Goal: Information Seeking & Learning: Learn about a topic

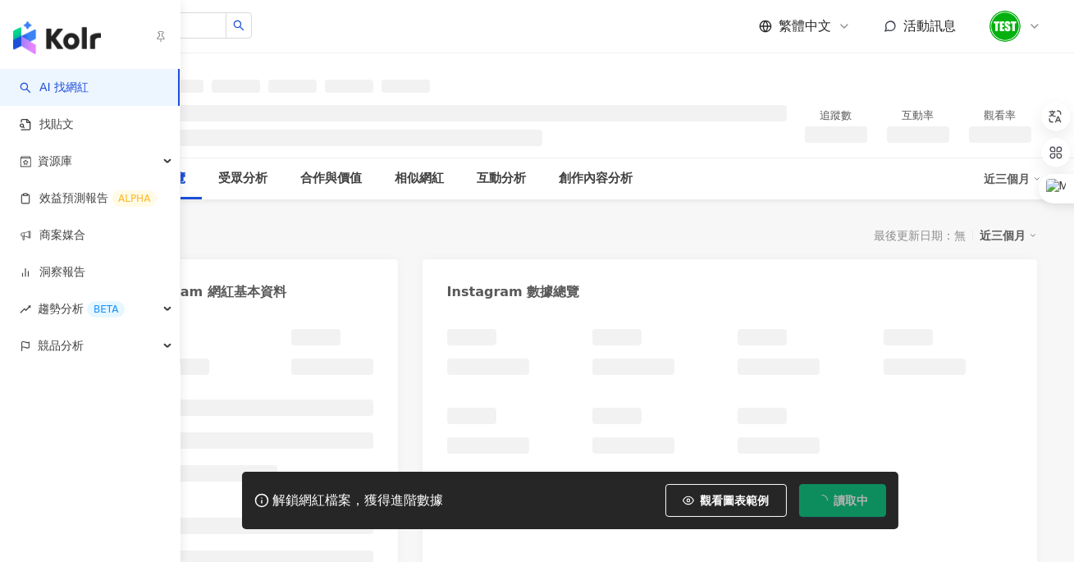
click at [50, 35] on img "button" at bounding box center [57, 37] width 88 height 33
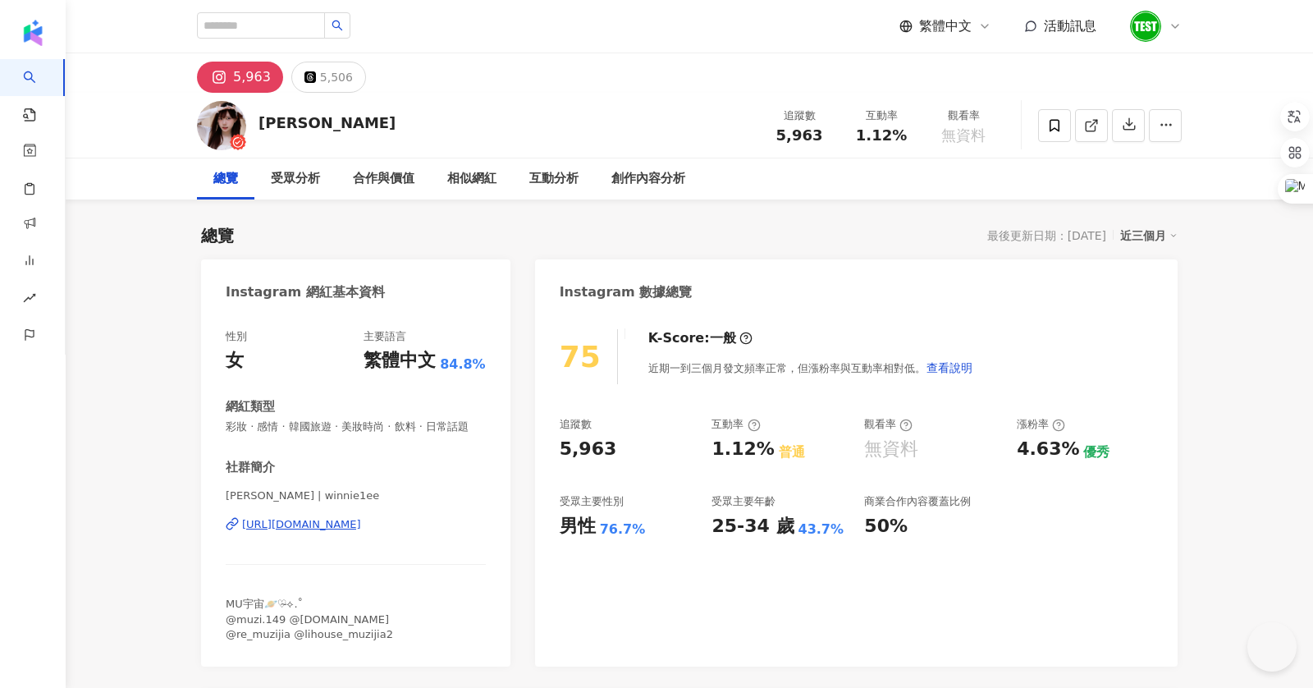
click at [42, 59] on div "button" at bounding box center [33, 29] width 66 height 59
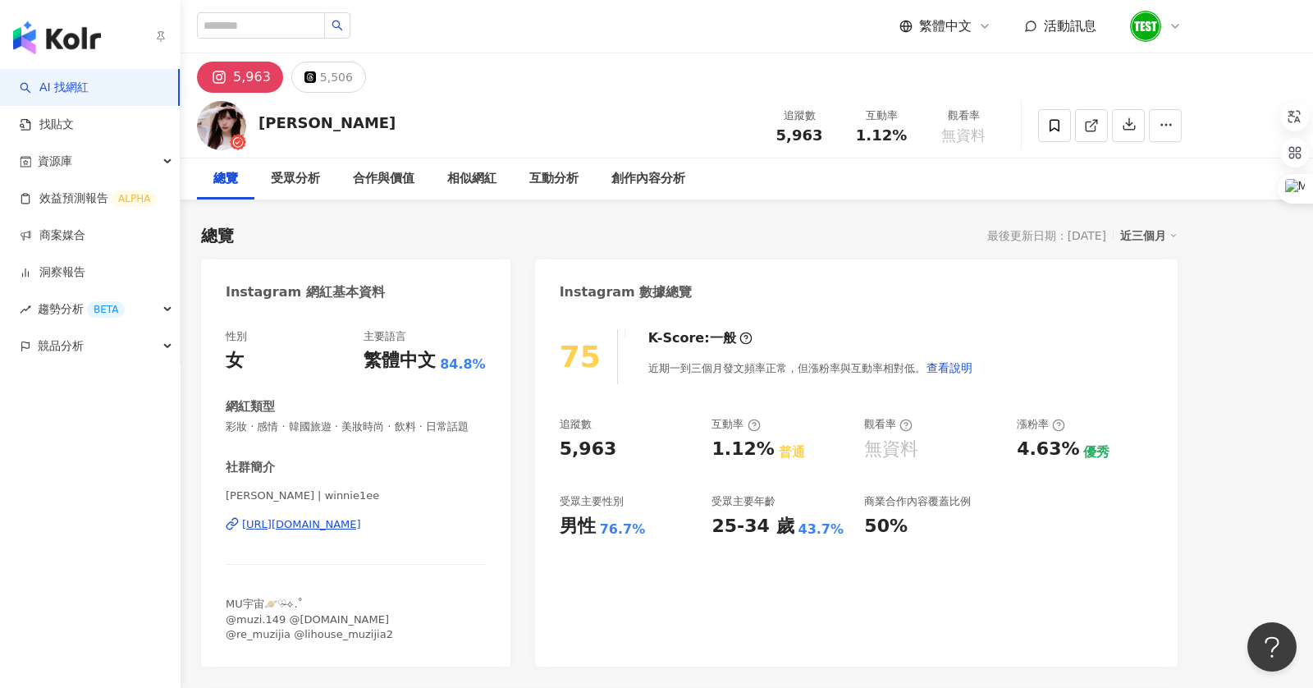
click at [44, 80] on link "AI 找網紅" at bounding box center [54, 88] width 69 height 16
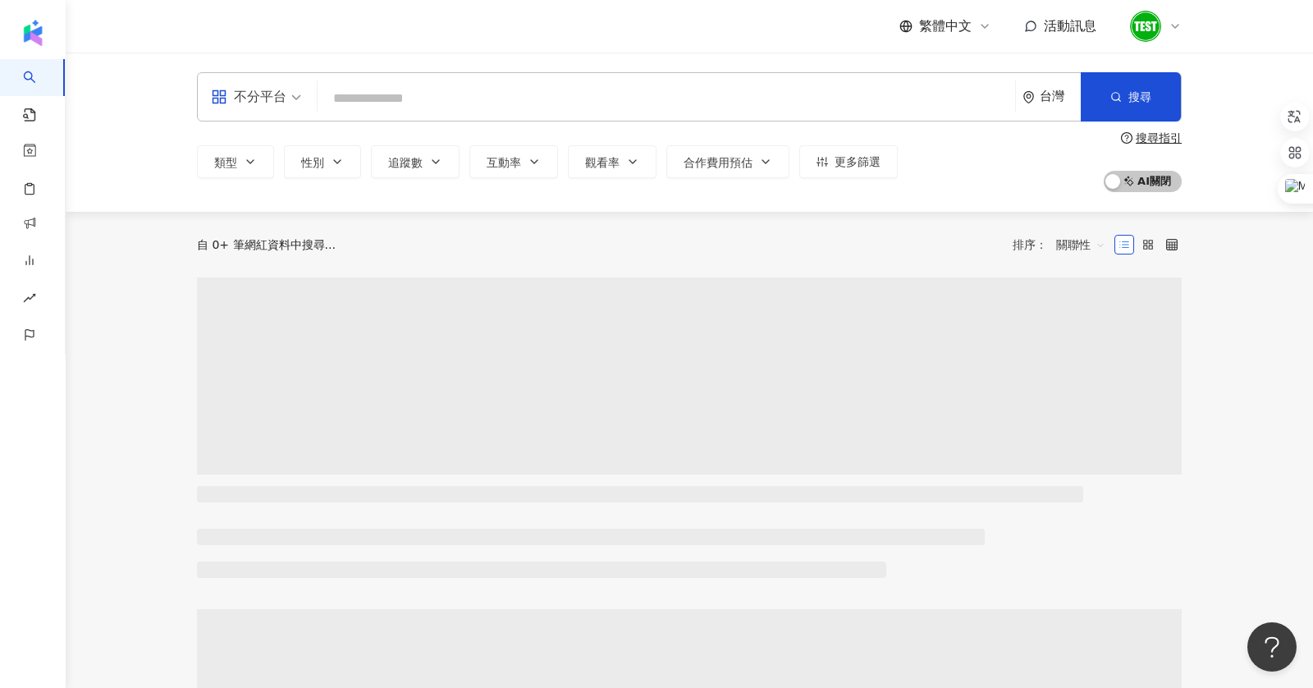
click at [404, 101] on input "search" at bounding box center [666, 98] width 685 height 31
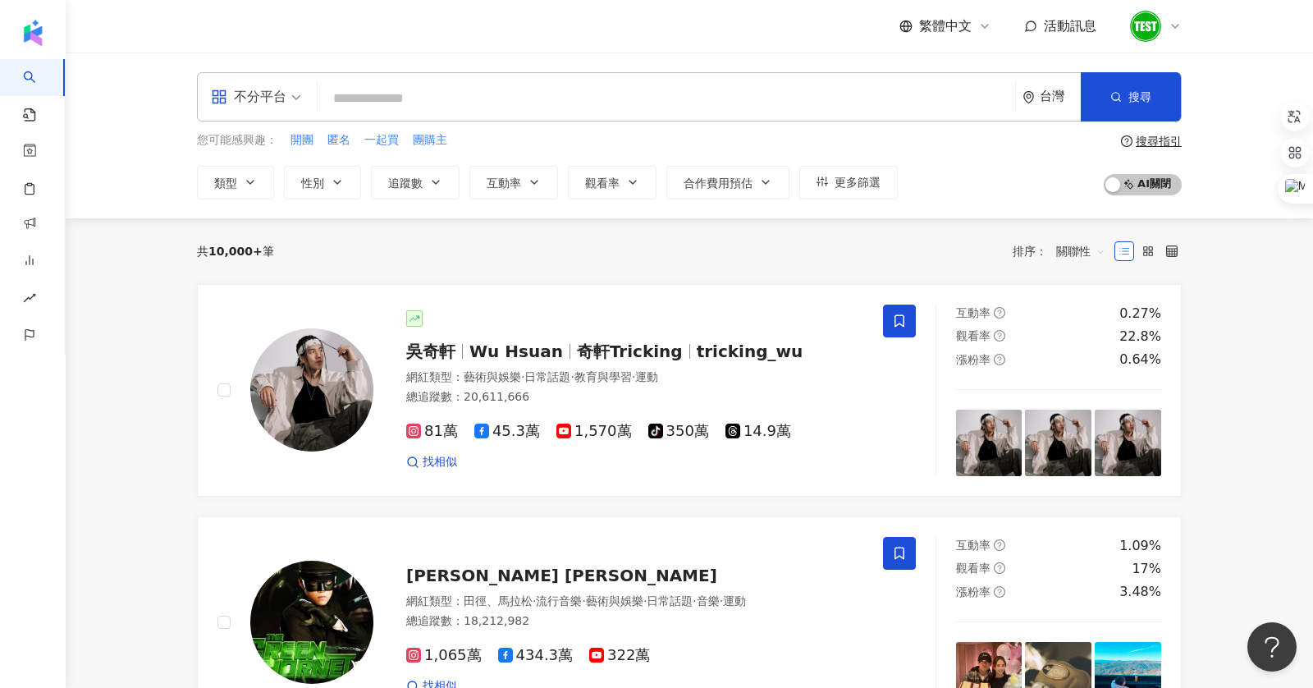
type input "*"
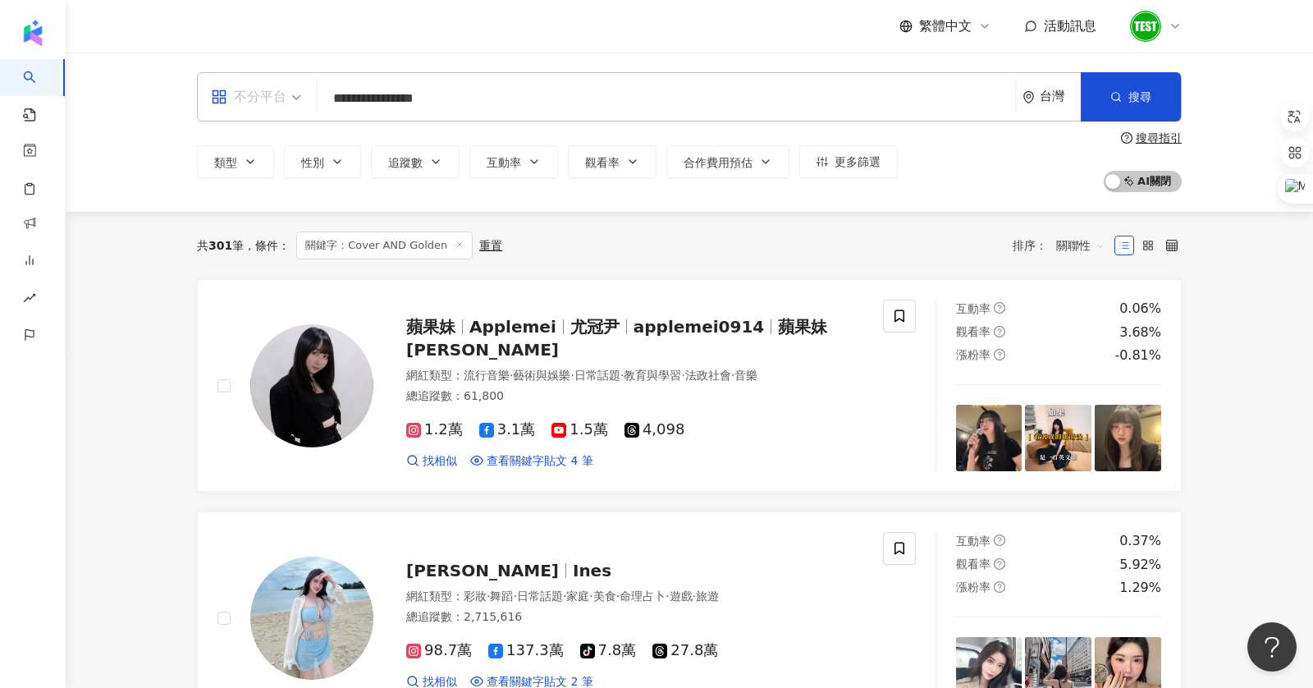
click at [268, 99] on div "不分平台" at bounding box center [249, 97] width 76 height 26
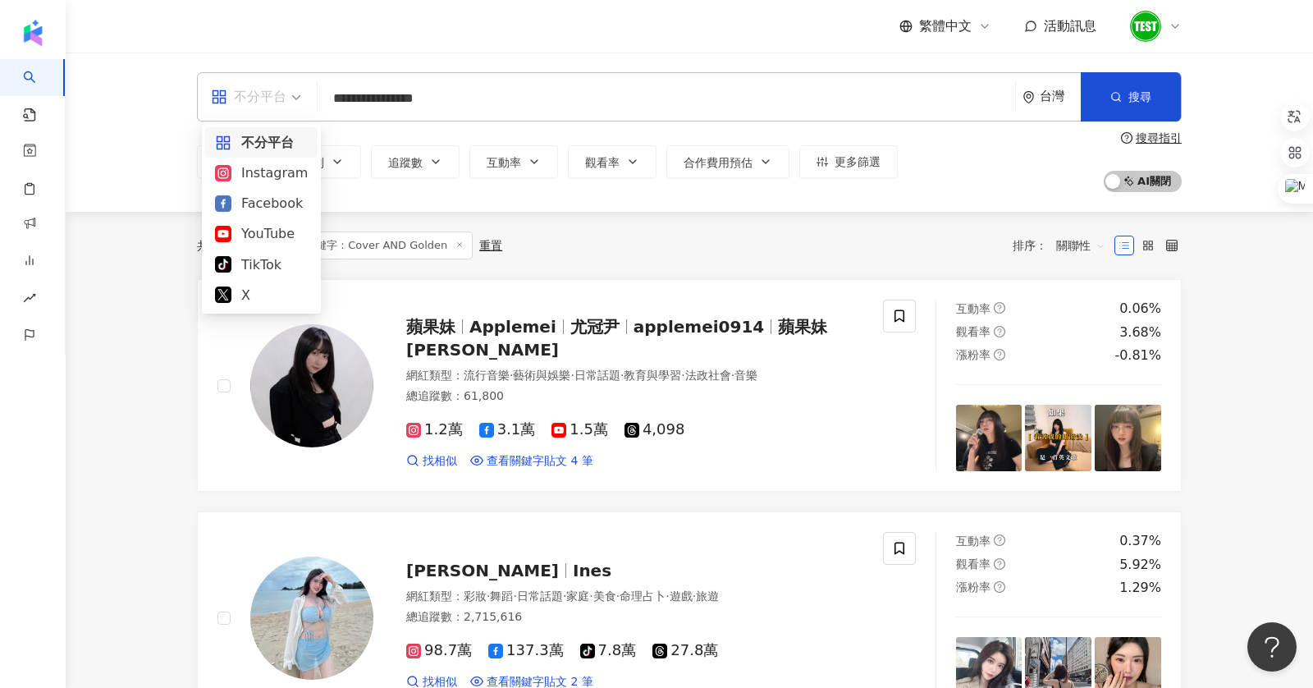
click at [481, 73] on div "**********" at bounding box center [689, 96] width 985 height 49
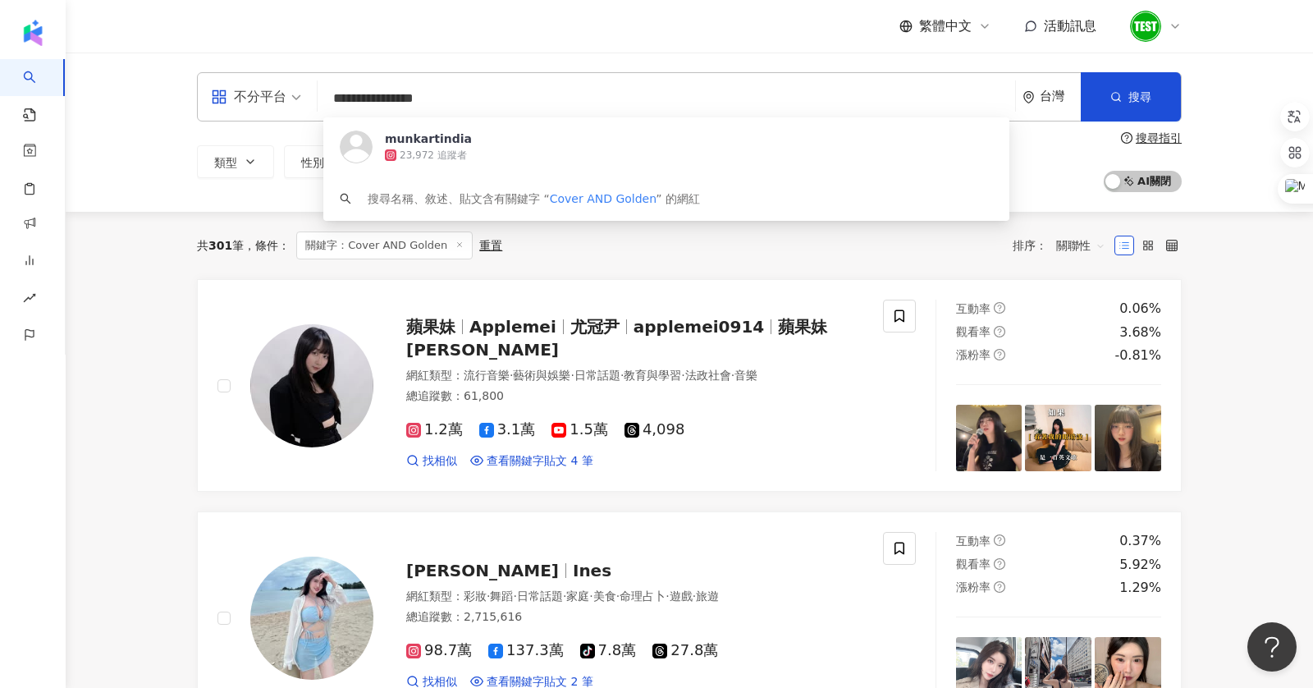
drag, startPoint x: 371, startPoint y: 97, endPoint x: 573, endPoint y: 95, distance: 201.9
click at [573, 95] on input "**********" at bounding box center [666, 98] width 685 height 31
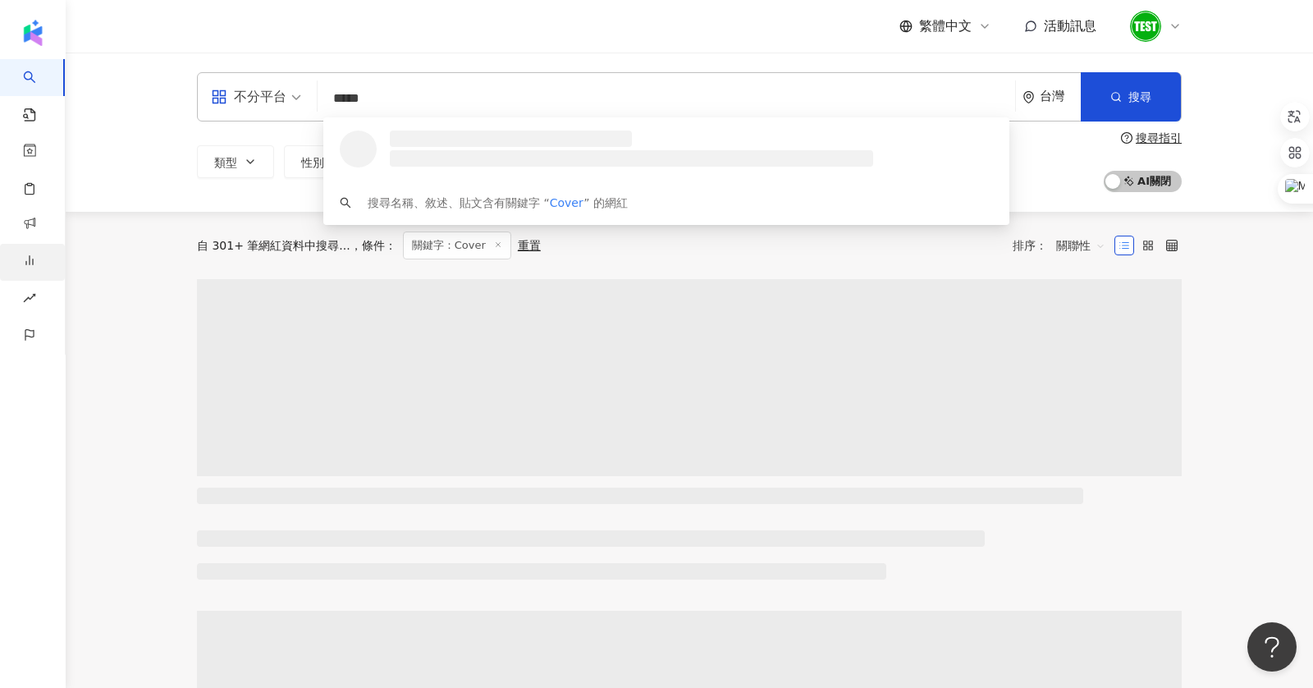
type input "*****"
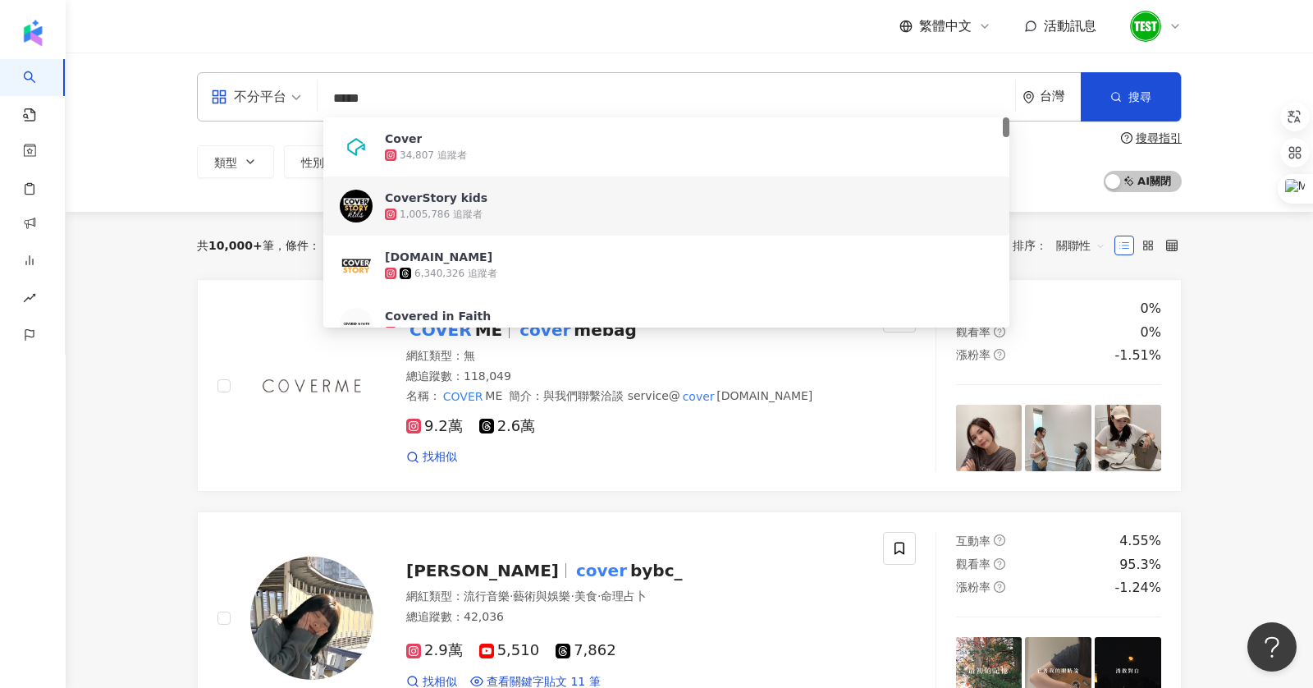
click at [202, 213] on div "共 10,000+ 筆 條件 ： 關鍵字：Cover 重置 排序： 關聯性" at bounding box center [689, 245] width 985 height 67
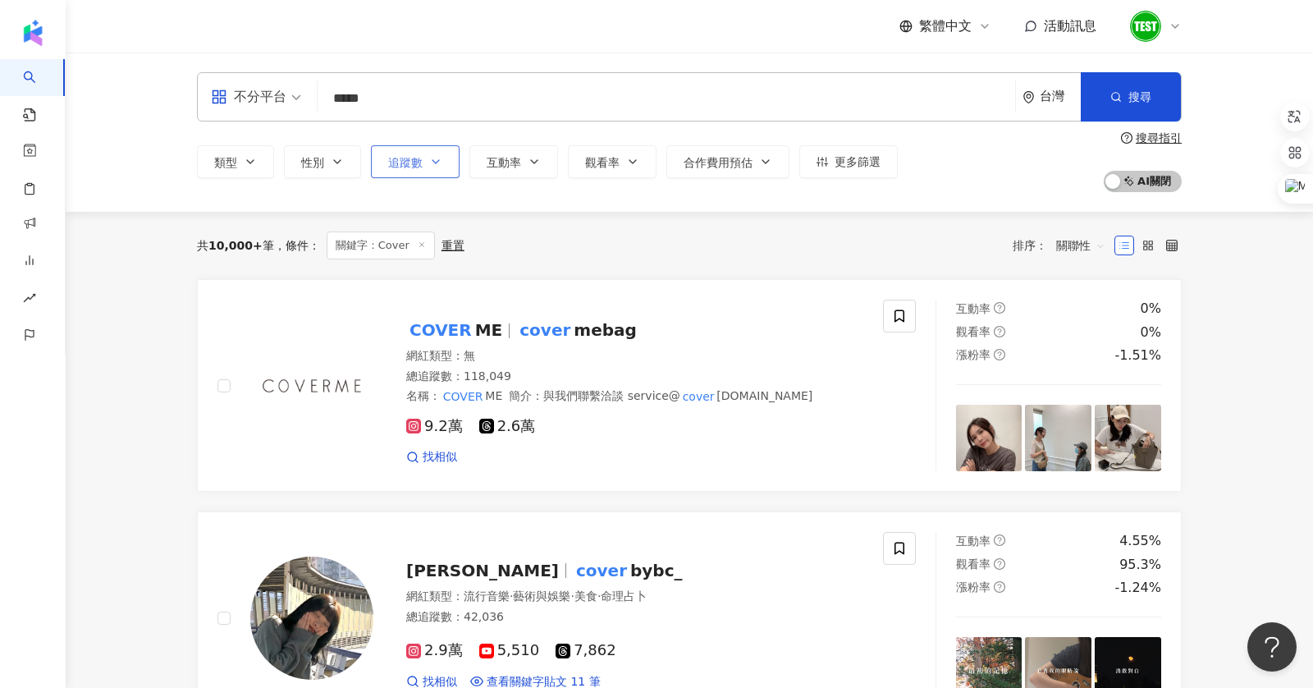
click at [413, 175] on button "追蹤數" at bounding box center [415, 161] width 89 height 33
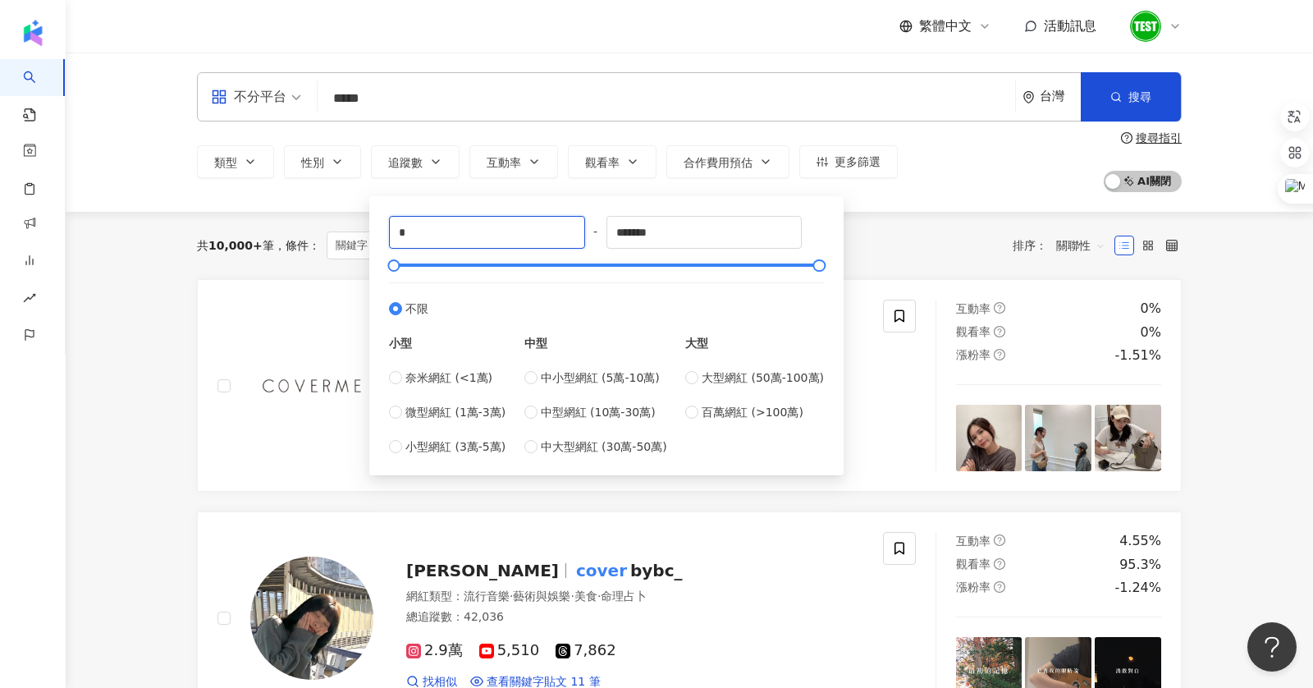
drag, startPoint x: 436, startPoint y: 234, endPoint x: 348, endPoint y: 230, distance: 87.9
drag, startPoint x: 446, startPoint y: 236, endPoint x: 306, endPoint y: 227, distance: 139.9
type input "*****"
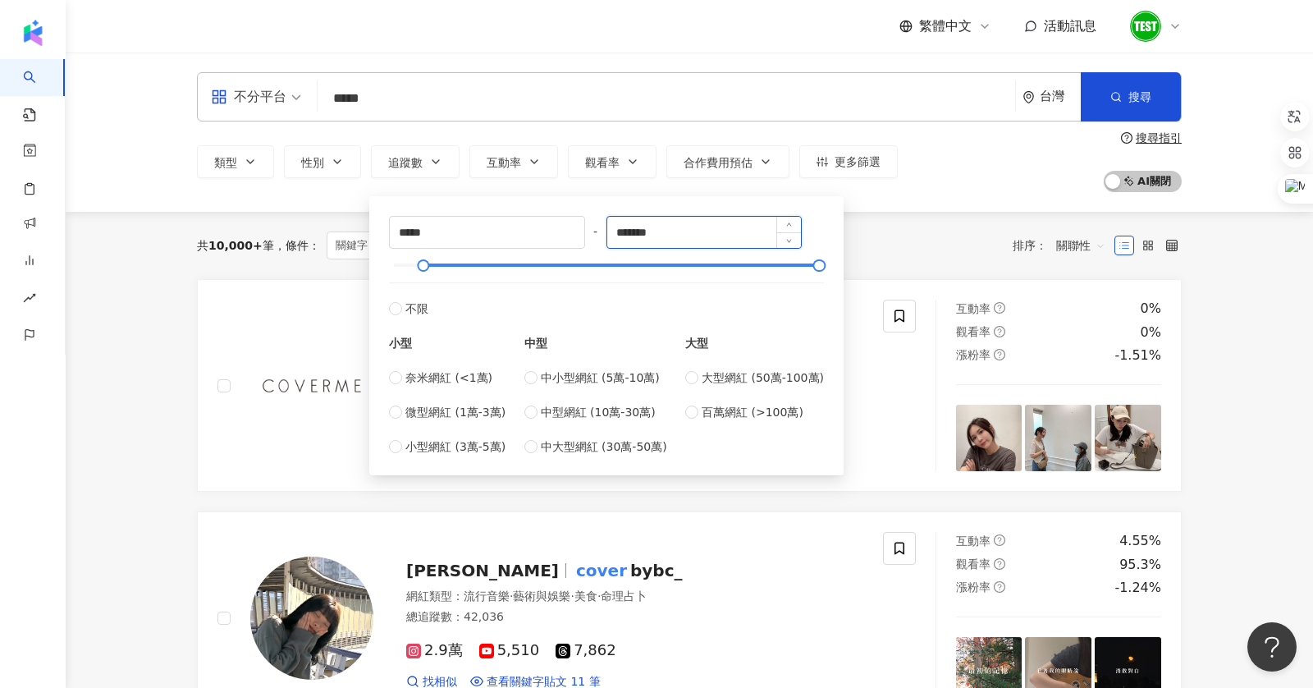
click at [703, 220] on input "*******" at bounding box center [704, 232] width 195 height 31
drag, startPoint x: 675, startPoint y: 236, endPoint x: 536, endPoint y: 236, distance: 138.7
click at [539, 236] on div "***** - ******* 不限 小型 奈米網紅 (<1萬) 微型網紅 (1萬-3萬) 小型網紅 (3萬-5萬) 中型 中小型網紅 (5萬-10萬) 中型…" at bounding box center [606, 336] width 435 height 240
type input "******"
click at [199, 233] on div "共 10,000+ 筆 條件 ： 關鍵字：Cover 重置" at bounding box center [331, 245] width 268 height 28
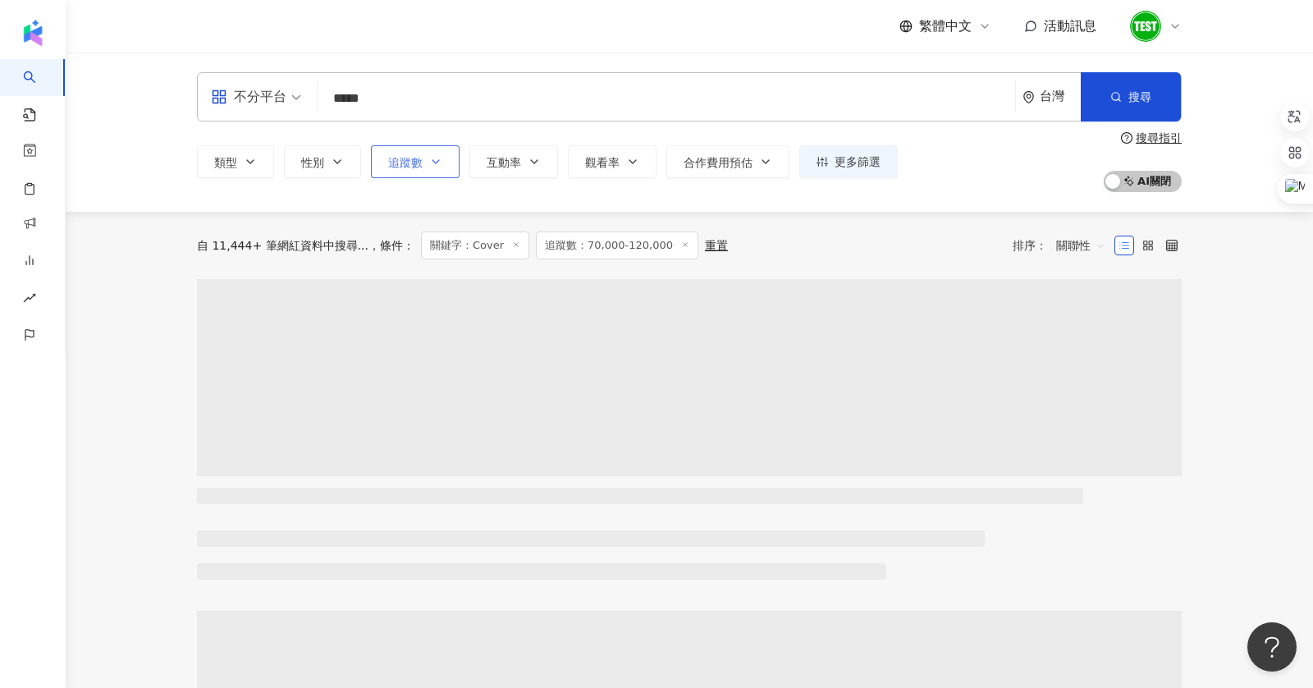
click at [402, 154] on button "追蹤數" at bounding box center [415, 161] width 89 height 33
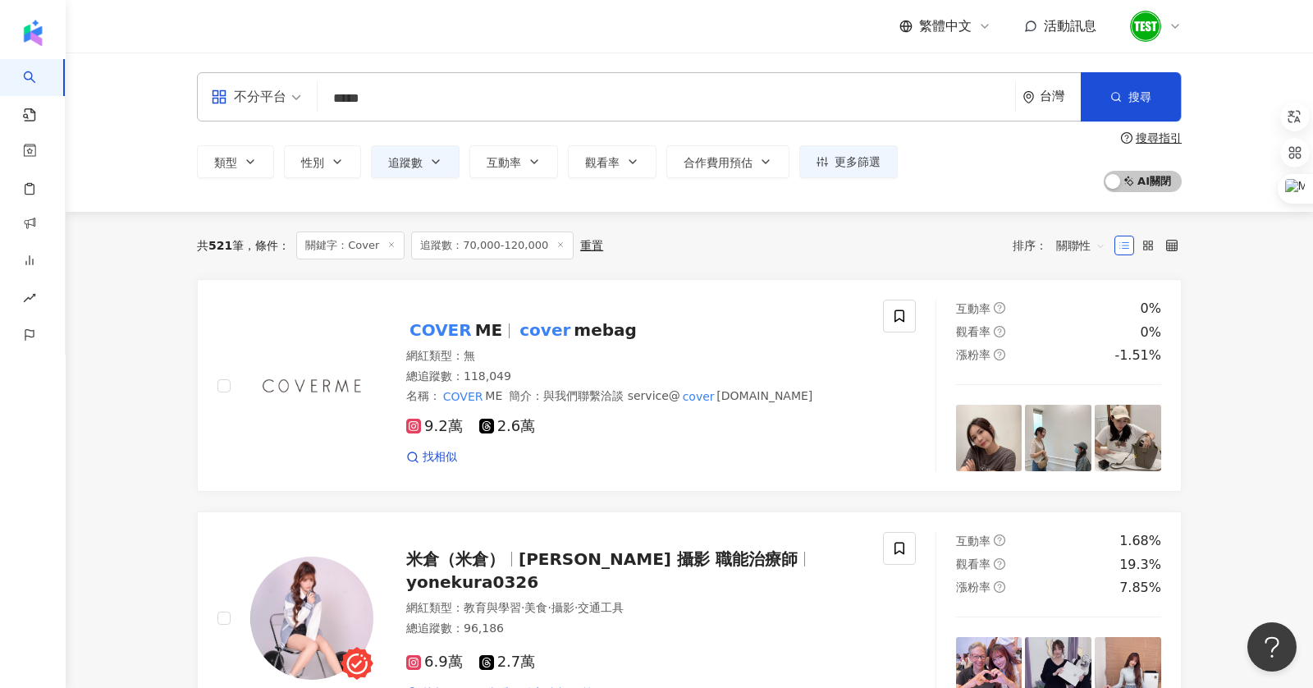
click at [136, 199] on div "不分平台 ***** 台灣 搜尋 f0cb9cd8-293e-44df-a43a-745eeab5d762 5c42c698-5684-49ae-85e8-e…" at bounding box center [690, 132] width 1248 height 159
click at [1057, 240] on span "關聯性" at bounding box center [1080, 245] width 49 height 26
click at [1074, 410] on div "關鍵字" at bounding box center [1080, 419] width 41 height 18
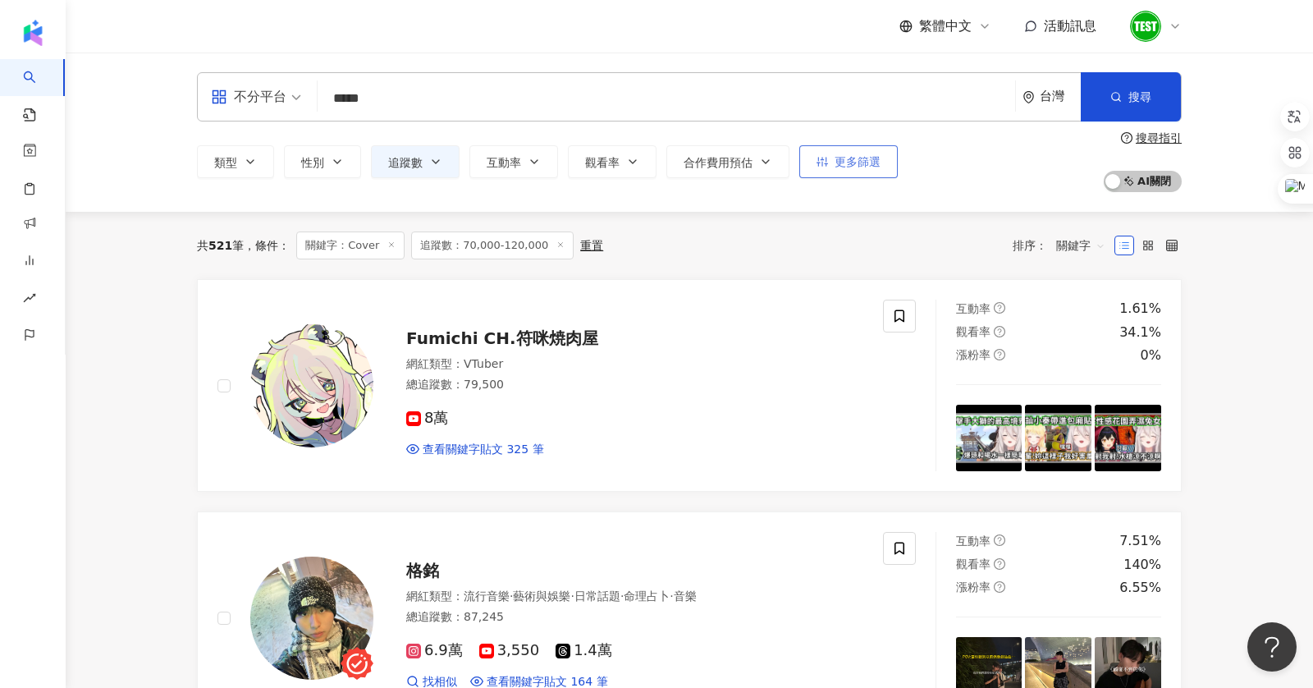
click at [820, 163] on icon "button" at bounding box center [822, 162] width 11 height 10
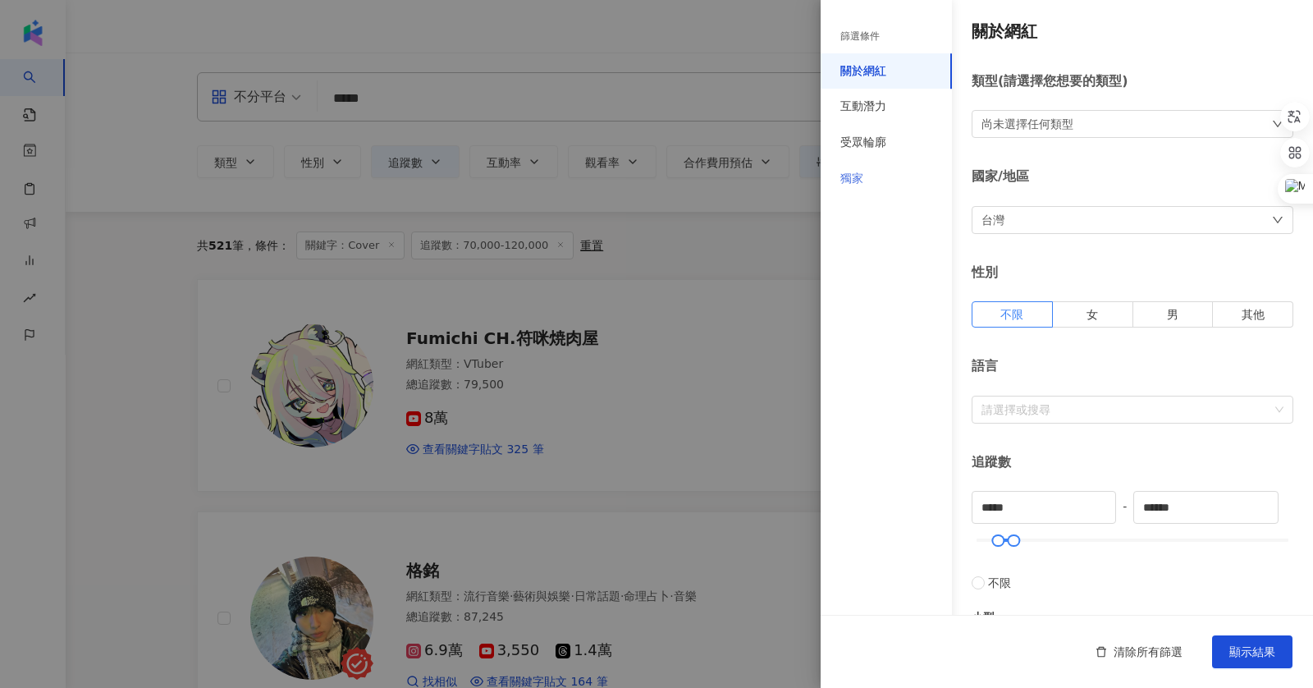
click at [896, 186] on div "獨家" at bounding box center [886, 179] width 131 height 36
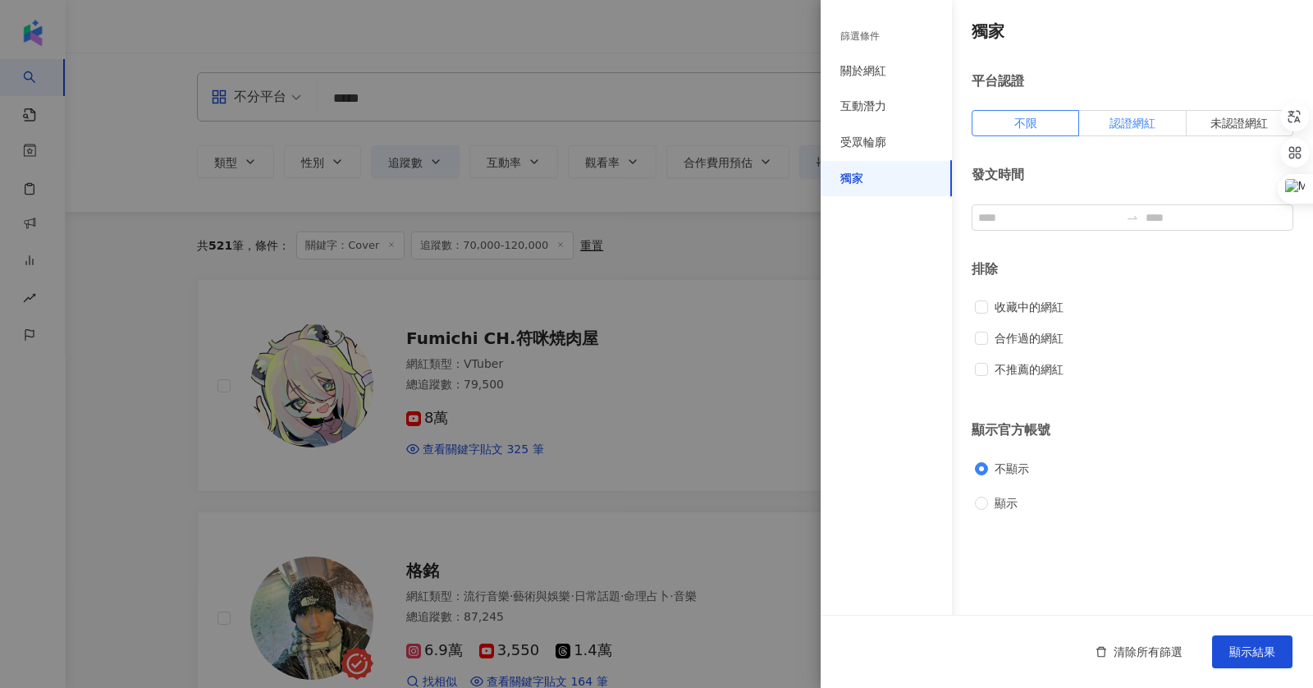
click at [1074, 131] on label "認證網紅" at bounding box center [1132, 123] width 107 height 26
click at [993, 115] on label "不限" at bounding box center [1026, 123] width 108 height 26
click at [909, 167] on div "獨家" at bounding box center [886, 179] width 131 height 36
click at [908, 151] on div "受眾輪廓" at bounding box center [886, 143] width 131 height 36
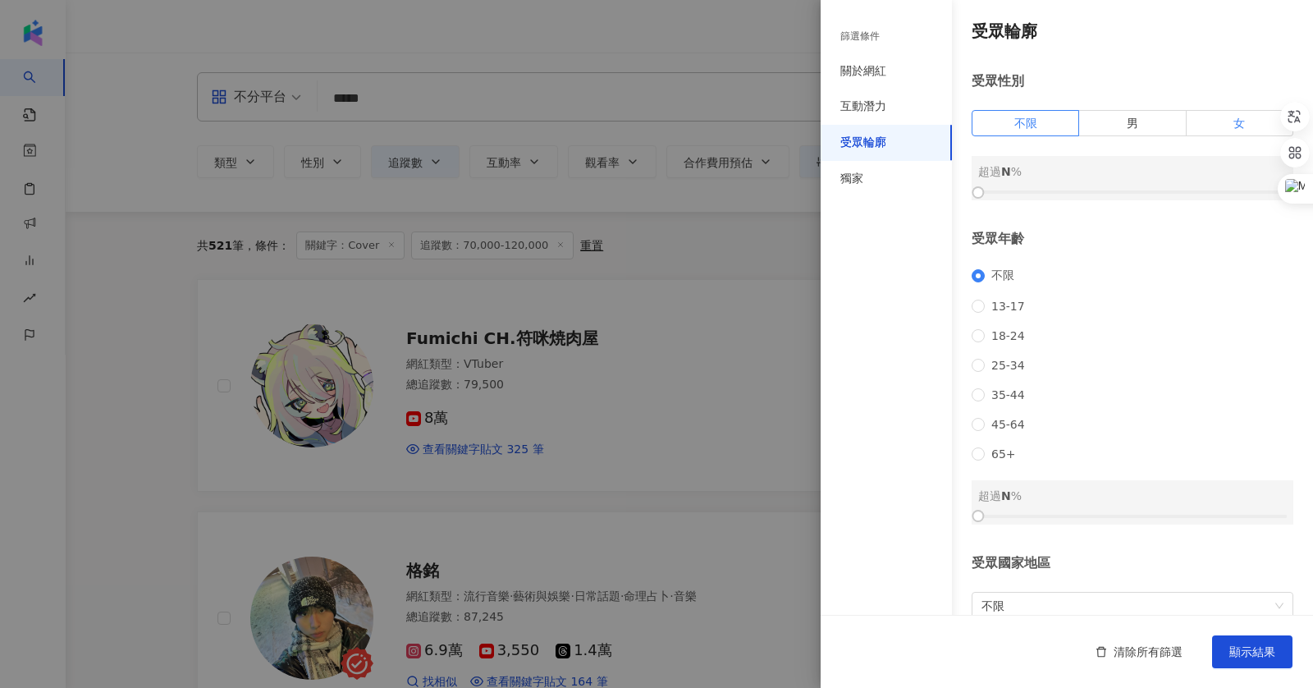
click at [1074, 135] on label "女" at bounding box center [1240, 123] width 107 height 26
click at [1074, 188] on div at bounding box center [1132, 192] width 309 height 10
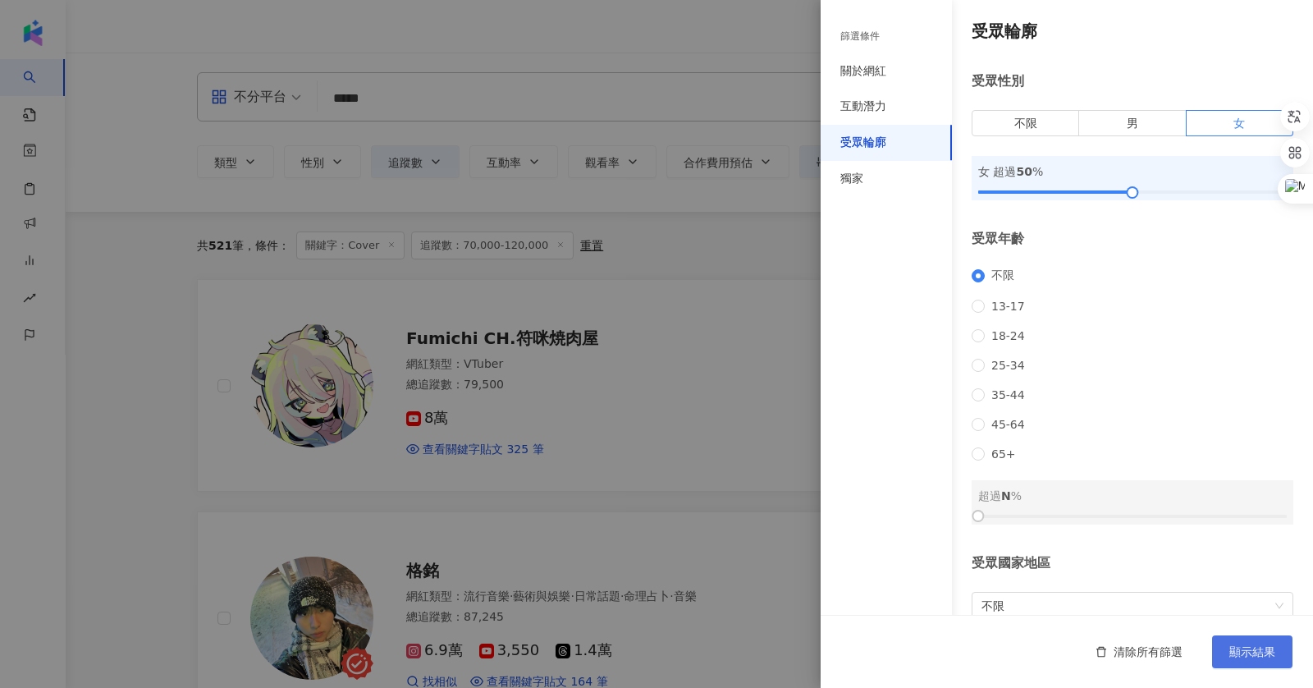
click at [1074, 561] on span "顯示結果" at bounding box center [1253, 651] width 46 height 13
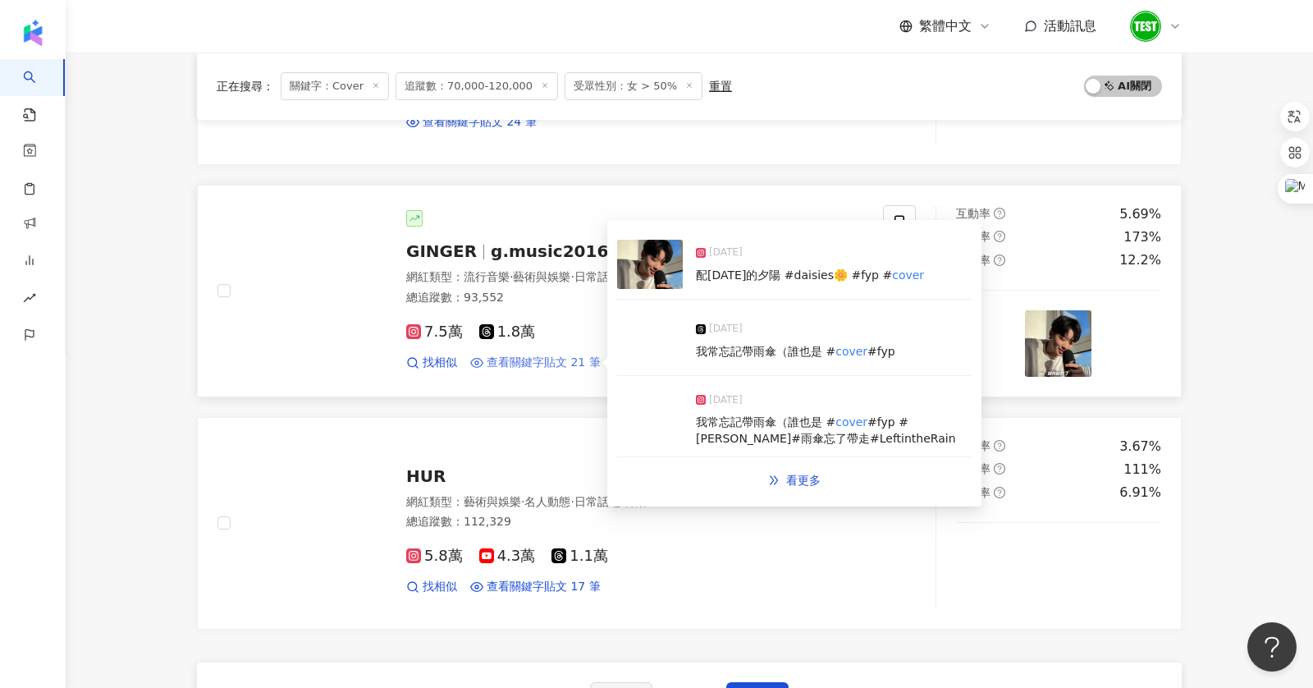
scroll to position [2617, 0]
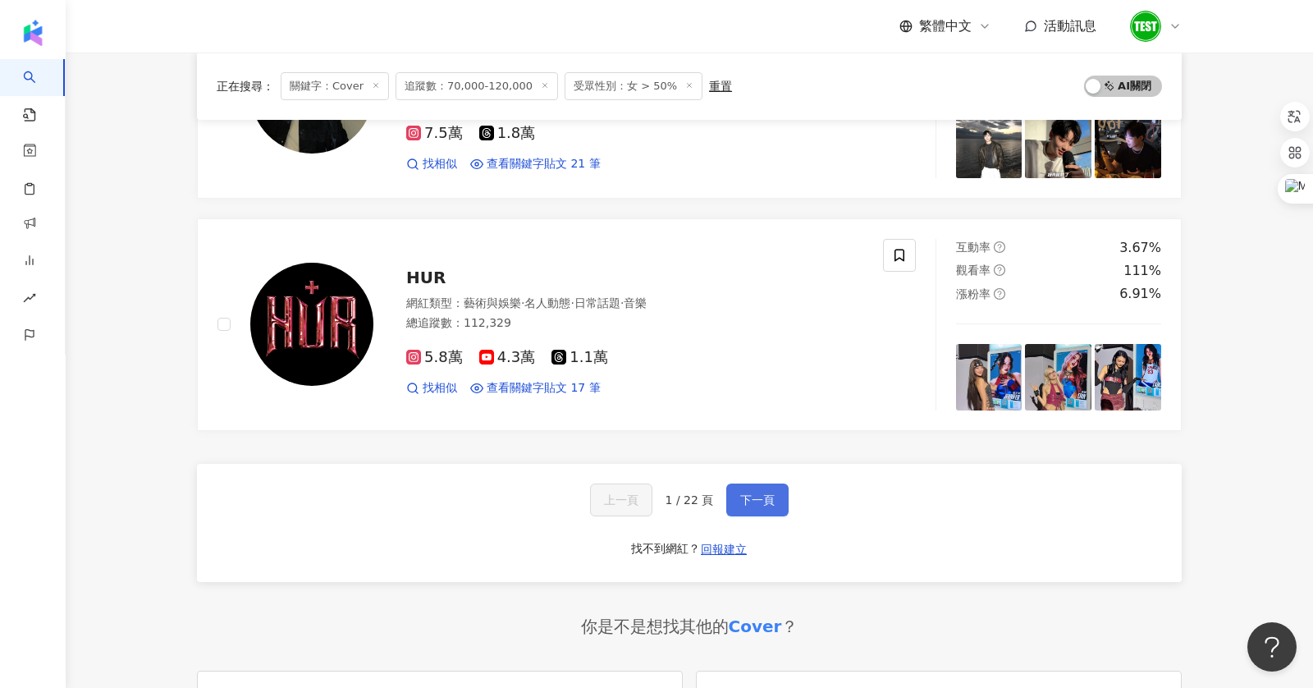
click at [746, 483] on button "下一頁" at bounding box center [757, 499] width 62 height 33
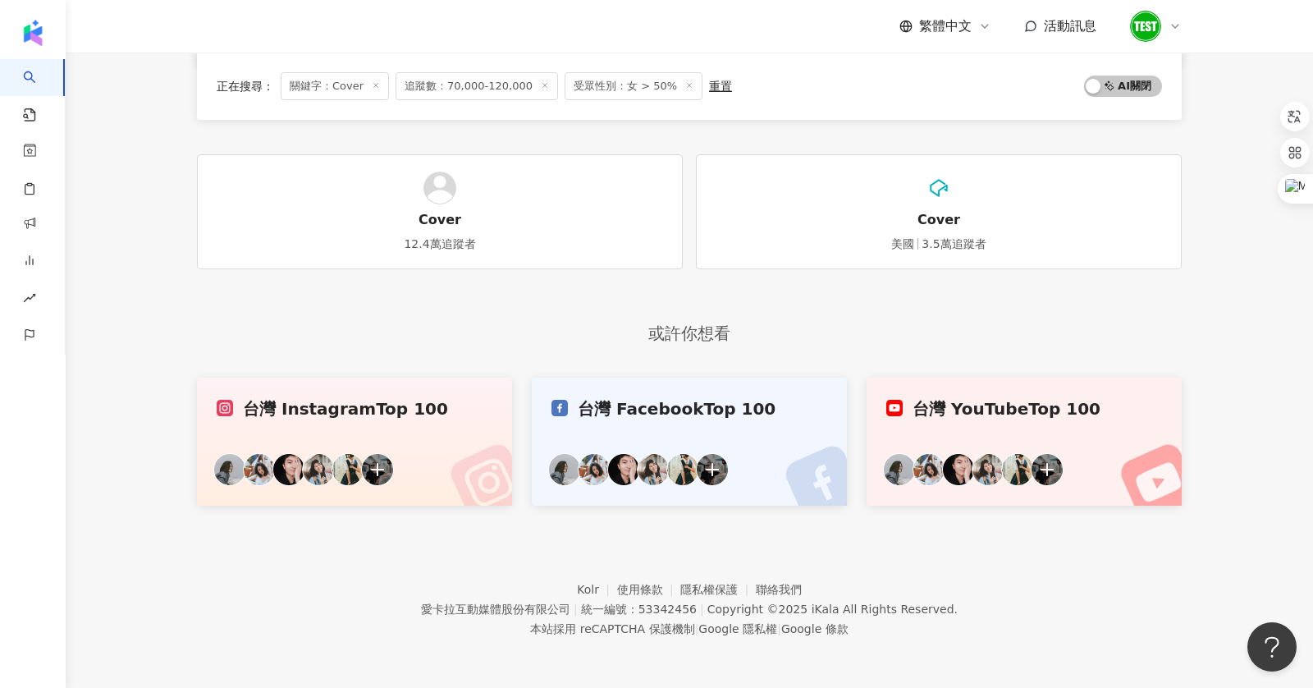
scroll to position [0, 0]
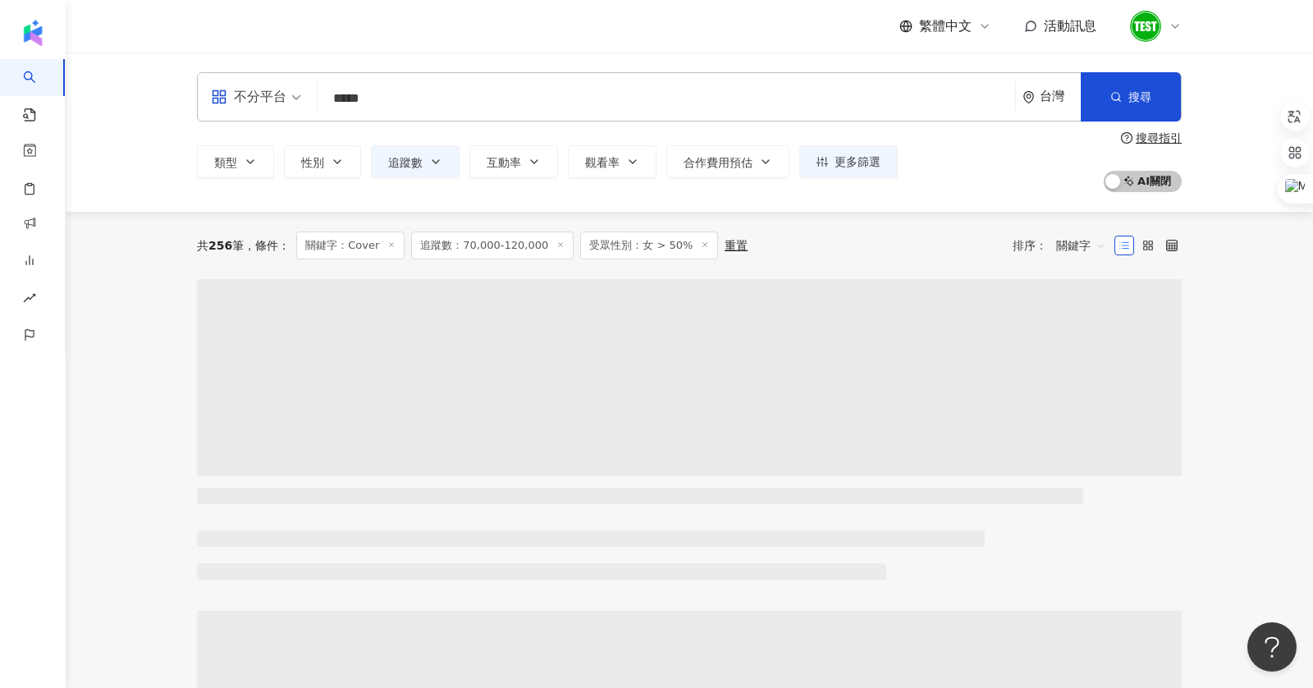
click at [483, 95] on input "*****" at bounding box center [666, 98] width 685 height 31
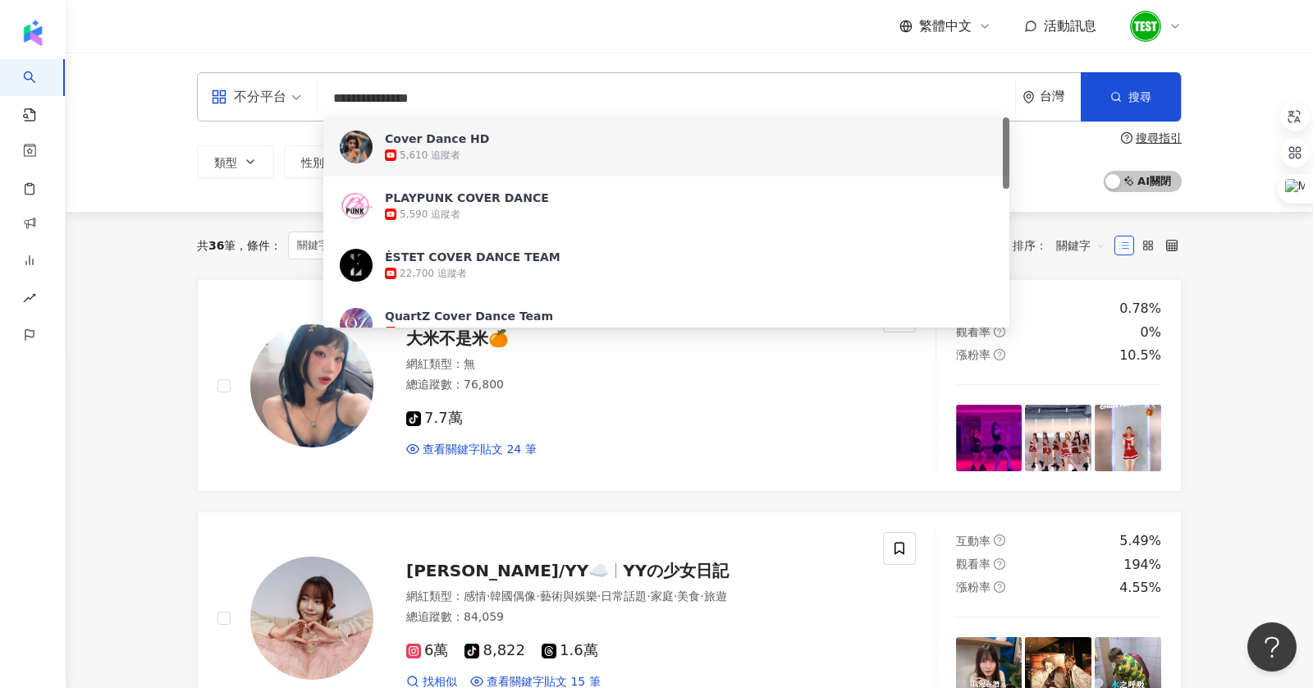
click at [240, 192] on div "**********" at bounding box center [690, 132] width 1248 height 159
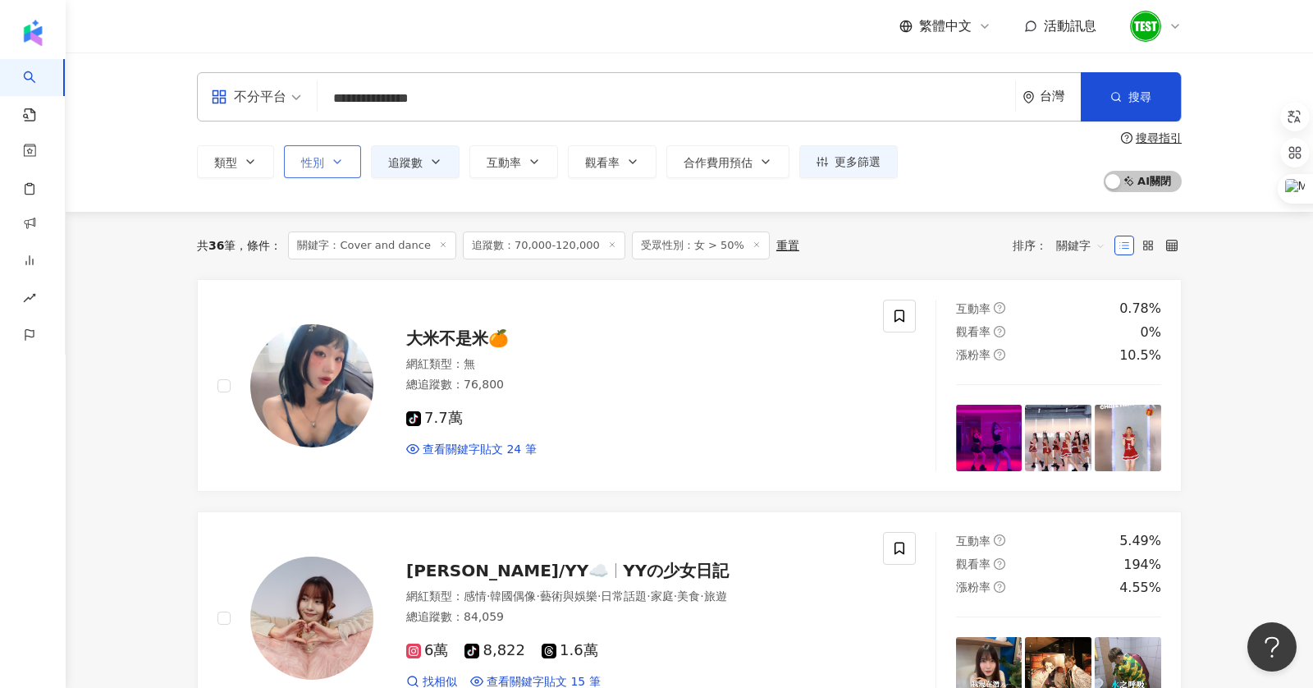
click at [316, 165] on span "性別" at bounding box center [312, 162] width 23 height 13
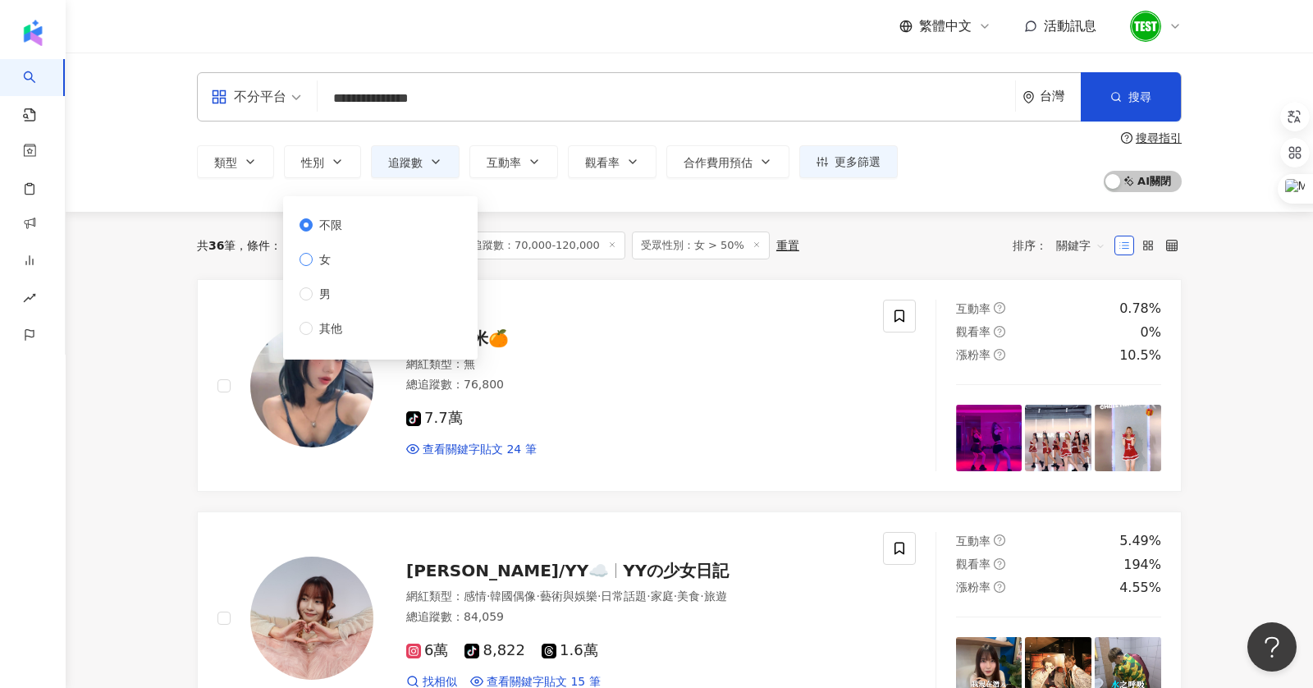
click at [323, 260] on span "女" at bounding box center [325, 259] width 25 height 18
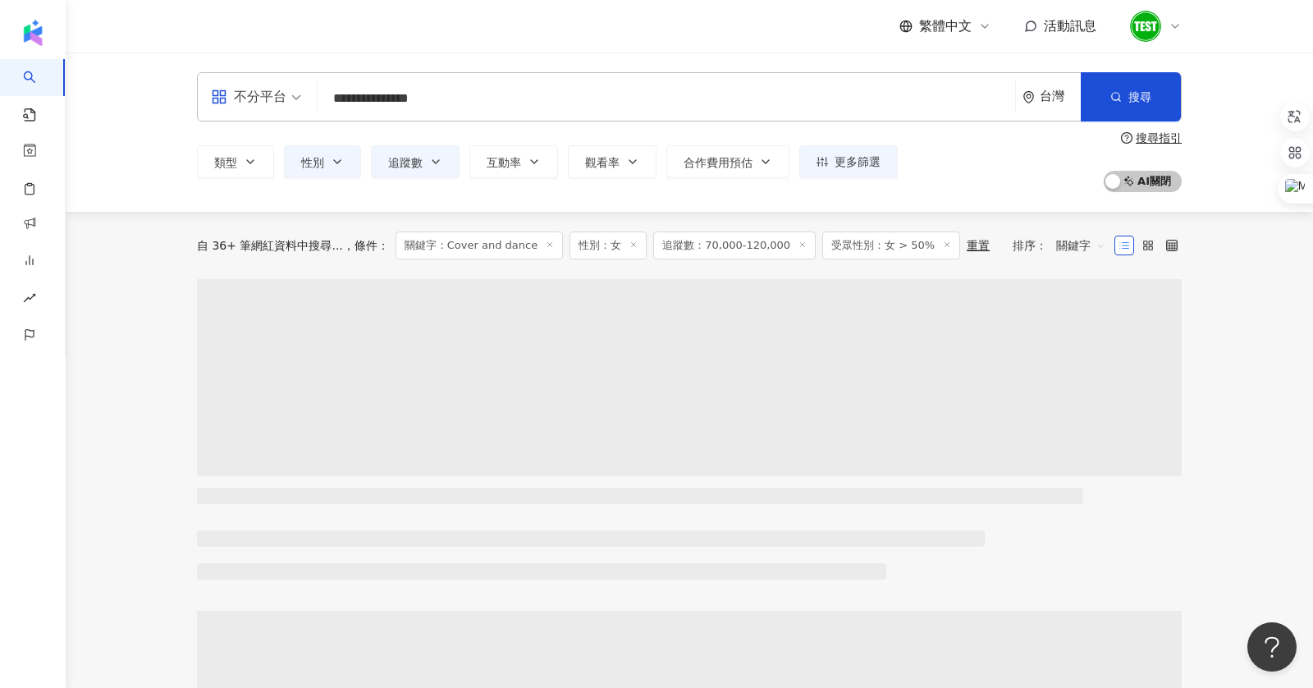
click at [509, 101] on input "**********" at bounding box center [666, 98] width 685 height 31
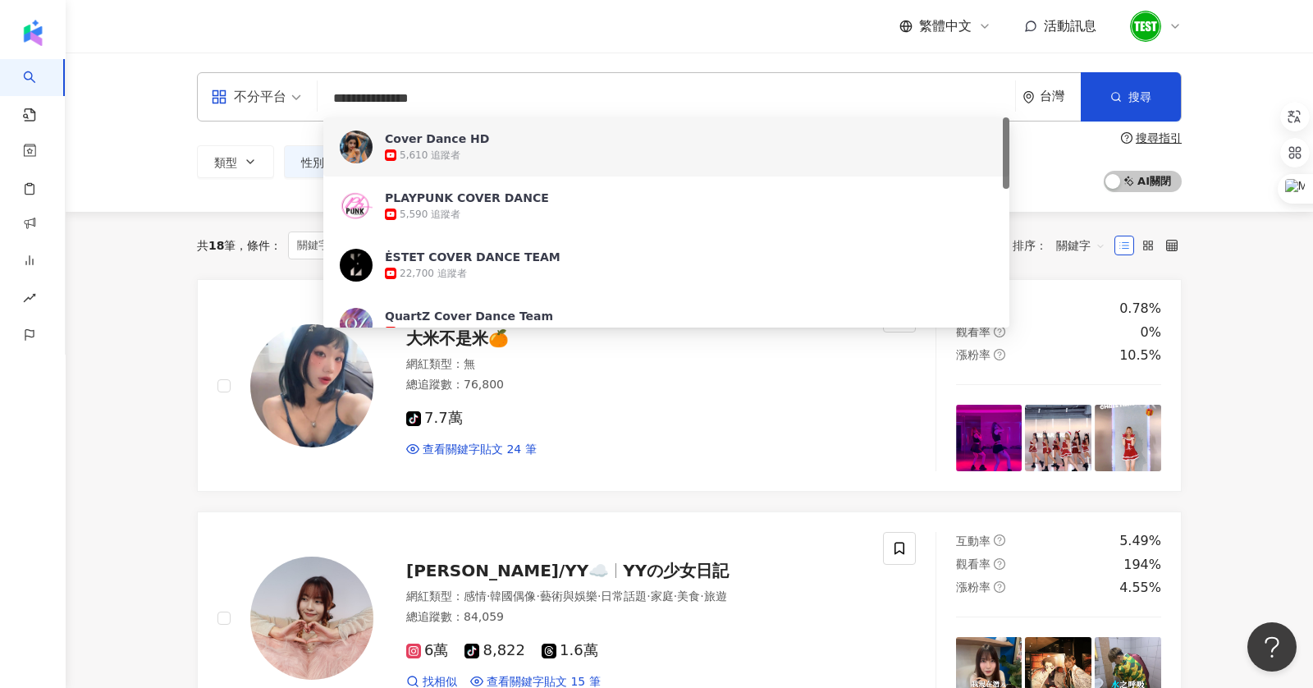
drag, startPoint x: 365, startPoint y: 98, endPoint x: 544, endPoint y: 97, distance: 178.9
click at [545, 97] on input "**********" at bounding box center [666, 98] width 685 height 31
click at [544, 97] on input "**********" at bounding box center [666, 98] width 685 height 31
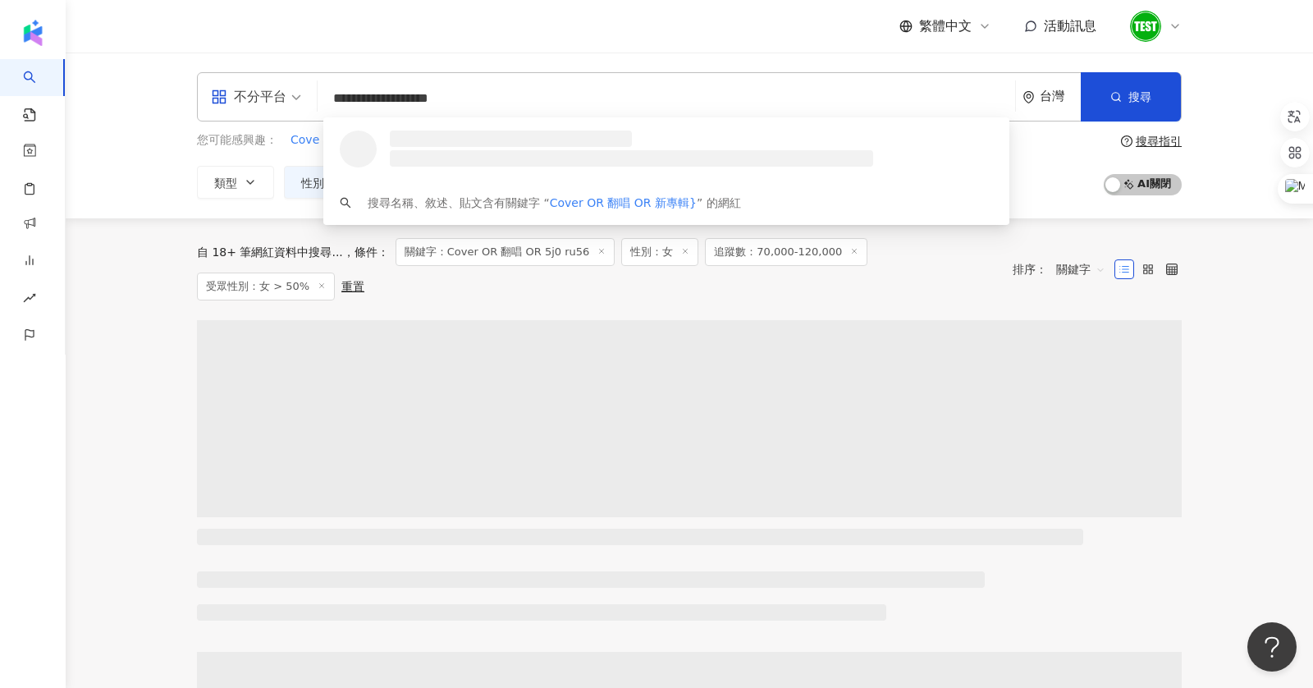
click at [579, 86] on input "**********" at bounding box center [666, 98] width 685 height 31
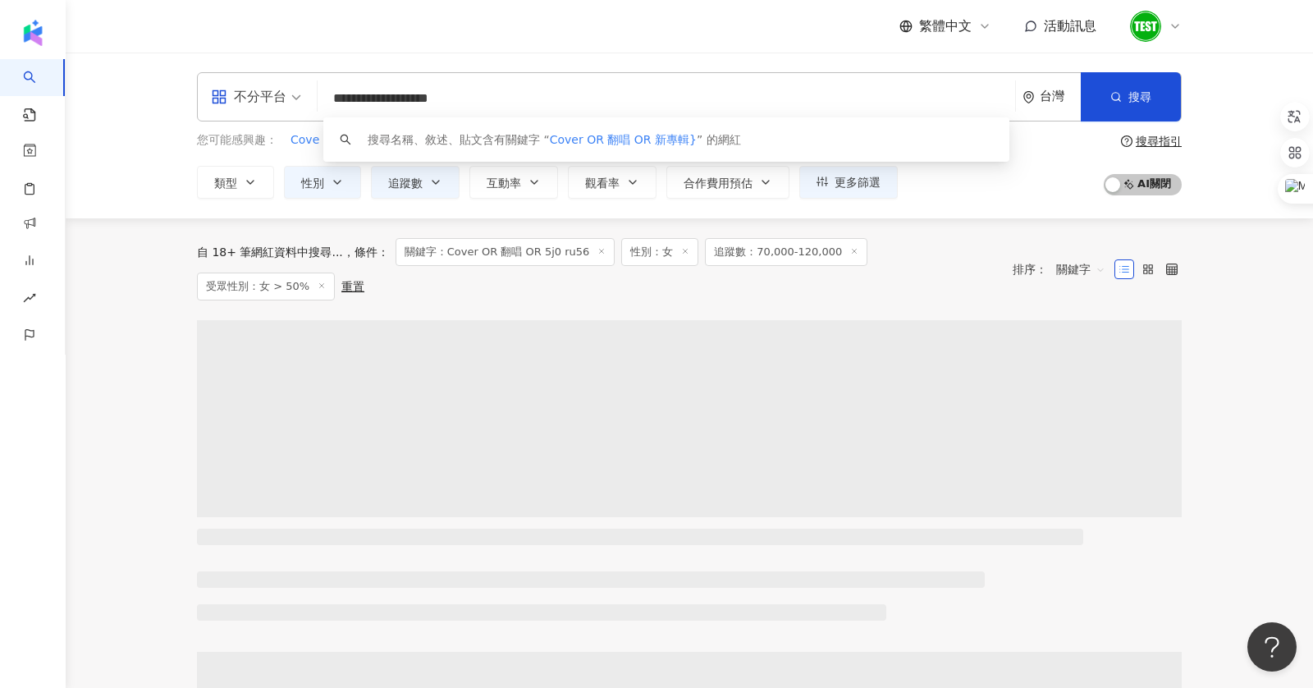
click at [593, 97] on input "**********" at bounding box center [666, 98] width 685 height 31
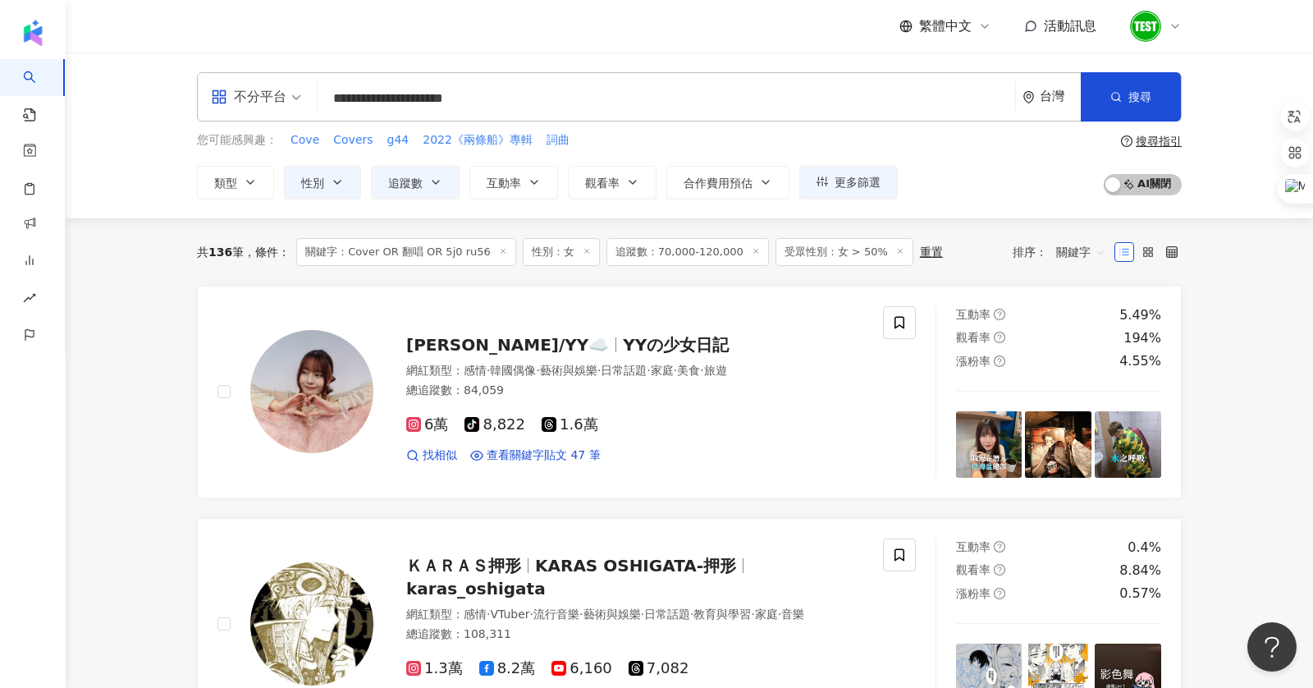
click at [583, 247] on icon at bounding box center [587, 251] width 8 height 8
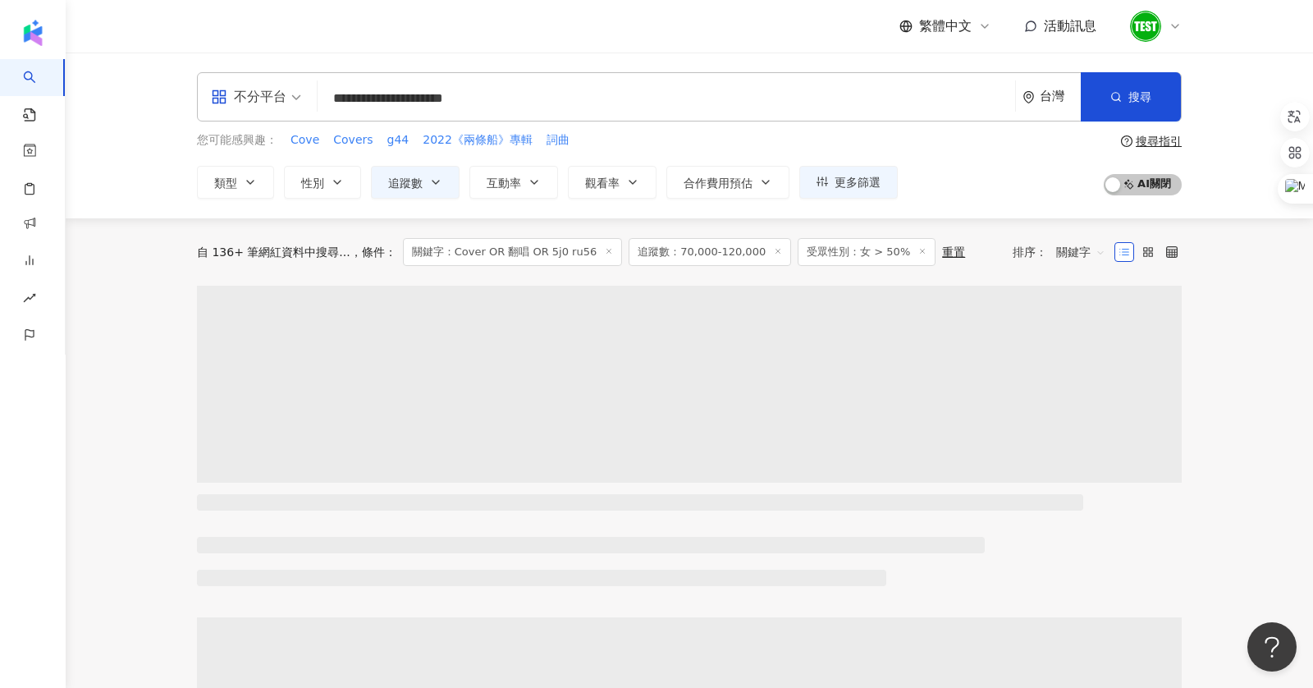
click at [845, 199] on div "**********" at bounding box center [690, 136] width 1248 height 166
click at [851, 176] on span "更多篩選" at bounding box center [858, 182] width 46 height 13
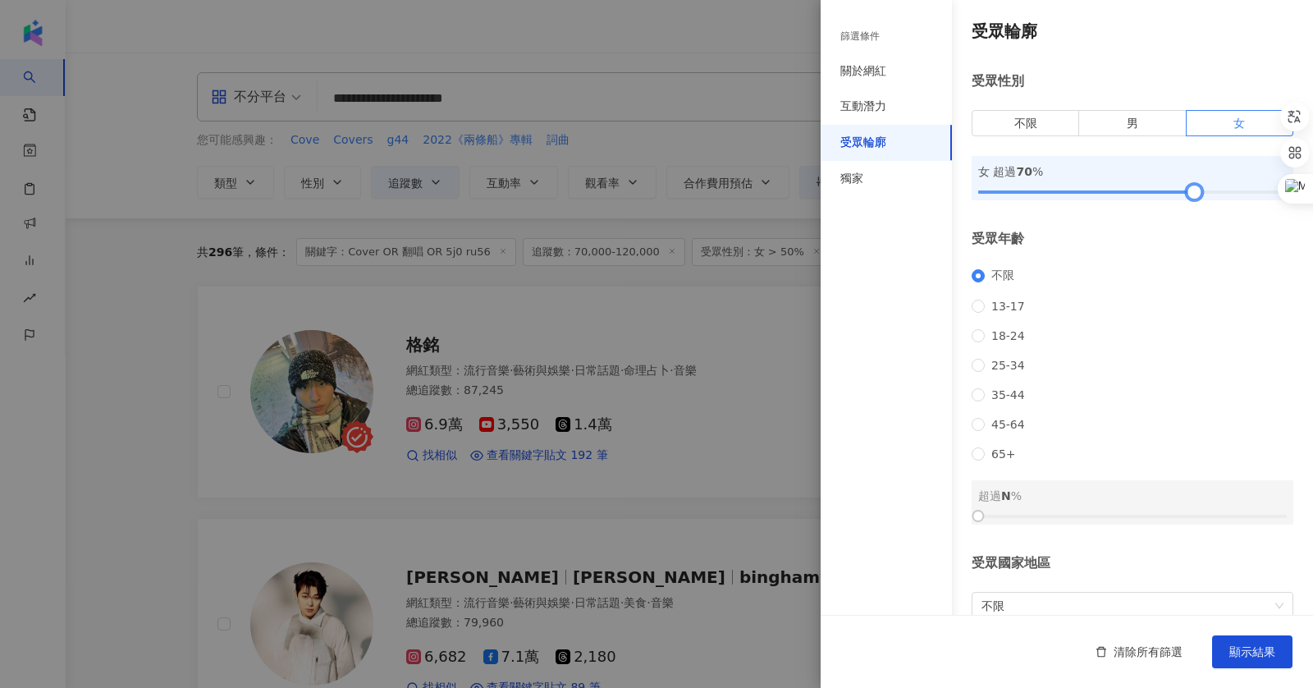
drag, startPoint x: 1138, startPoint y: 189, endPoint x: 1195, endPoint y: 190, distance: 56.6
click at [1074, 190] on div at bounding box center [1132, 192] width 309 height 10
click at [1074, 561] on span "顯示結果" at bounding box center [1253, 651] width 46 height 13
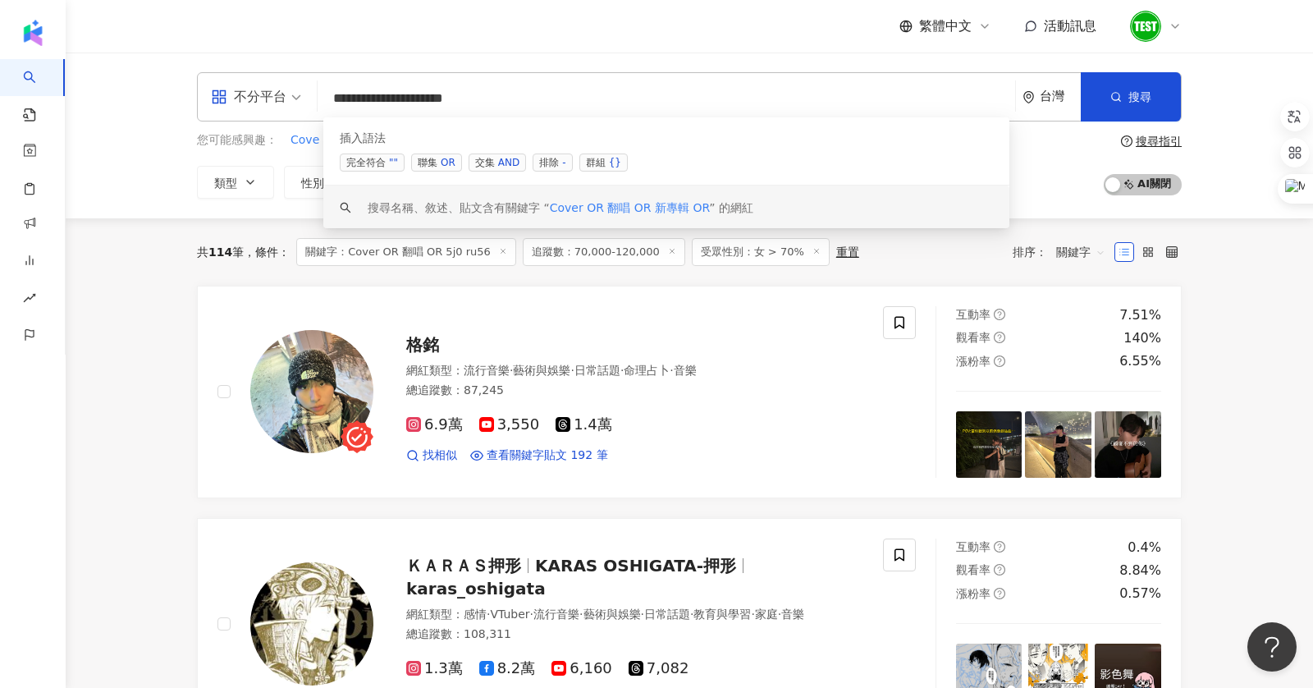
drag, startPoint x: 580, startPoint y: 98, endPoint x: 484, endPoint y: 98, distance: 96.0
click at [484, 98] on input "**********" at bounding box center [666, 98] width 685 height 31
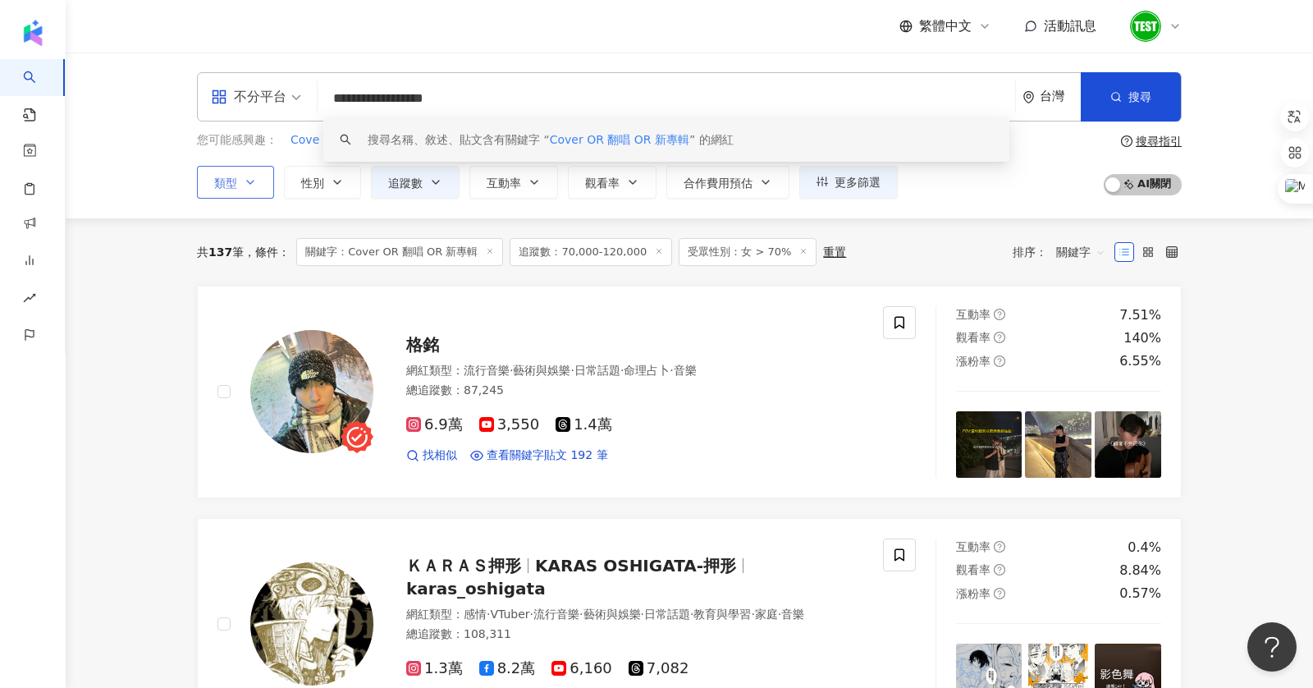
type input "**********"
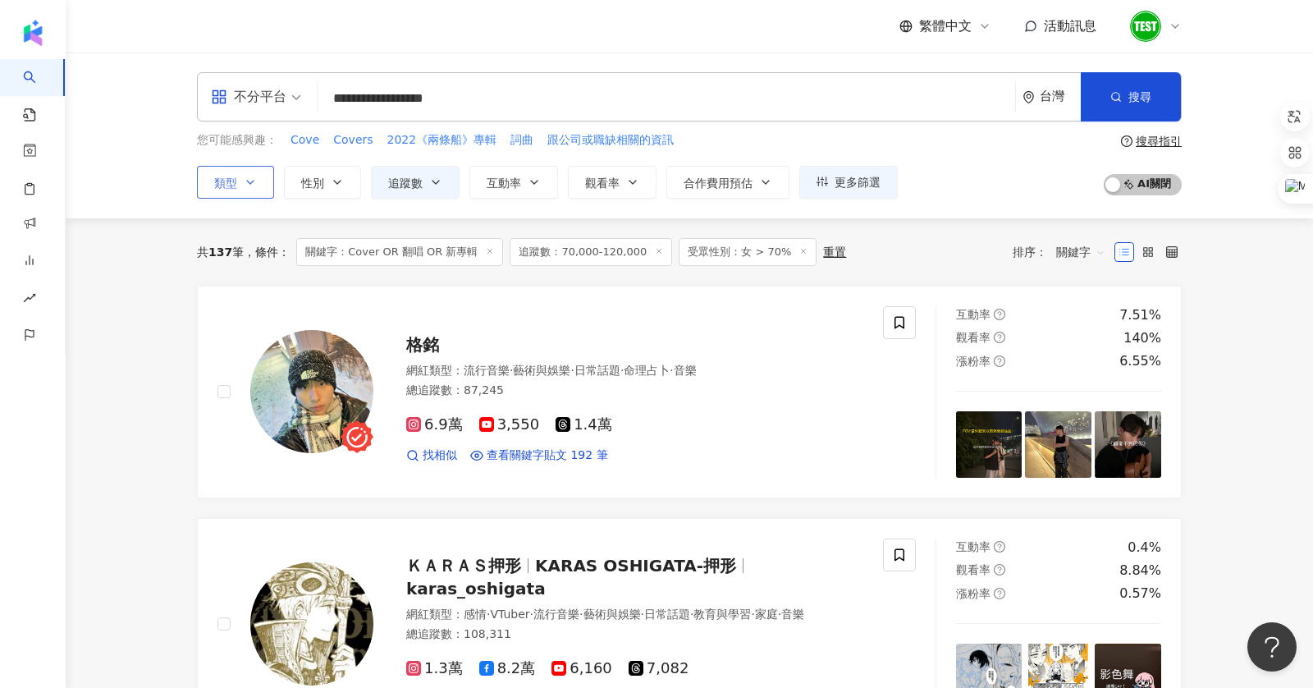
click at [238, 172] on button "類型" at bounding box center [235, 182] width 77 height 33
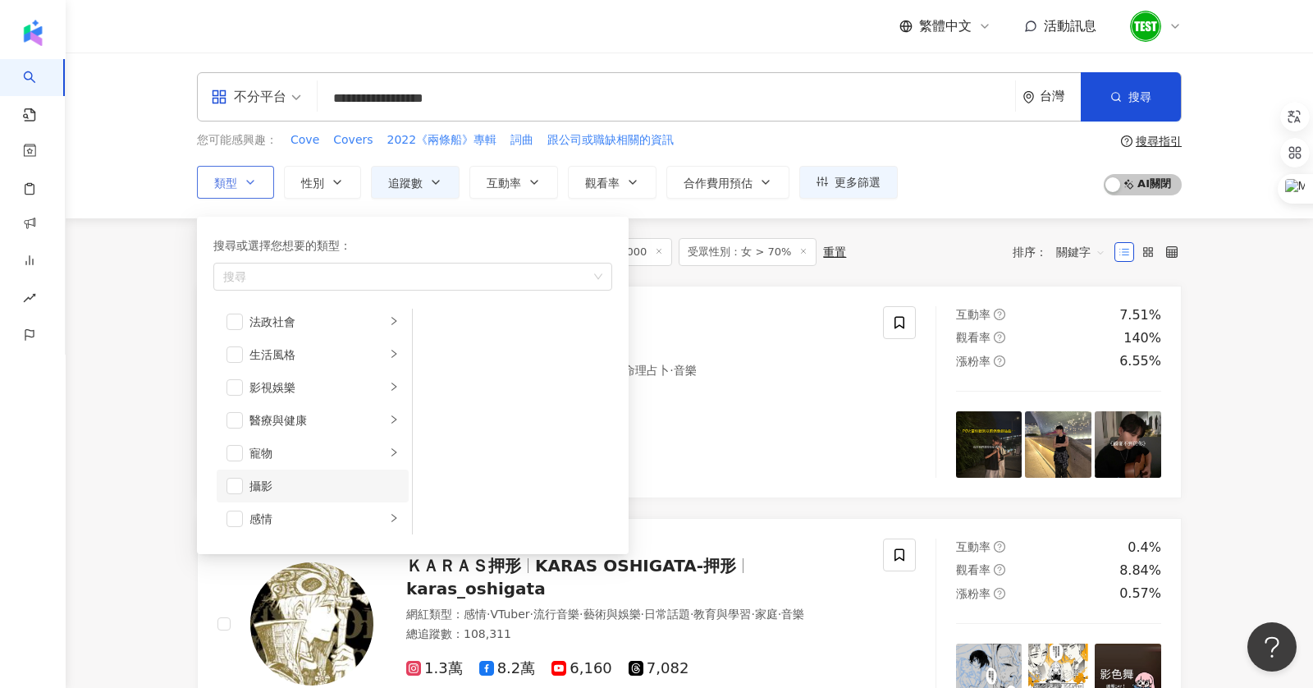
scroll to position [328, 0]
click at [350, 399] on div "影視娛樂" at bounding box center [318, 394] width 136 height 18
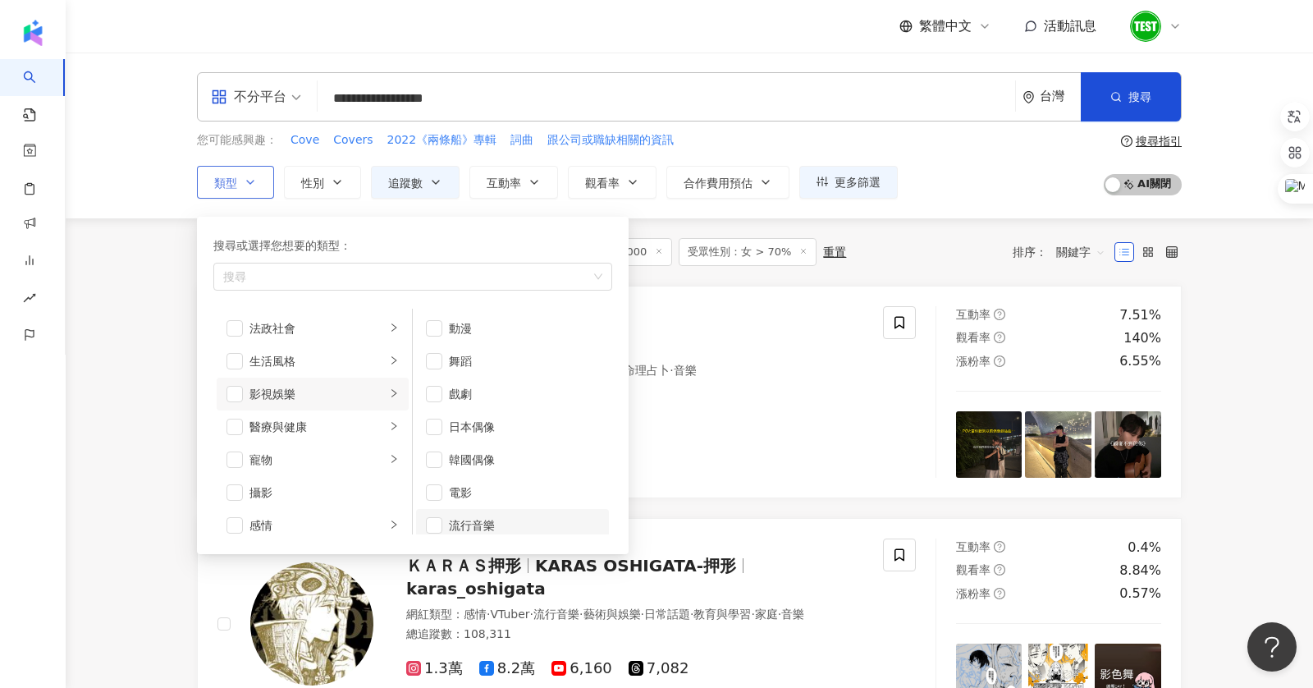
scroll to position [43, 0]
click at [441, 477] on span "button" at bounding box center [434, 482] width 16 height 16
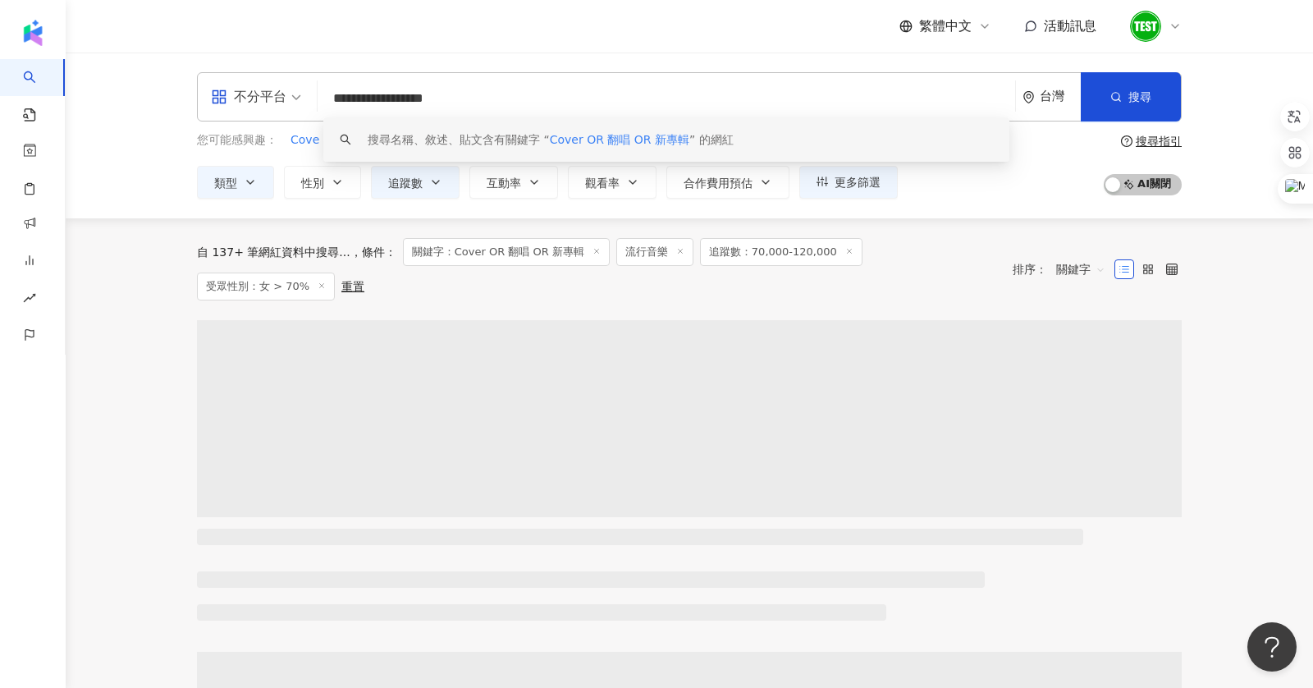
drag, startPoint x: 602, startPoint y: 98, endPoint x: 212, endPoint y: 94, distance: 390.7
click at [212, 94] on div "**********" at bounding box center [689, 96] width 985 height 49
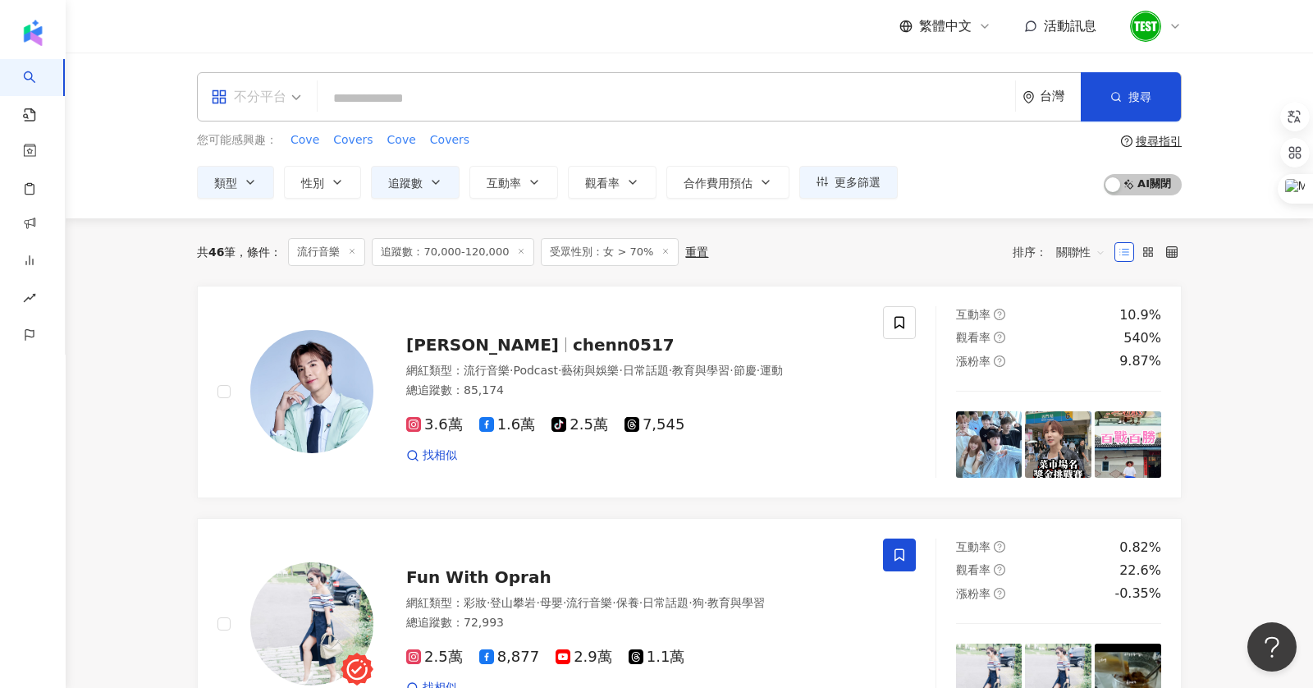
click at [247, 117] on span at bounding box center [256, 97] width 90 height 48
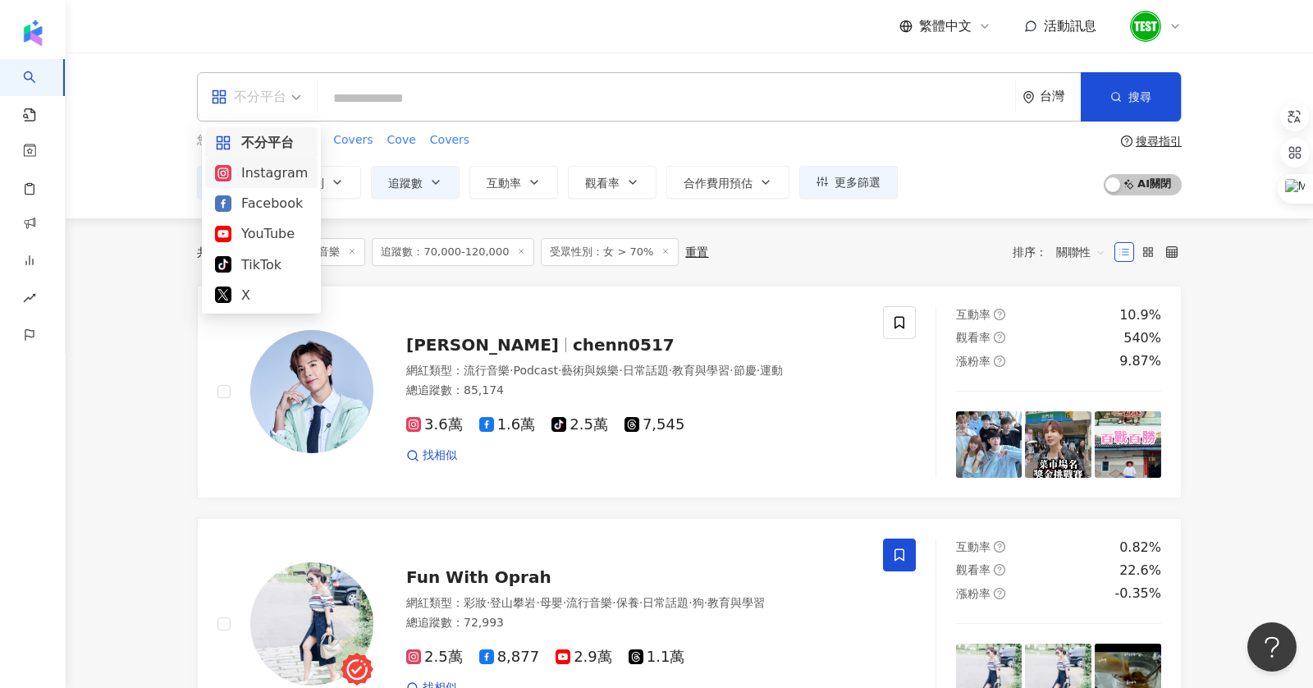
click at [265, 171] on div "Instagram" at bounding box center [261, 173] width 93 height 21
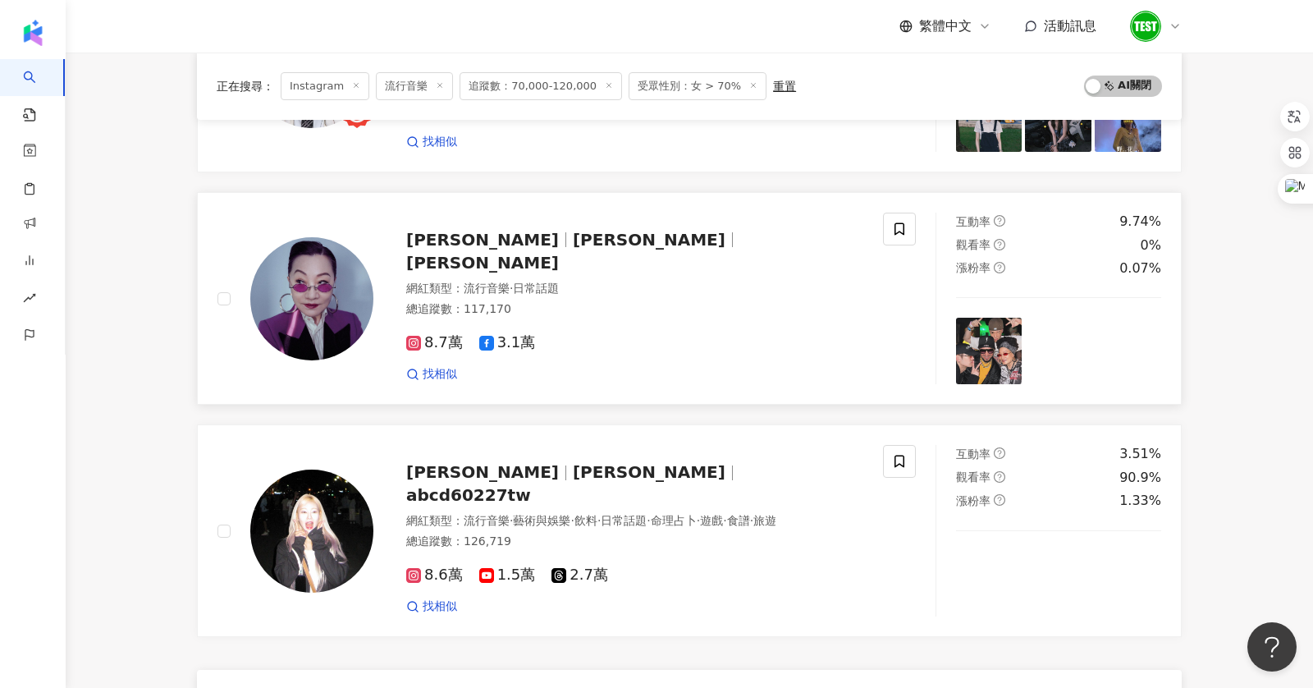
scroll to position [2599, 0]
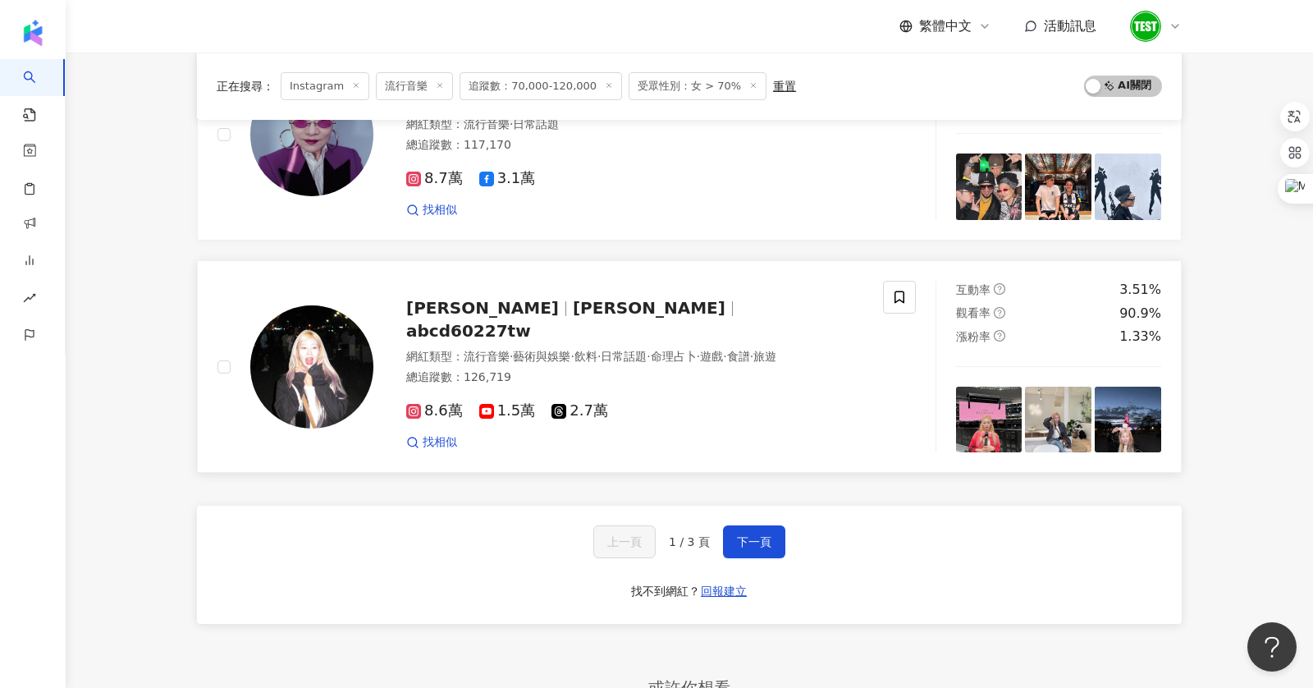
click at [500, 302] on div "jessica劉姐 Jessica abcd60227tw 網紅類型 ： 流行音樂 · 藝術與娛樂 · 飲料 · 日常話題 · 命理占卜 · 遊戲 · 食譜 …" at bounding box center [618, 366] width 490 height 167
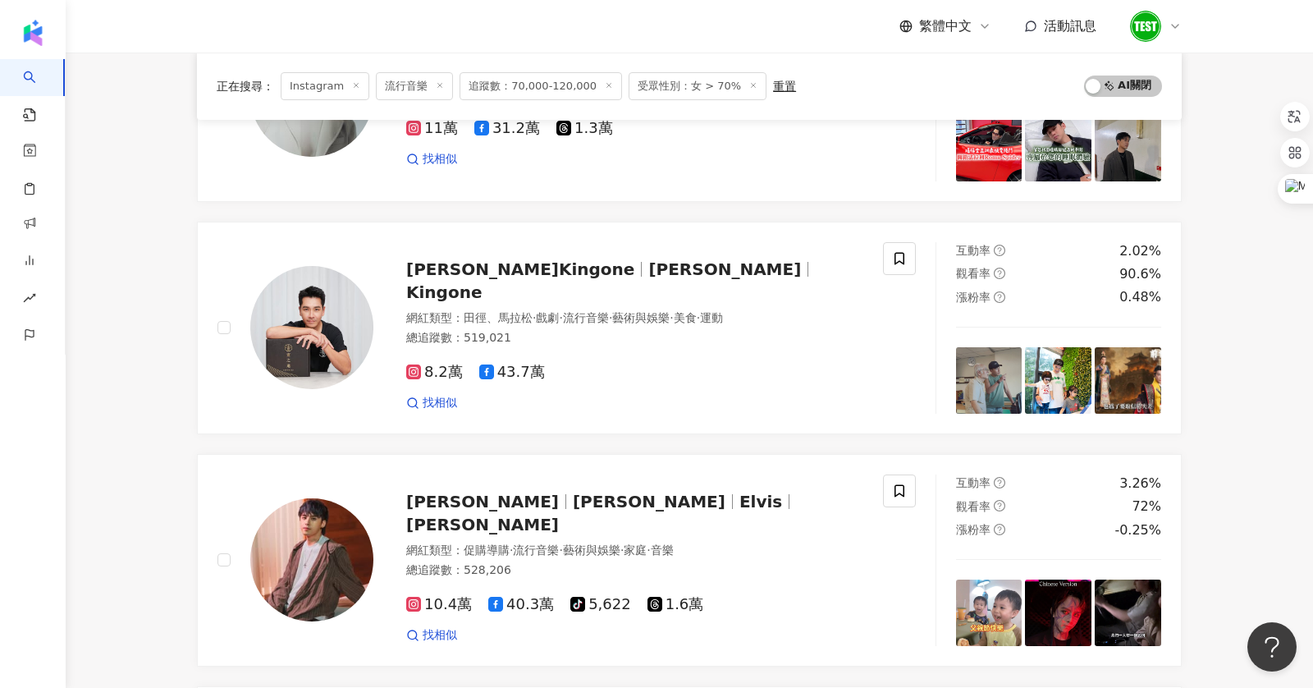
scroll to position [0, 0]
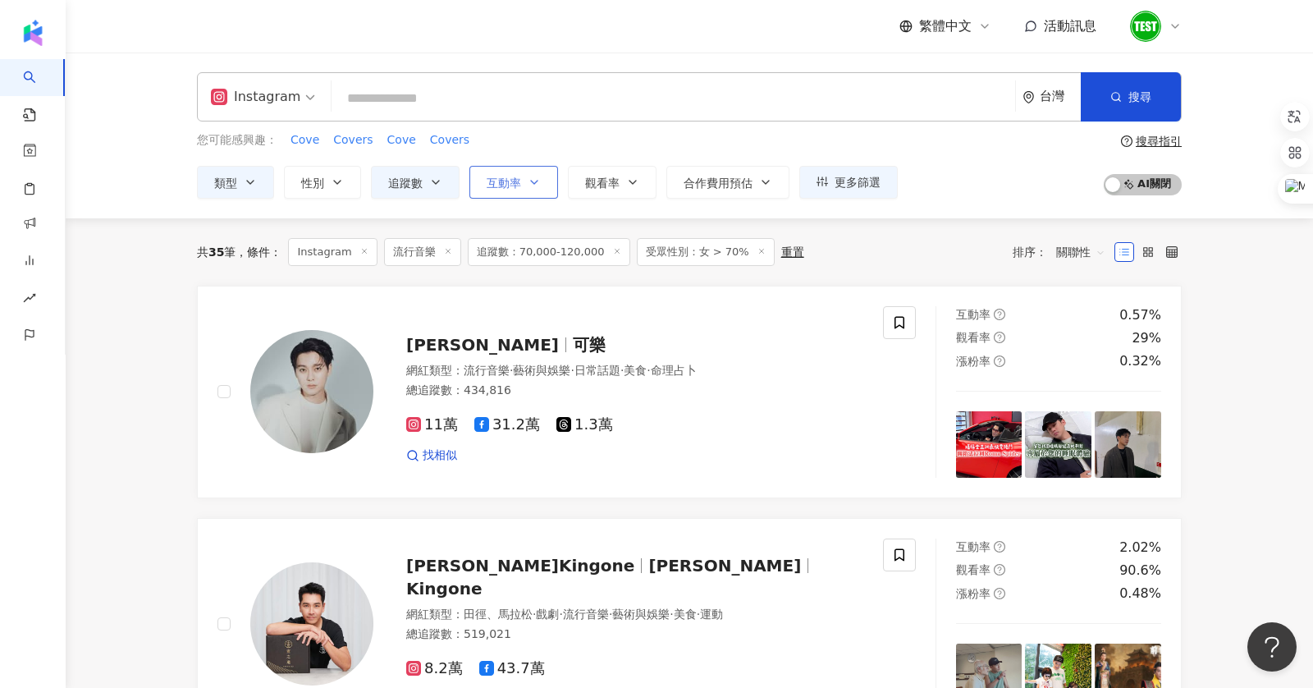
click at [492, 195] on button "互動率" at bounding box center [513, 182] width 89 height 33
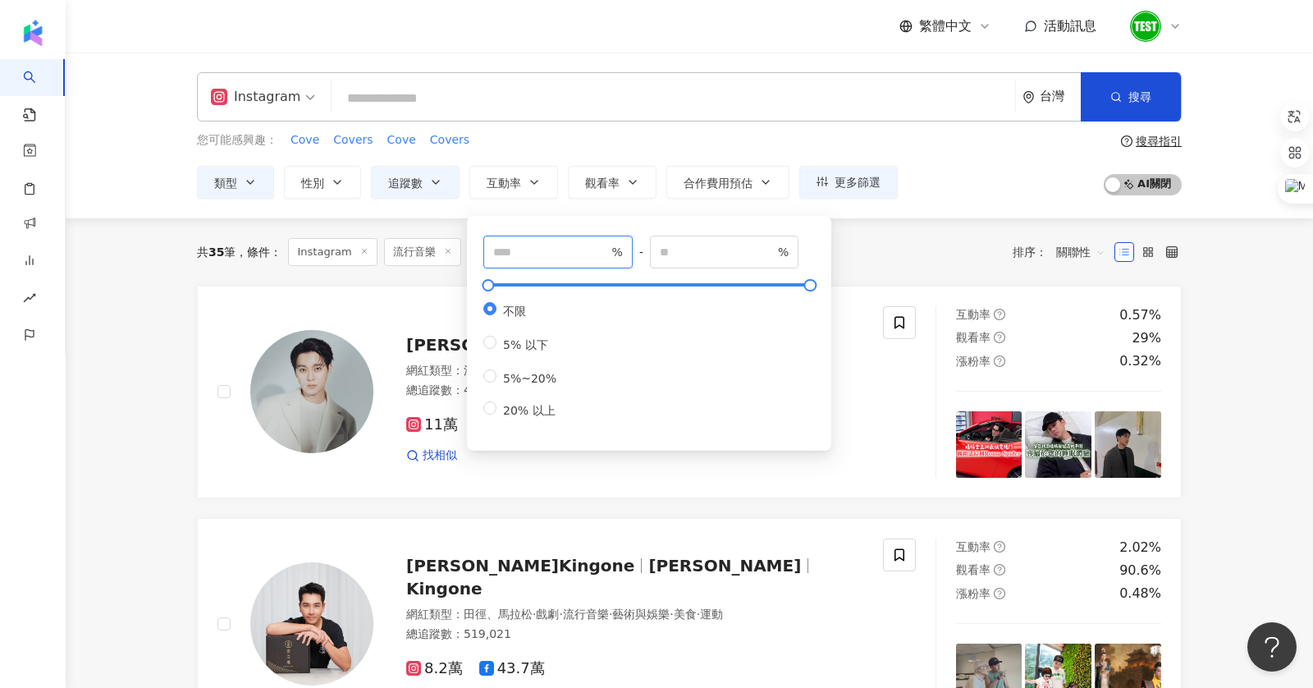
click at [501, 243] on input "number" at bounding box center [550, 252] width 115 height 18
type input "*"
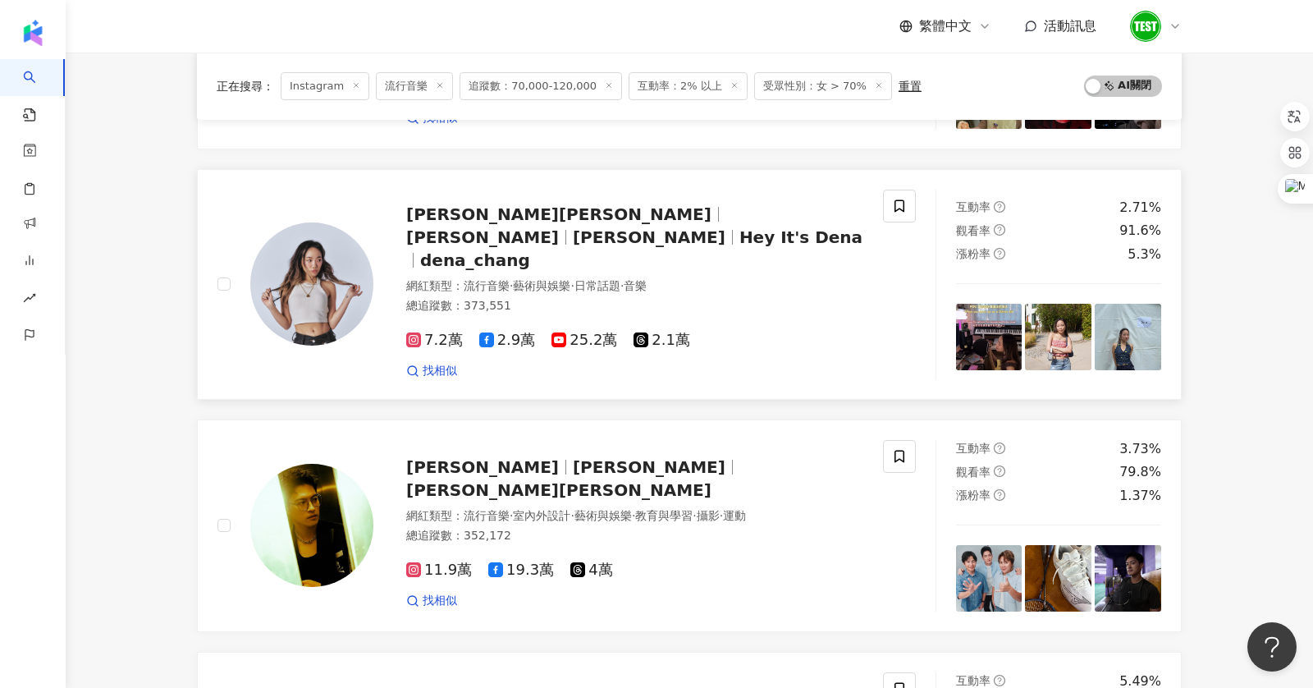
scroll to position [1674, 0]
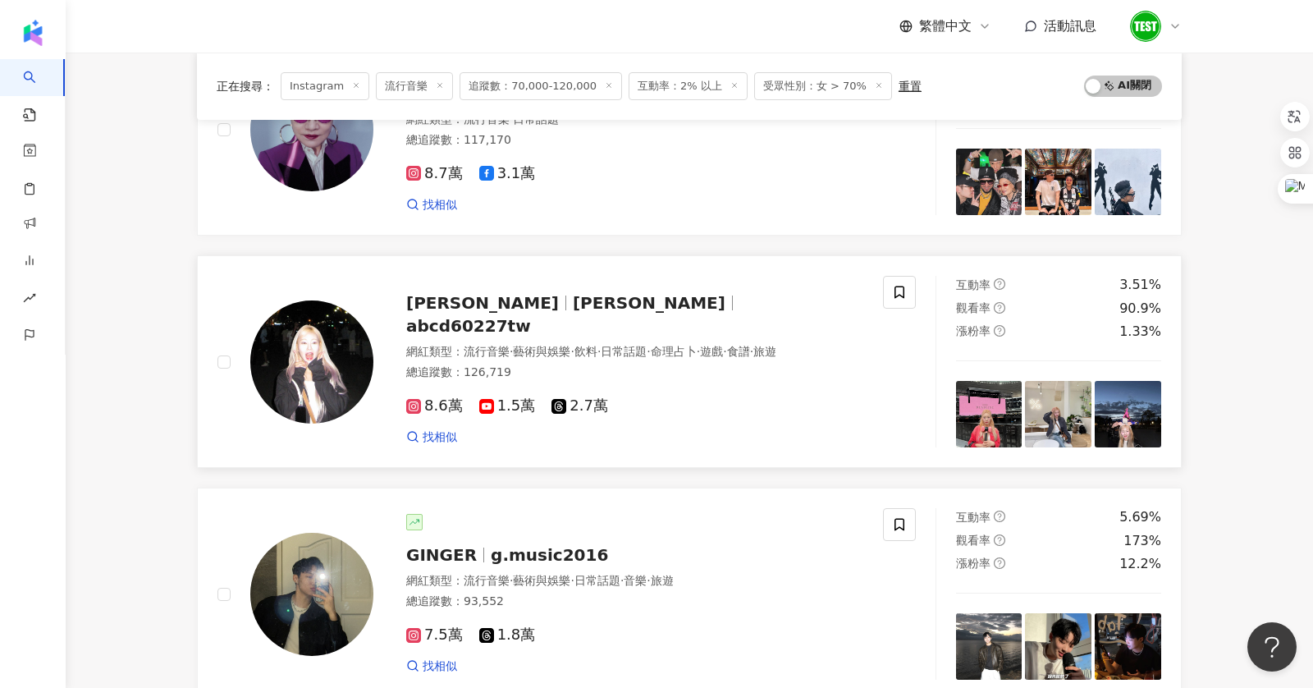
click at [531, 316] on span "abcd60227tw" at bounding box center [468, 326] width 125 height 20
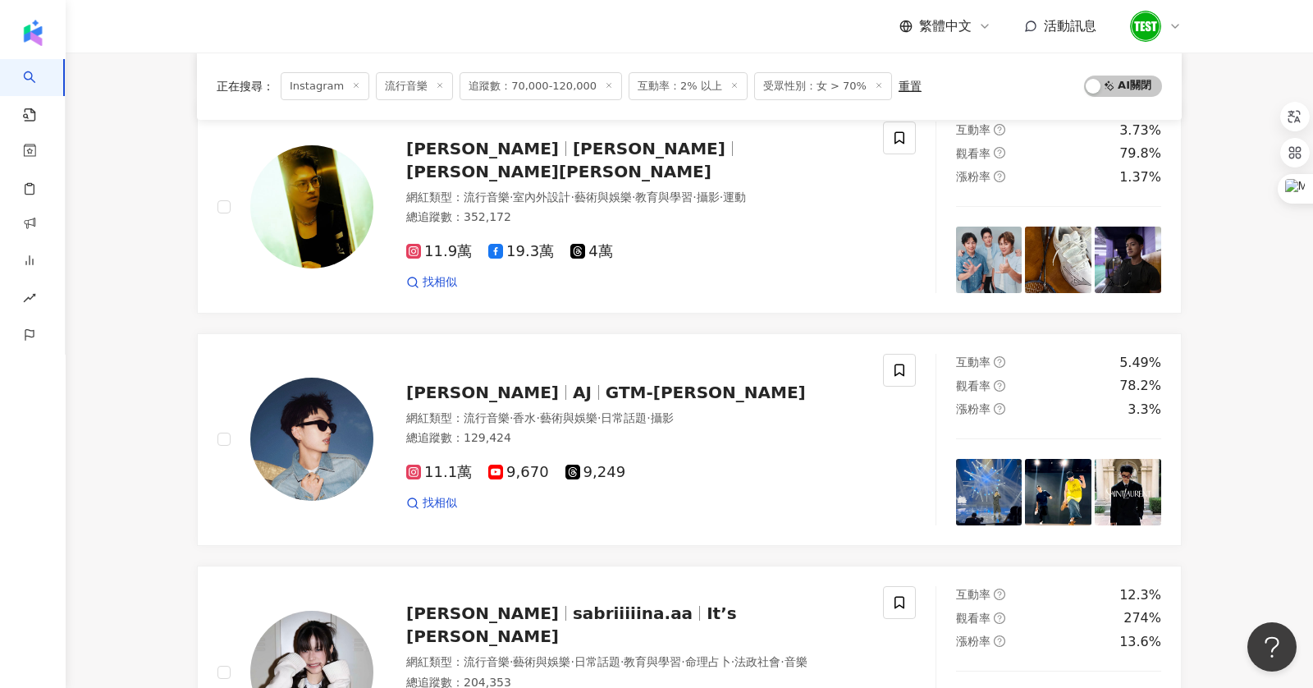
scroll to position [0, 0]
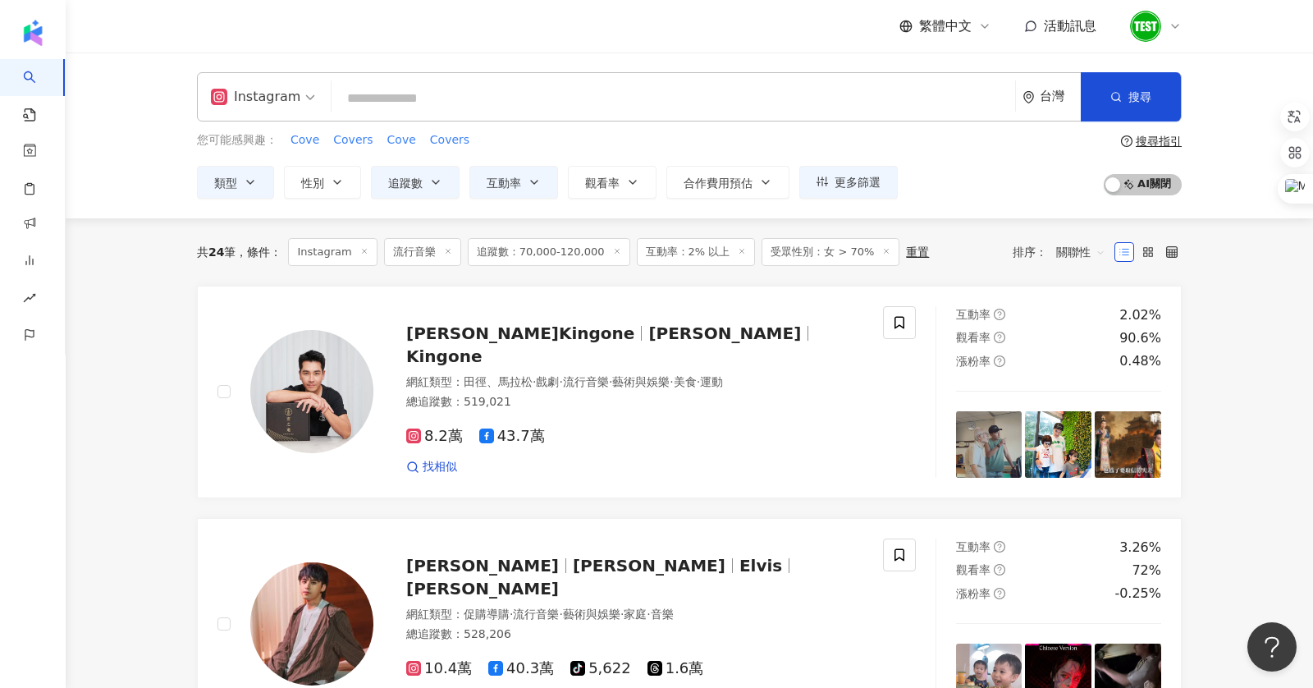
click at [449, 95] on input "search" at bounding box center [673, 98] width 671 height 31
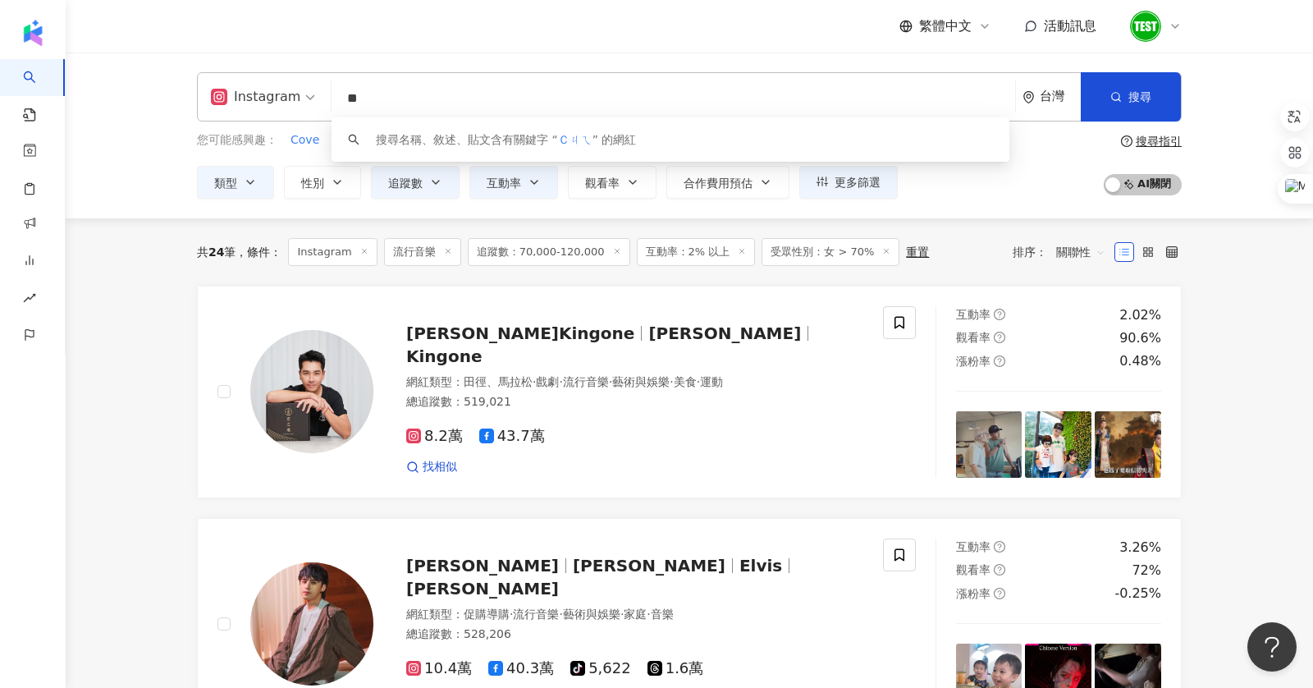
type input "*"
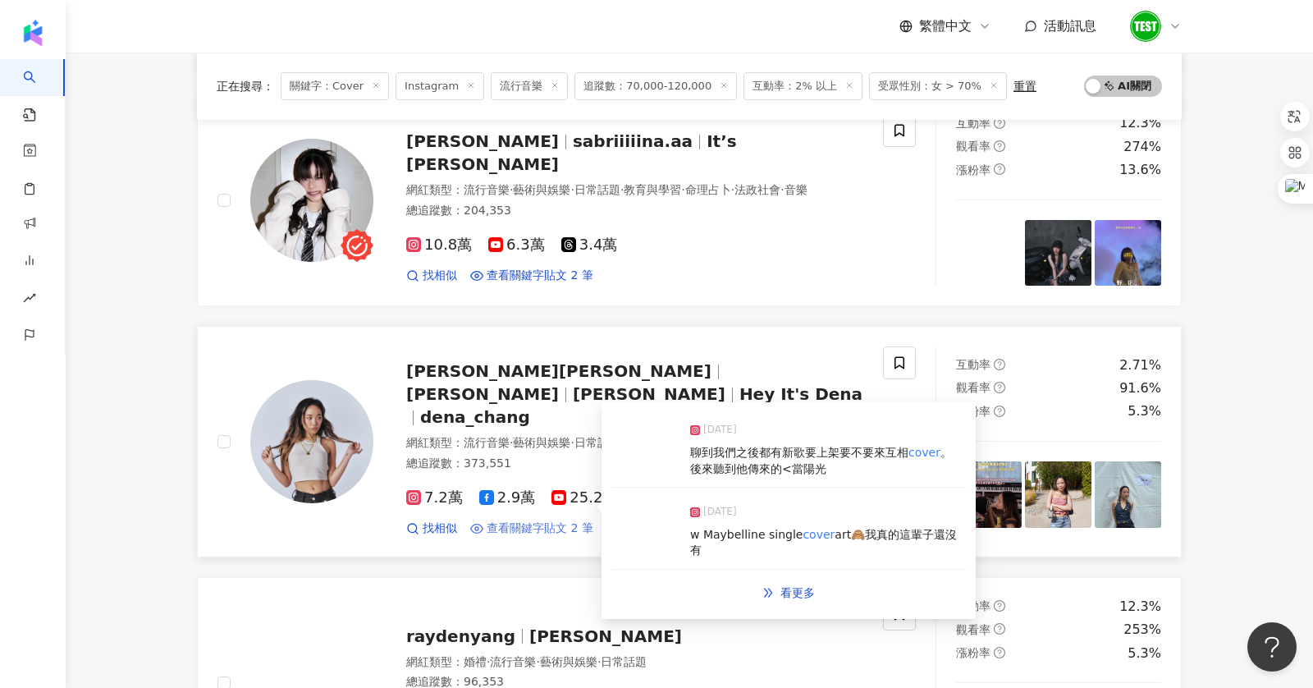
scroll to position [2448, 0]
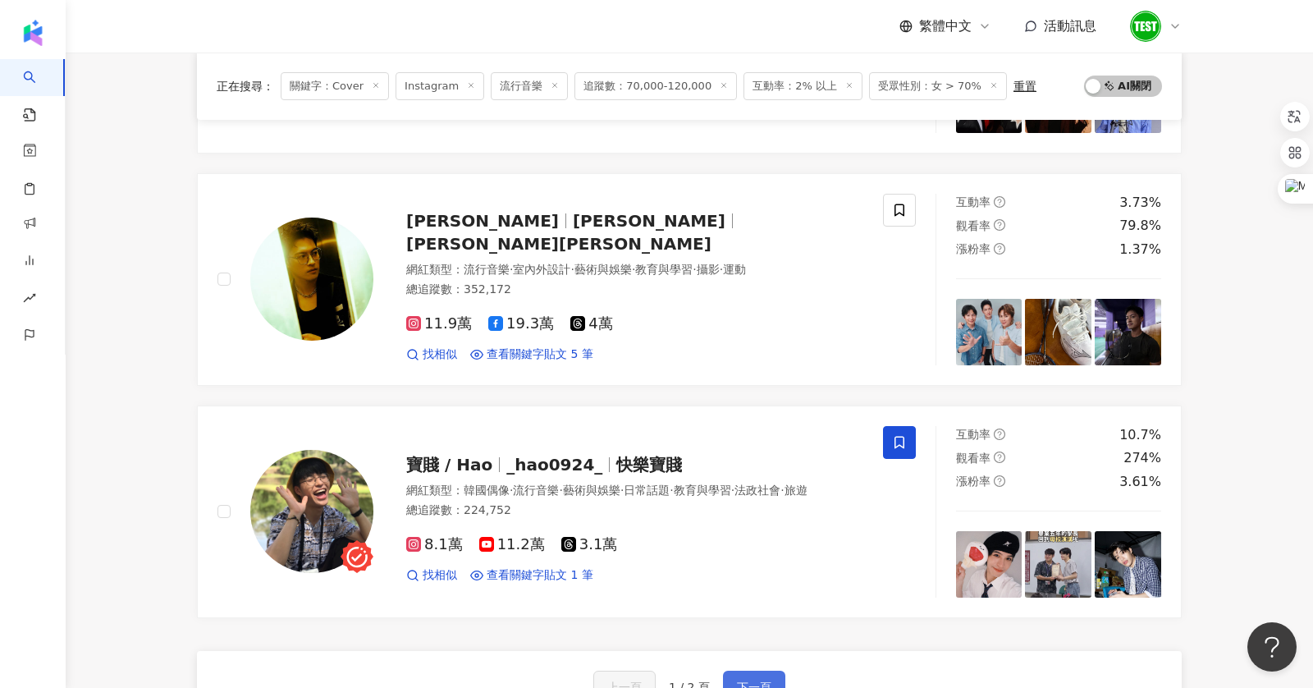
click at [760, 561] on span "下一頁" at bounding box center [754, 686] width 34 height 13
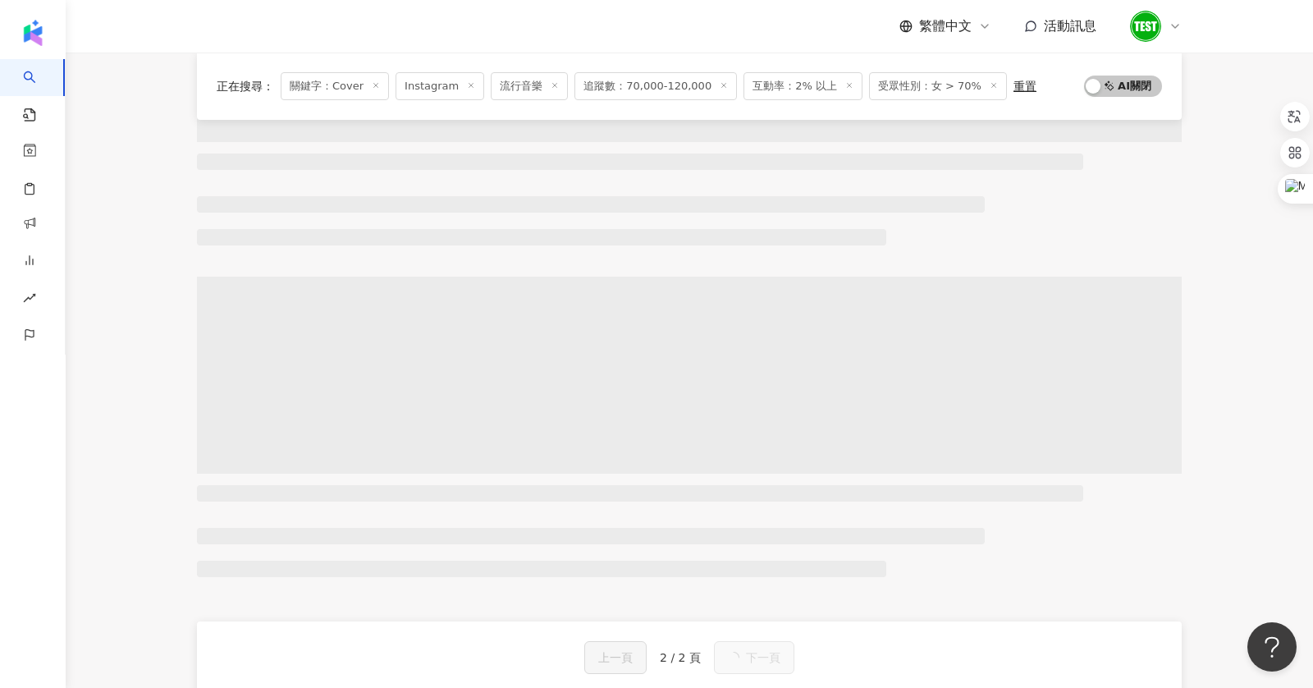
scroll to position [0, 0]
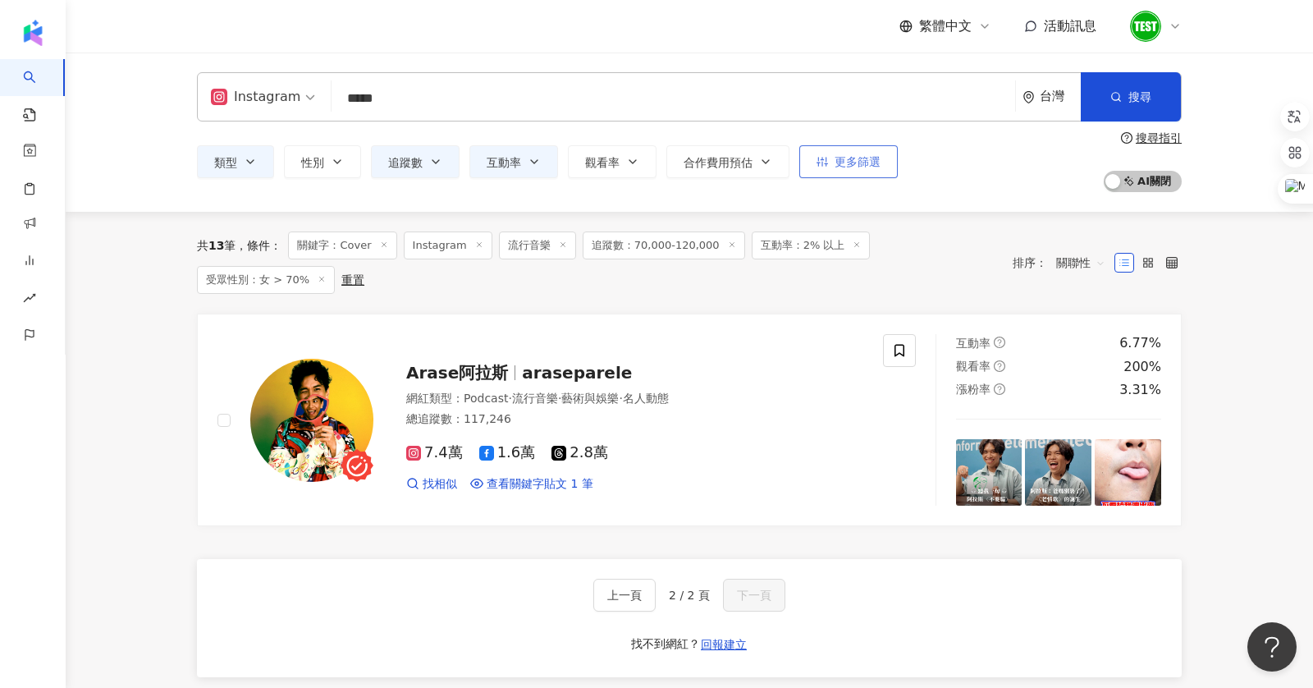
click at [843, 162] on span "更多篩選" at bounding box center [858, 161] width 46 height 13
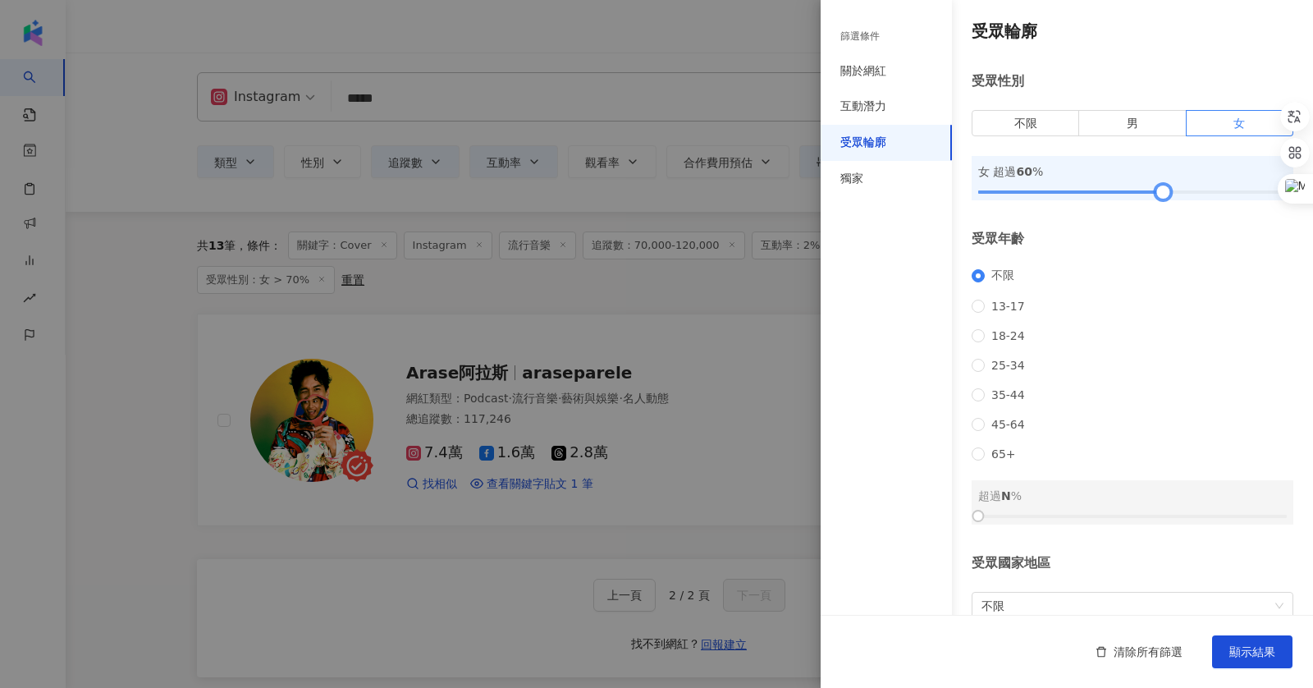
drag, startPoint x: 1189, startPoint y: 192, endPoint x: 1158, endPoint y: 189, distance: 31.4
click at [1074, 189] on div at bounding box center [1163, 192] width 9 height 9
click at [1074, 561] on span "顯示結果" at bounding box center [1253, 651] width 46 height 13
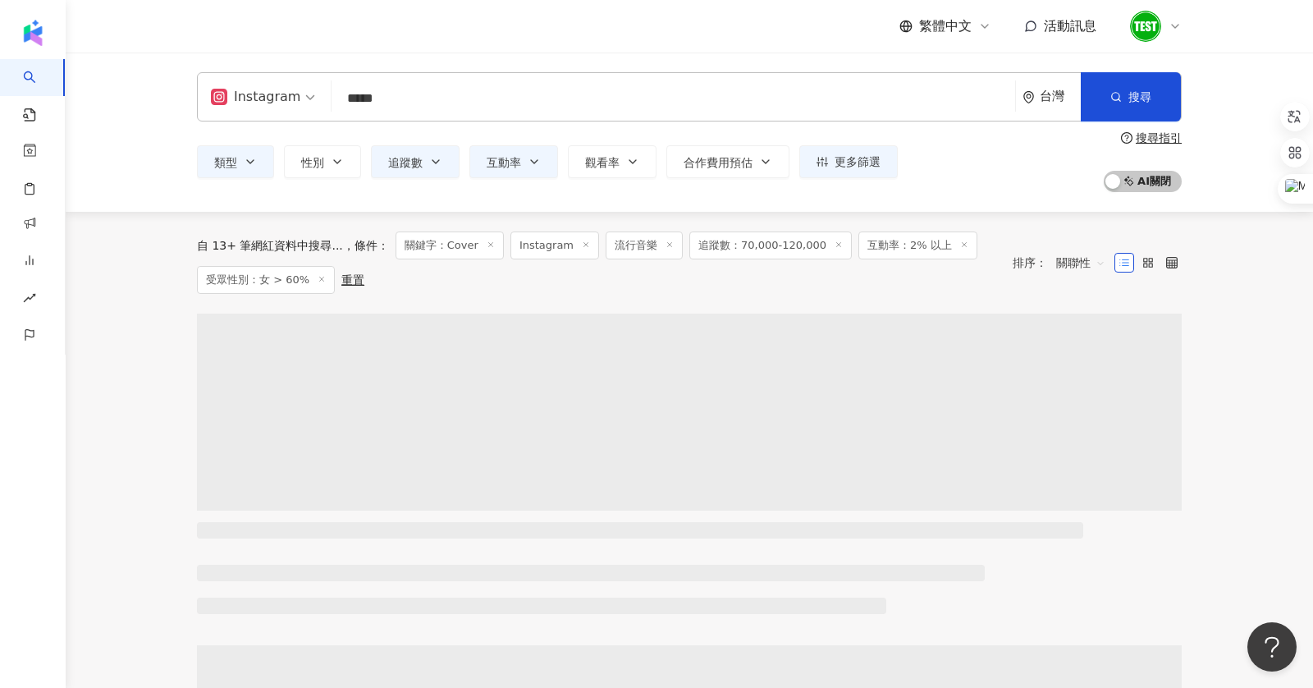
click at [504, 106] on input "*****" at bounding box center [673, 98] width 671 height 31
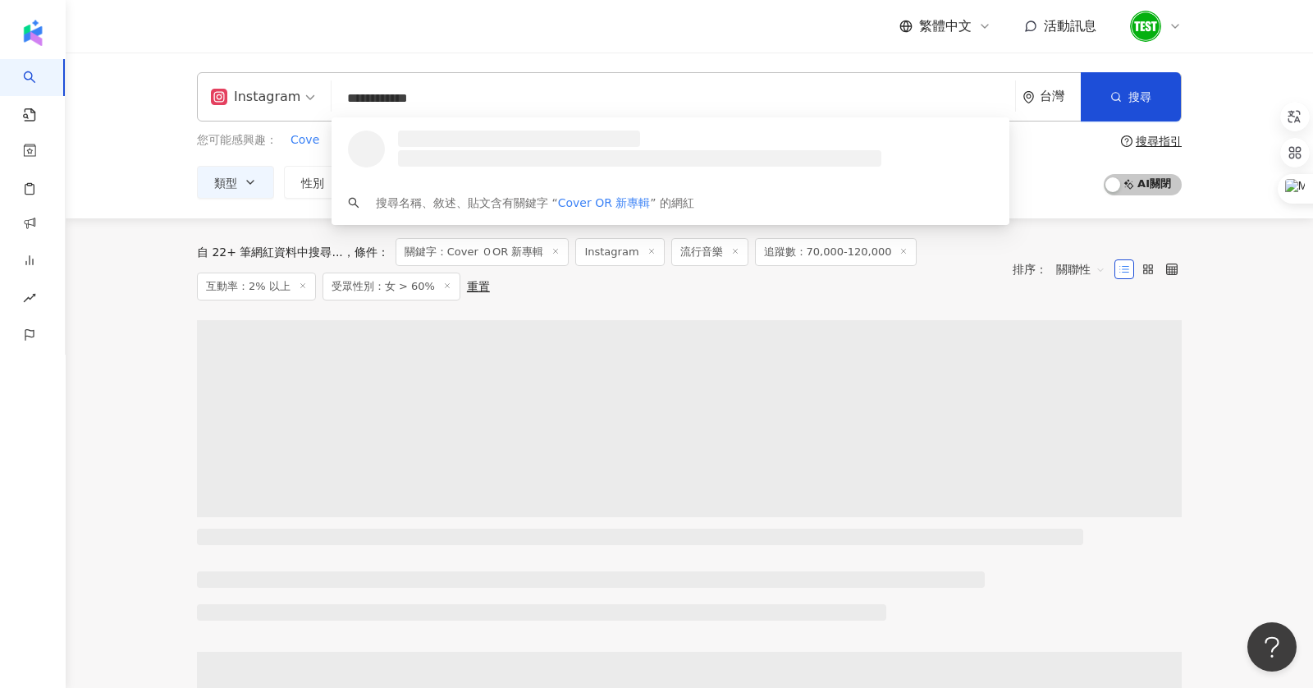
click at [644, 103] on input "**********" at bounding box center [673, 98] width 671 height 31
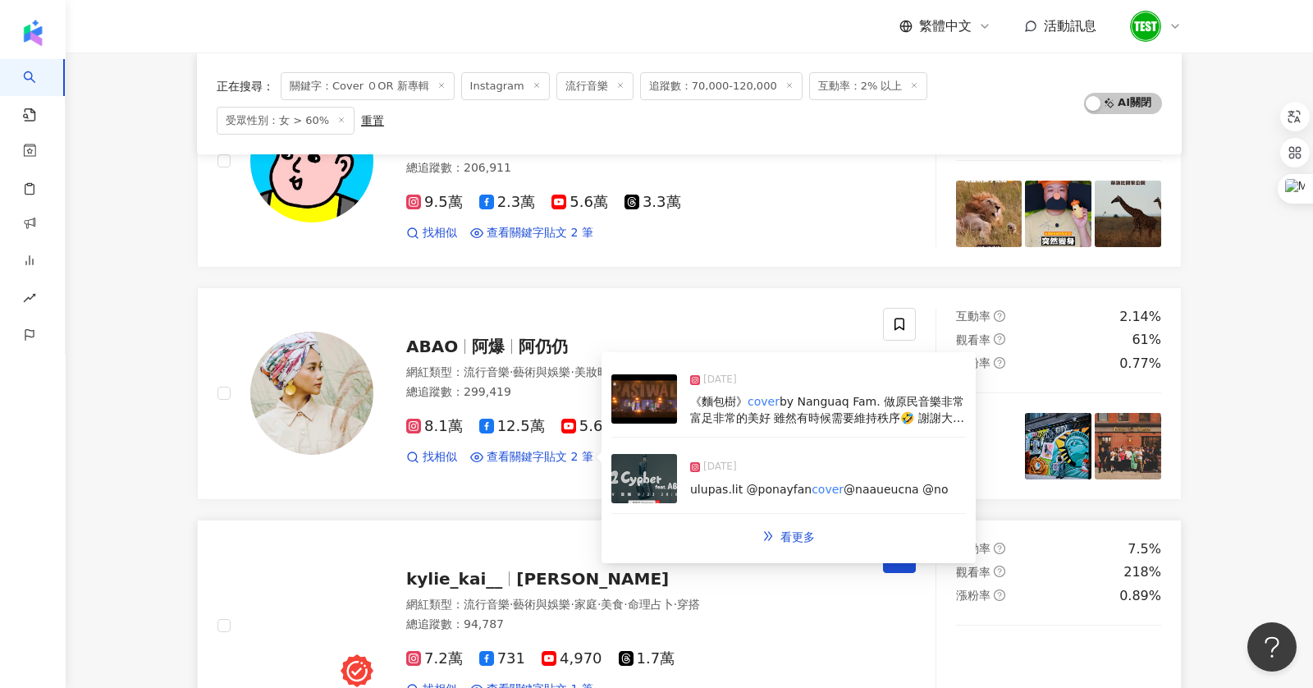
scroll to position [2253, 0]
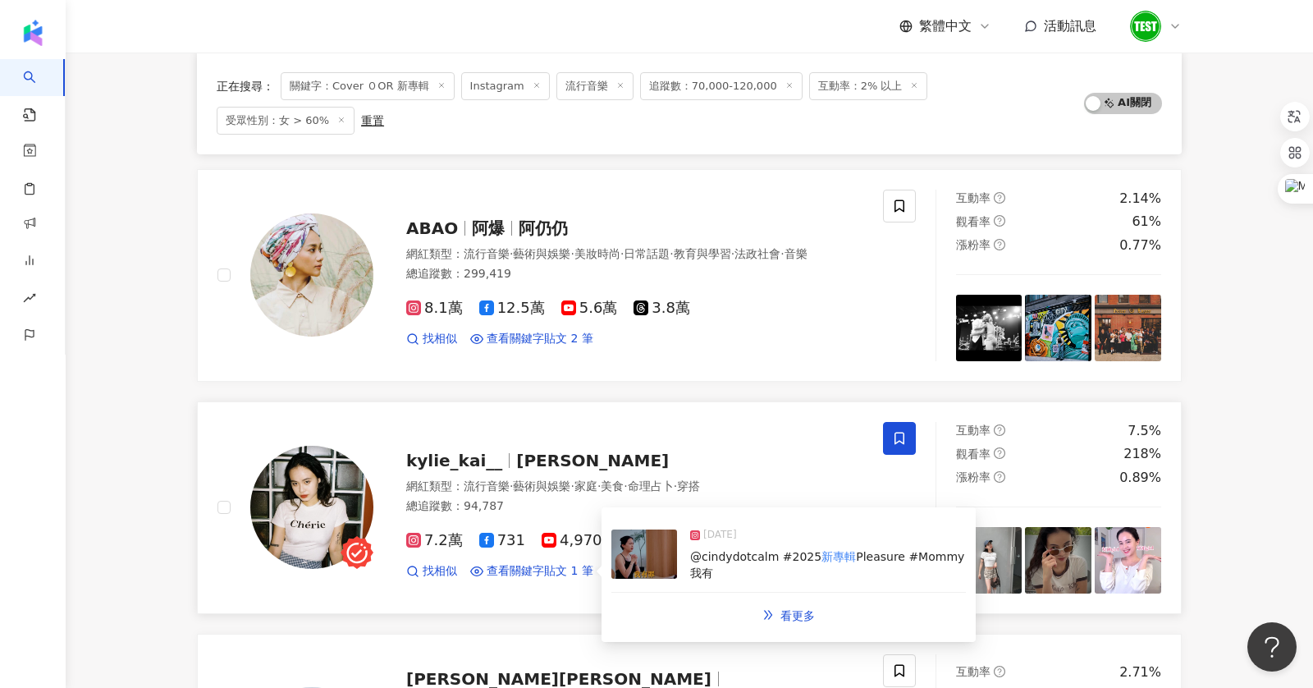
click at [756, 550] on span "@cindydotcalm #2025" at bounding box center [755, 556] width 131 height 13
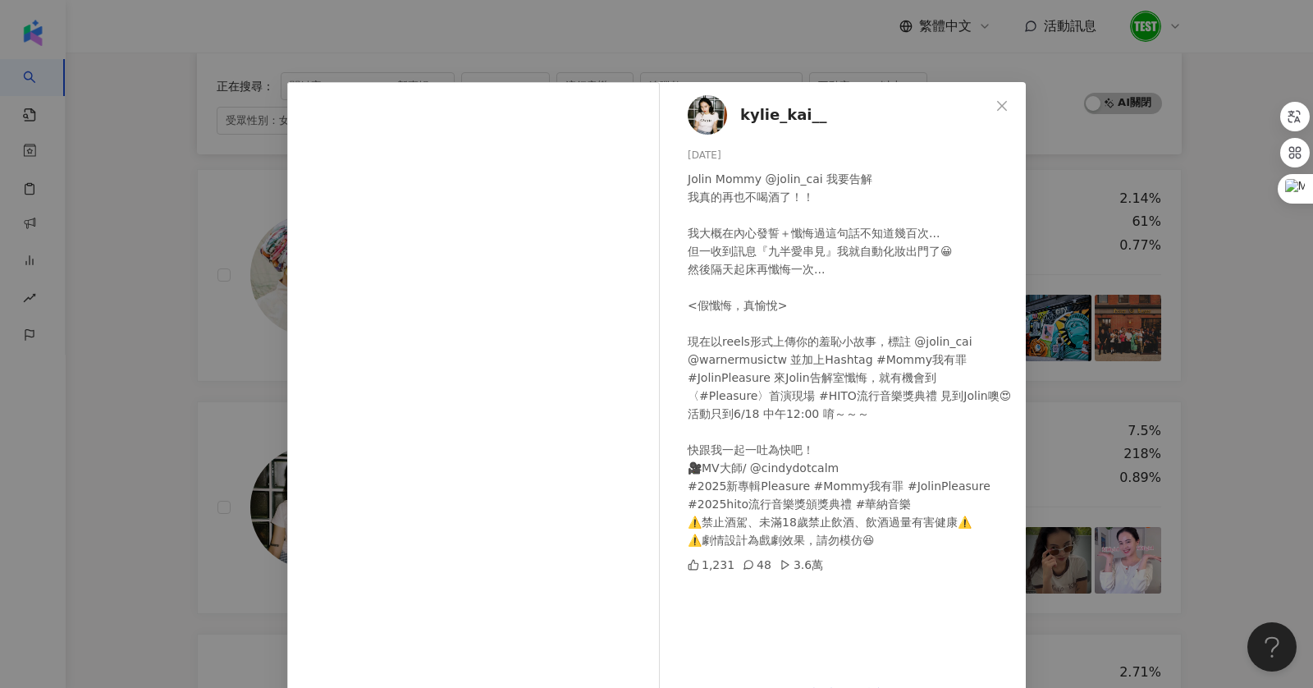
scroll to position [13, 0]
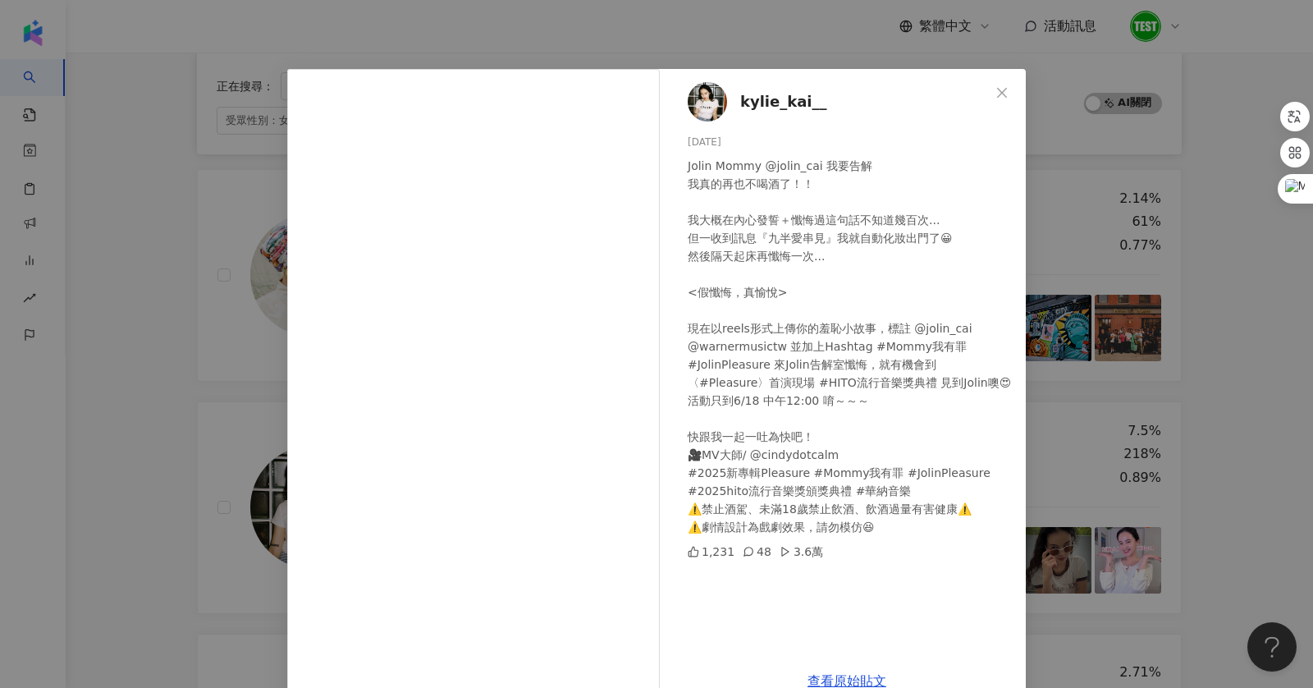
click at [1074, 445] on div "kylie_kai__ 2025/6/15 Jolin Mommy @jolin_cai 我要告解 我真的再也不喝酒了！！ 我大概在內心發誓＋懺悔過這句話不知…" at bounding box center [656, 344] width 1313 height 688
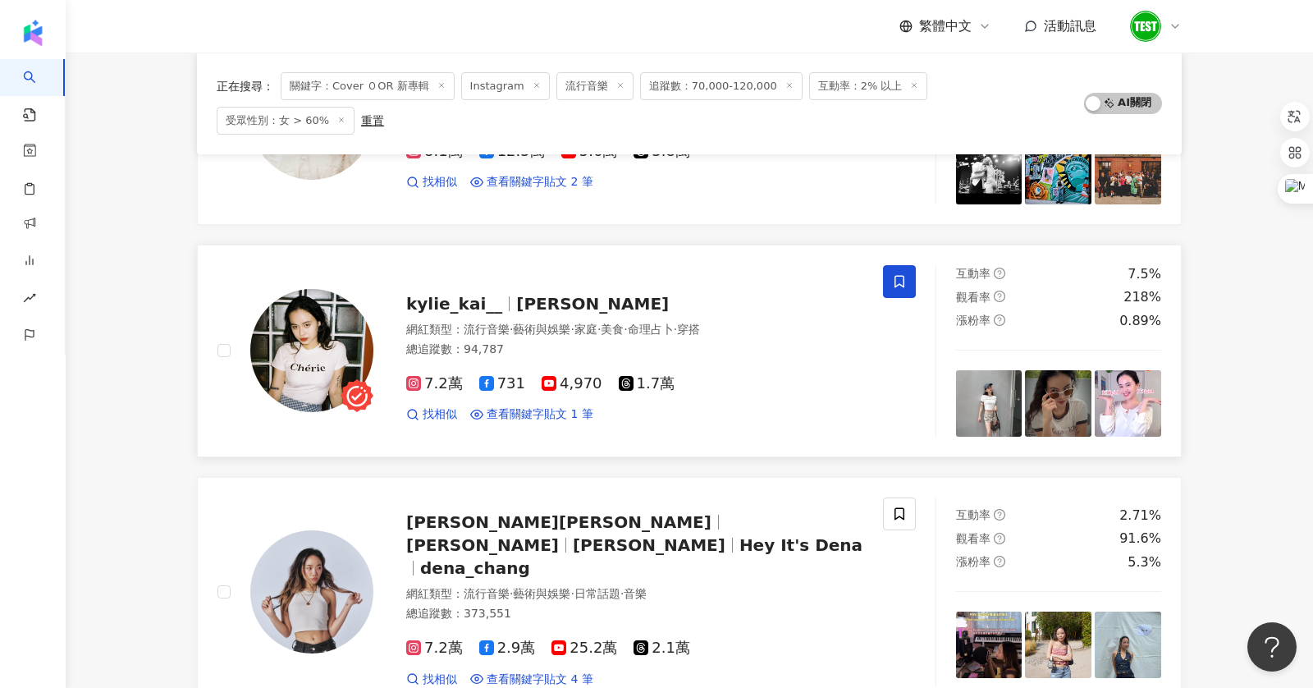
scroll to position [2632, 0]
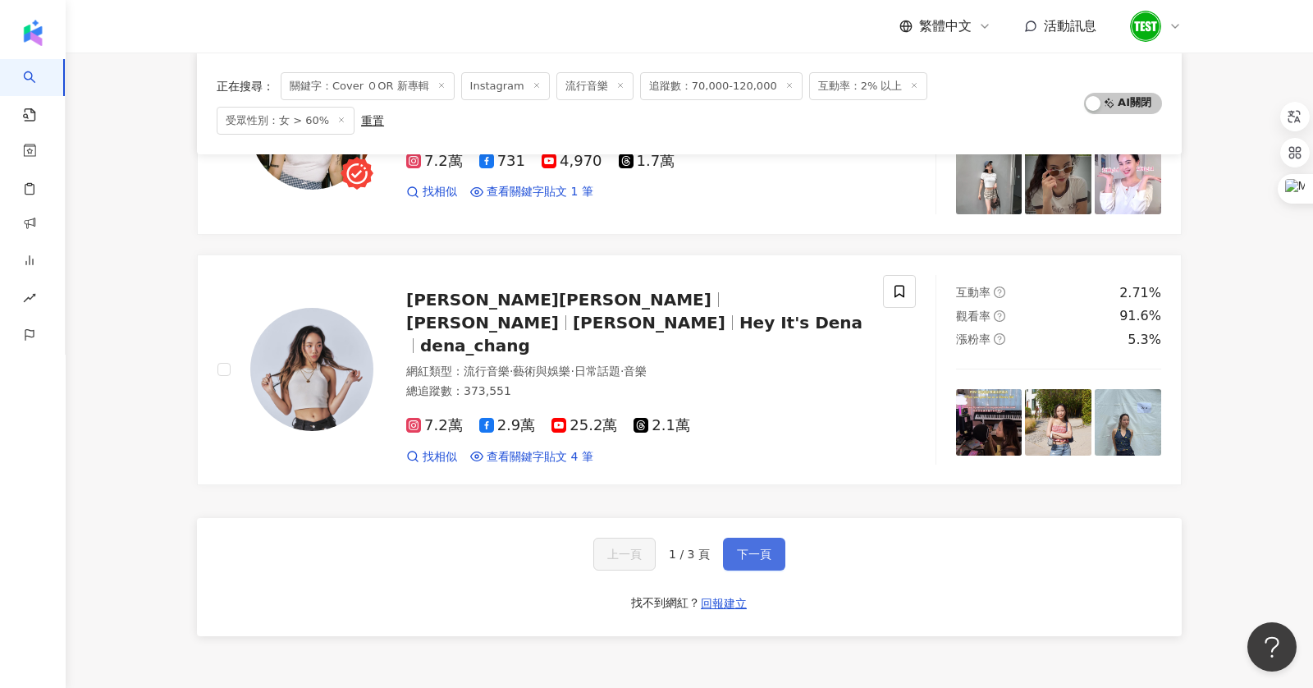
click at [741, 547] on span "下一頁" at bounding box center [754, 553] width 34 height 13
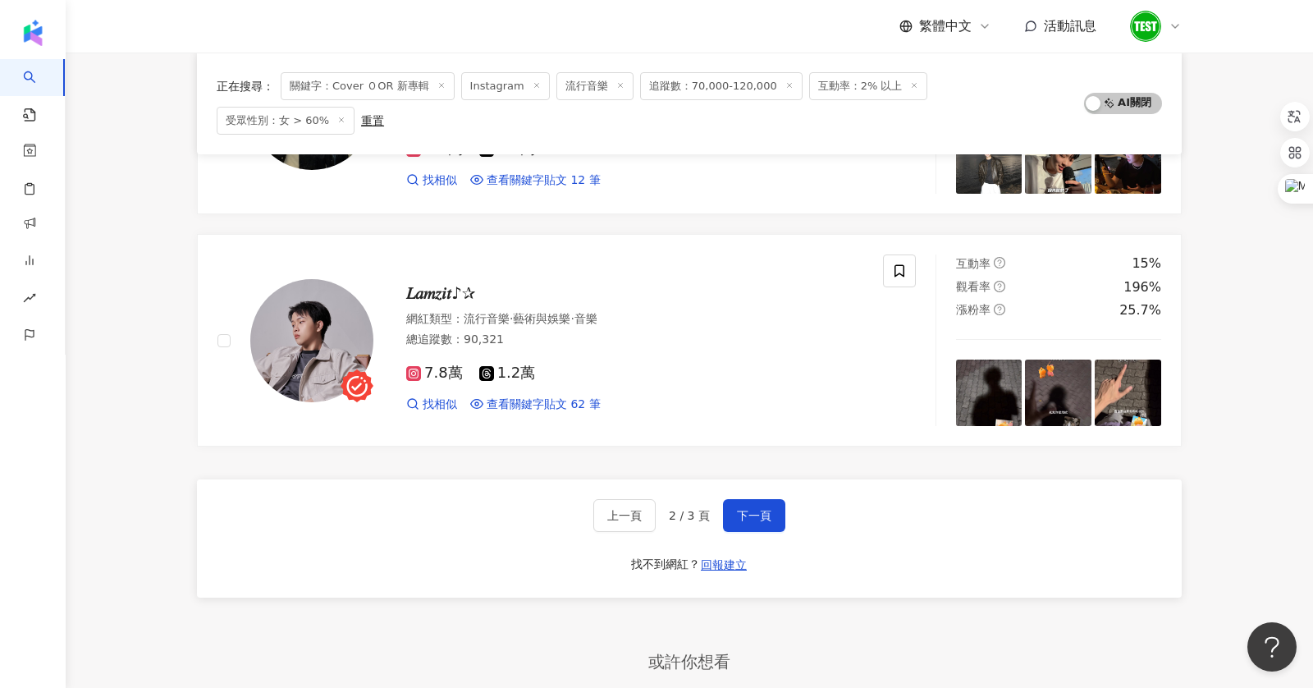
scroll to position [2638, 0]
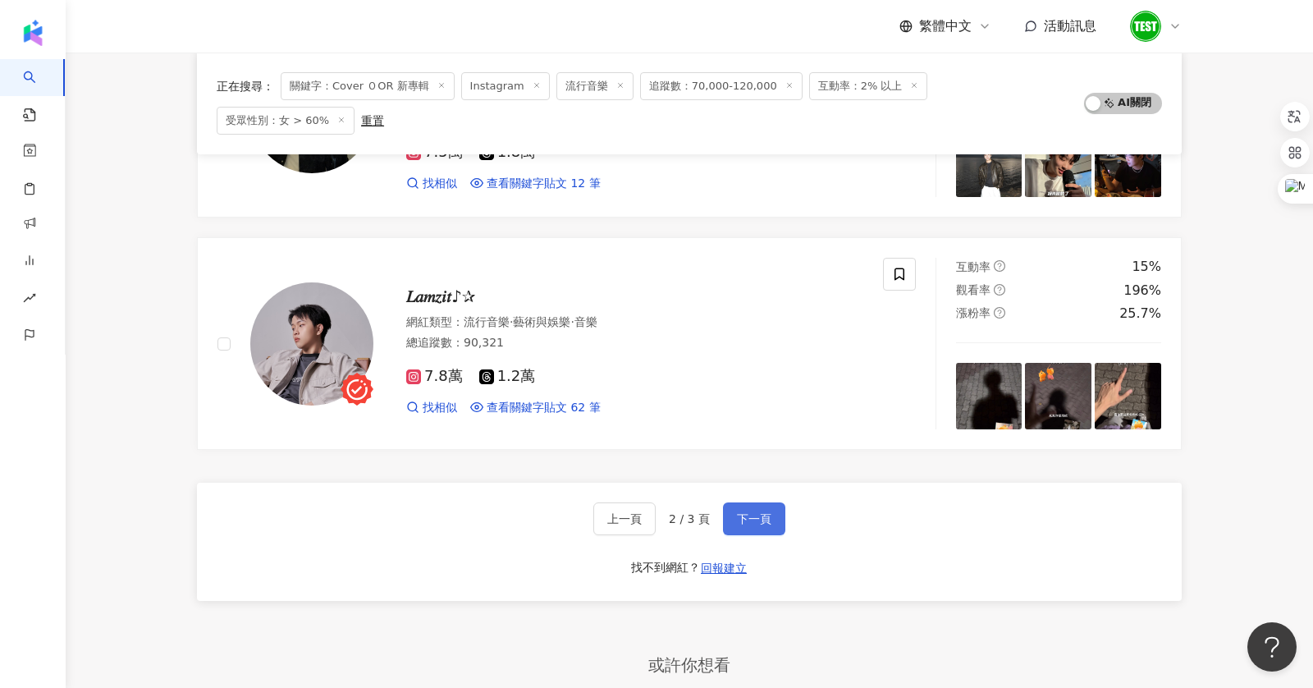
click at [754, 512] on span "下一頁" at bounding box center [754, 518] width 34 height 13
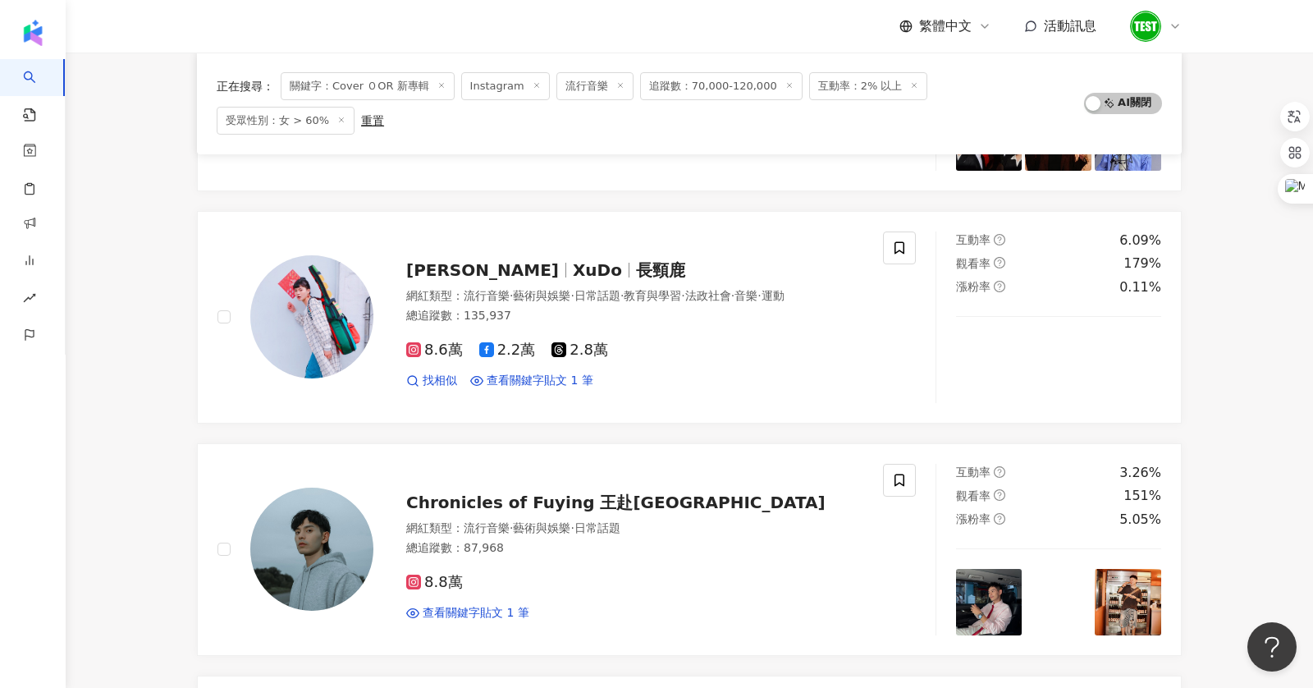
scroll to position [0, 0]
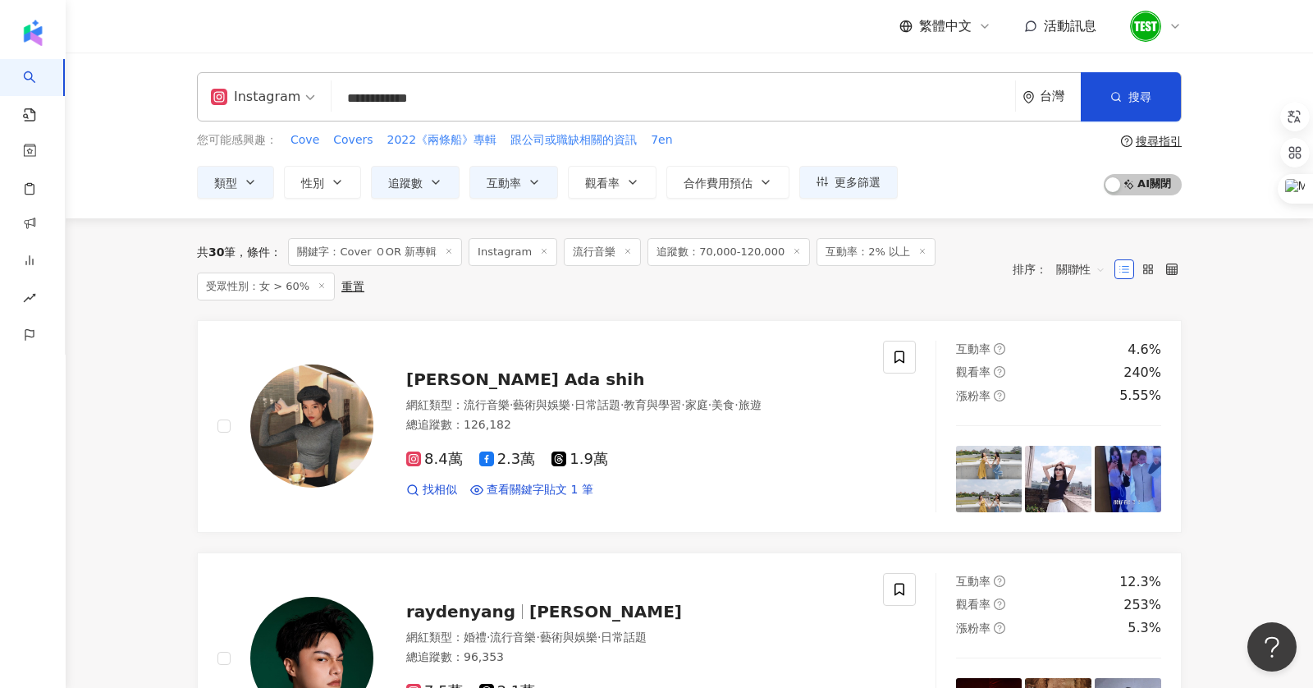
click at [475, 101] on input "**********" at bounding box center [673, 98] width 671 height 31
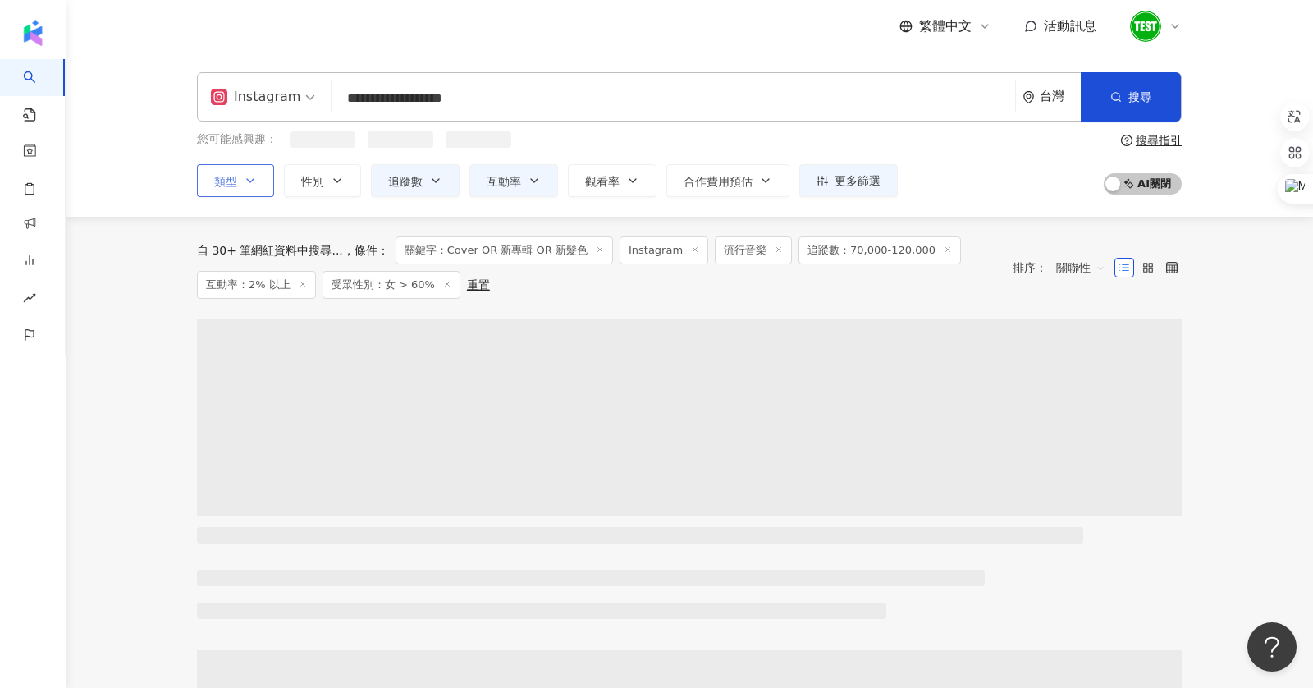
click at [232, 183] on span "類型" at bounding box center [225, 181] width 23 height 13
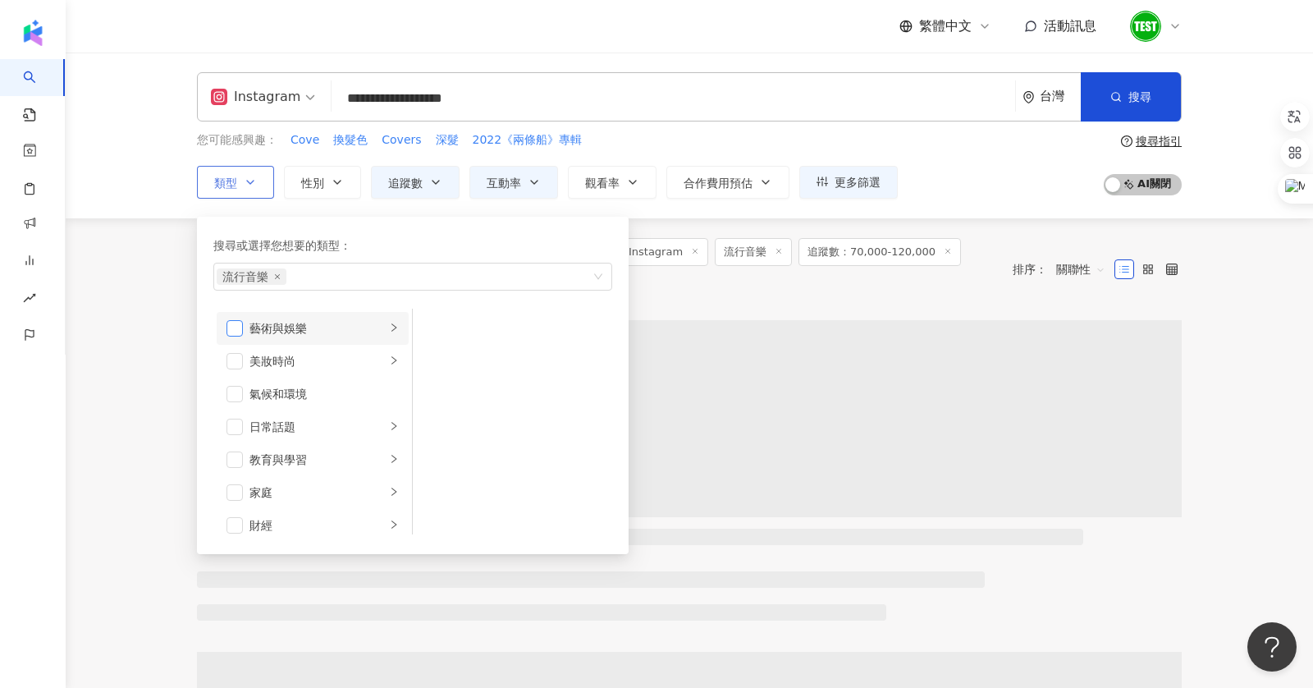
click at [239, 330] on span "button" at bounding box center [235, 328] width 16 height 16
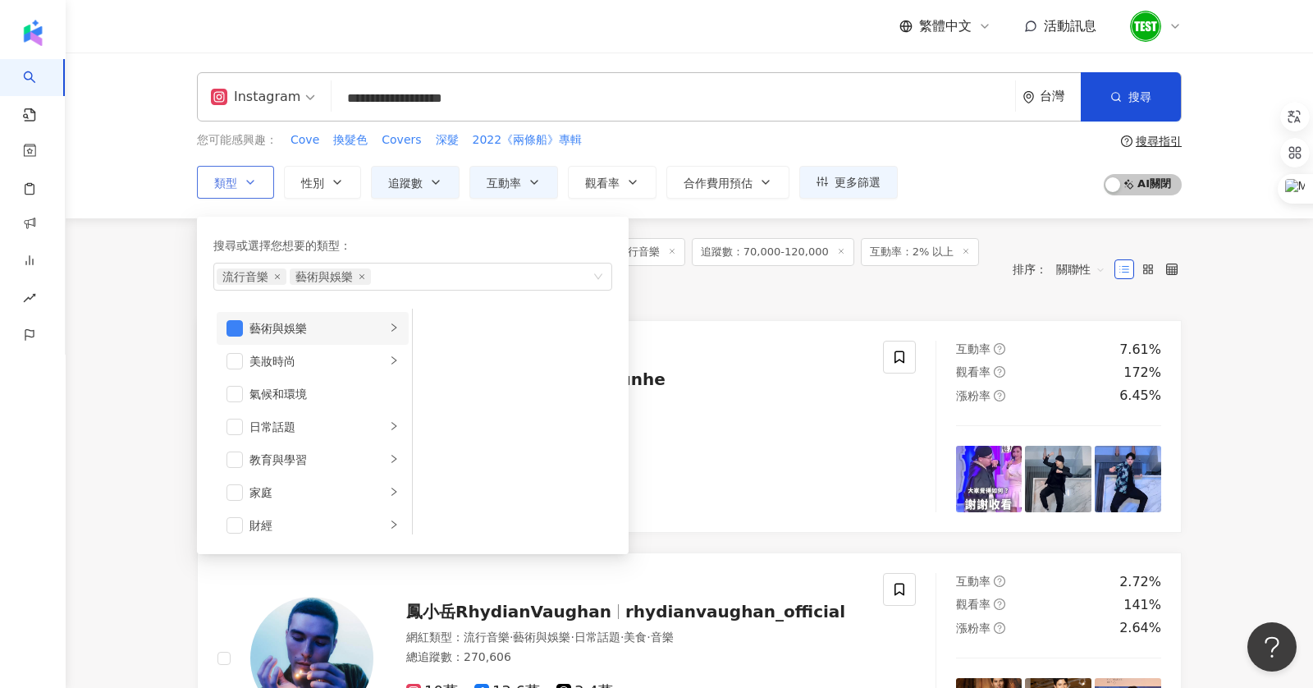
click at [343, 326] on div "藝術與娛樂" at bounding box center [318, 328] width 136 height 18
click at [240, 329] on span "button" at bounding box center [235, 328] width 16 height 16
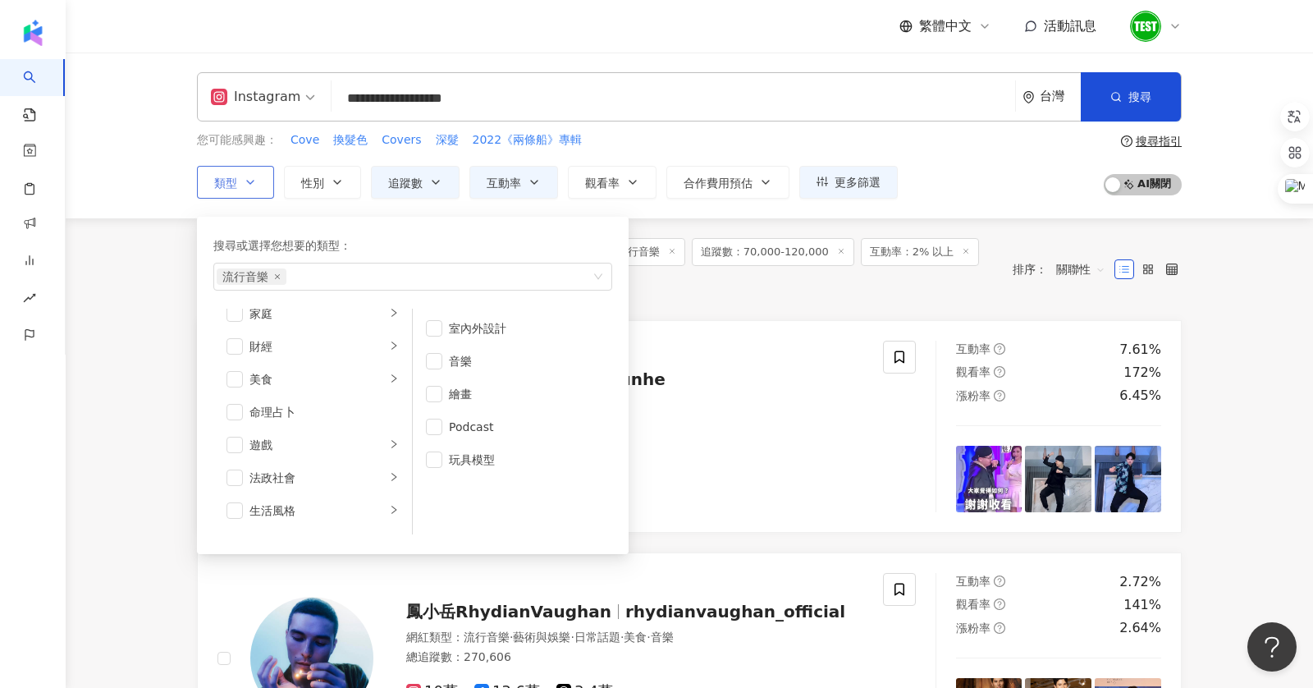
scroll to position [222, 0]
click at [236, 494] on span "button" at bounding box center [235, 500] width 16 height 16
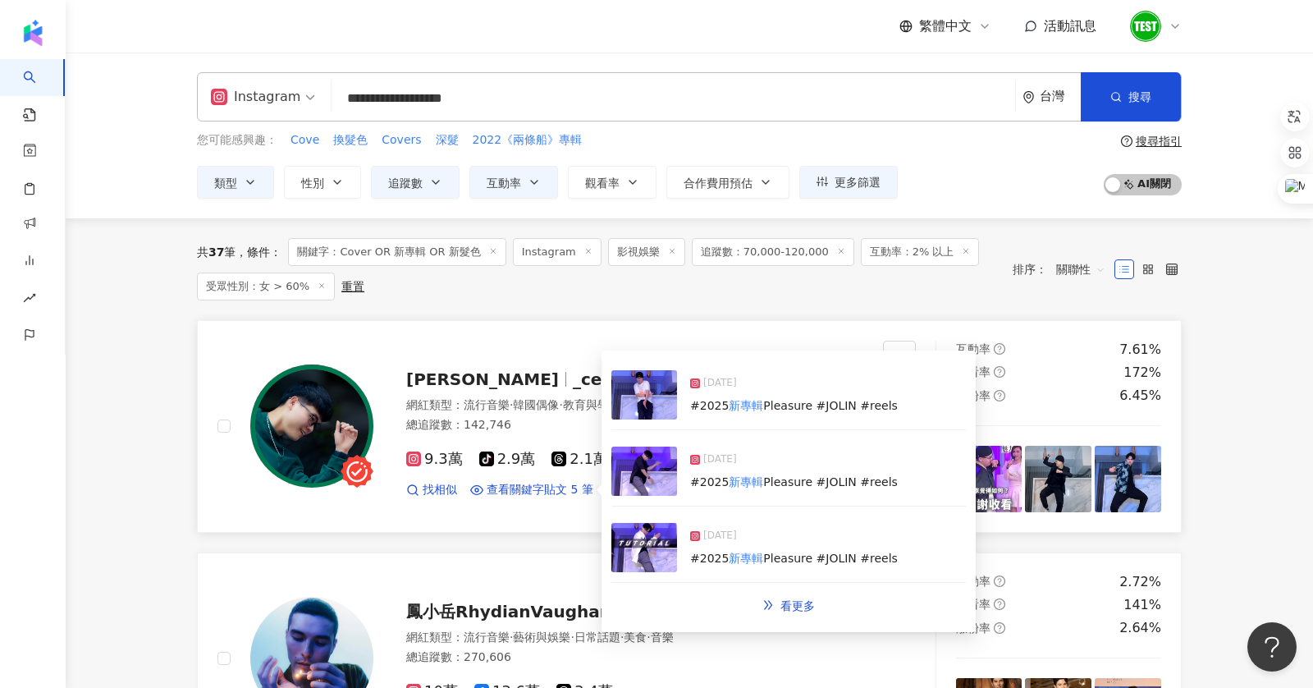
click at [717, 406] on span "#2025" at bounding box center [709, 405] width 39 height 13
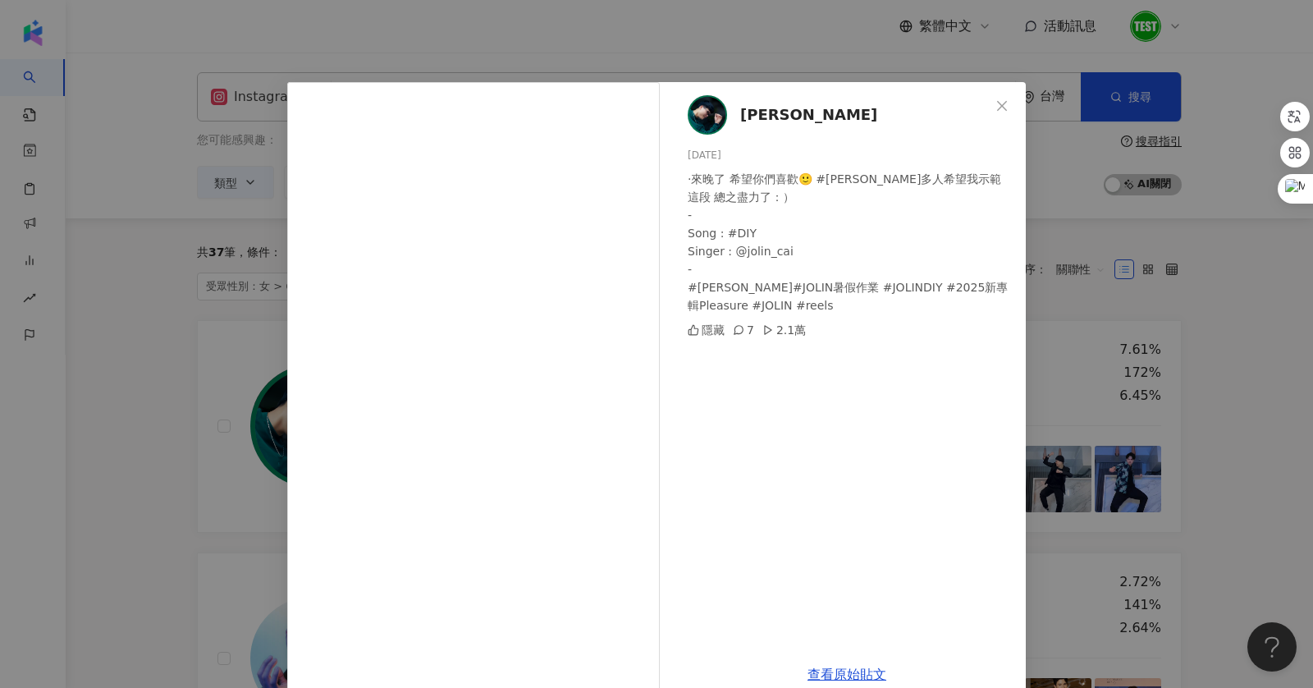
click at [1074, 263] on div "Junhe浚 2025/7/19 ·來晚了 希望你們喜歡🙂 #蔡依林 蠻多人希望我示範這段 總之盡力了：） - Song : #DIY Singer : @j…" at bounding box center [656, 344] width 1313 height 688
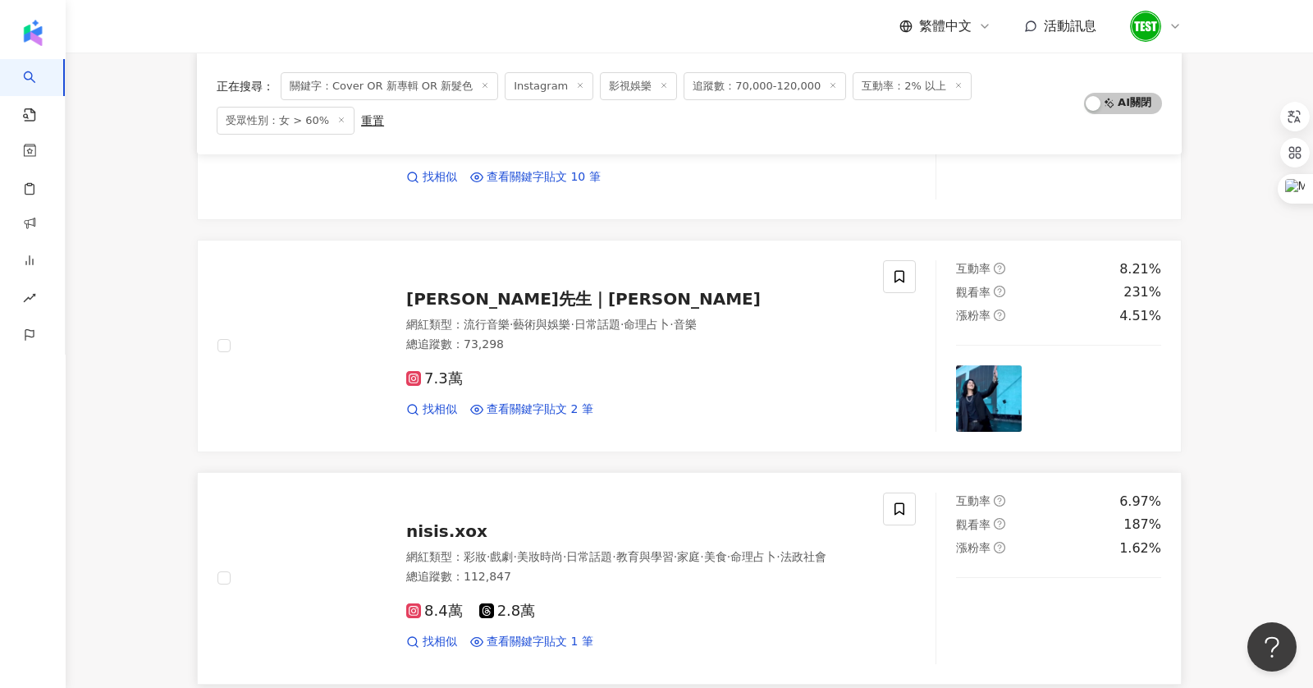
scroll to position [1546, 0]
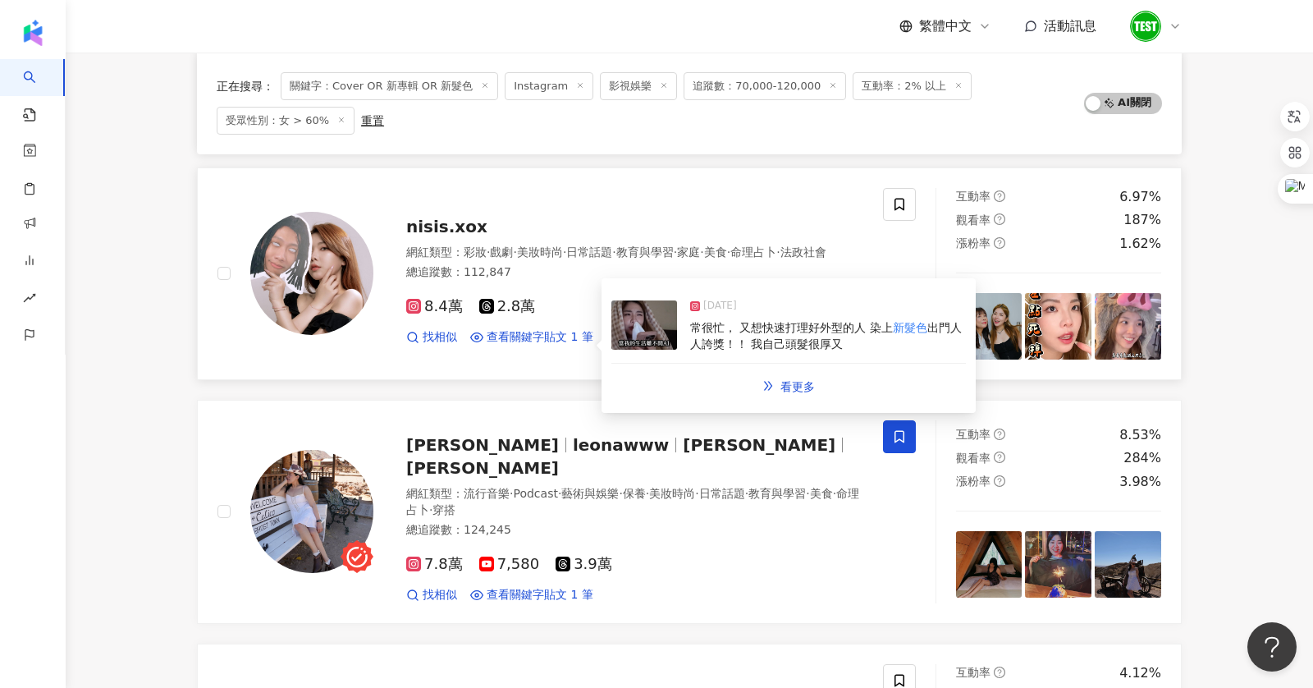
click at [730, 325] on span "常很忙， 又想快速打理好外型的人 染上" at bounding box center [791, 327] width 203 height 13
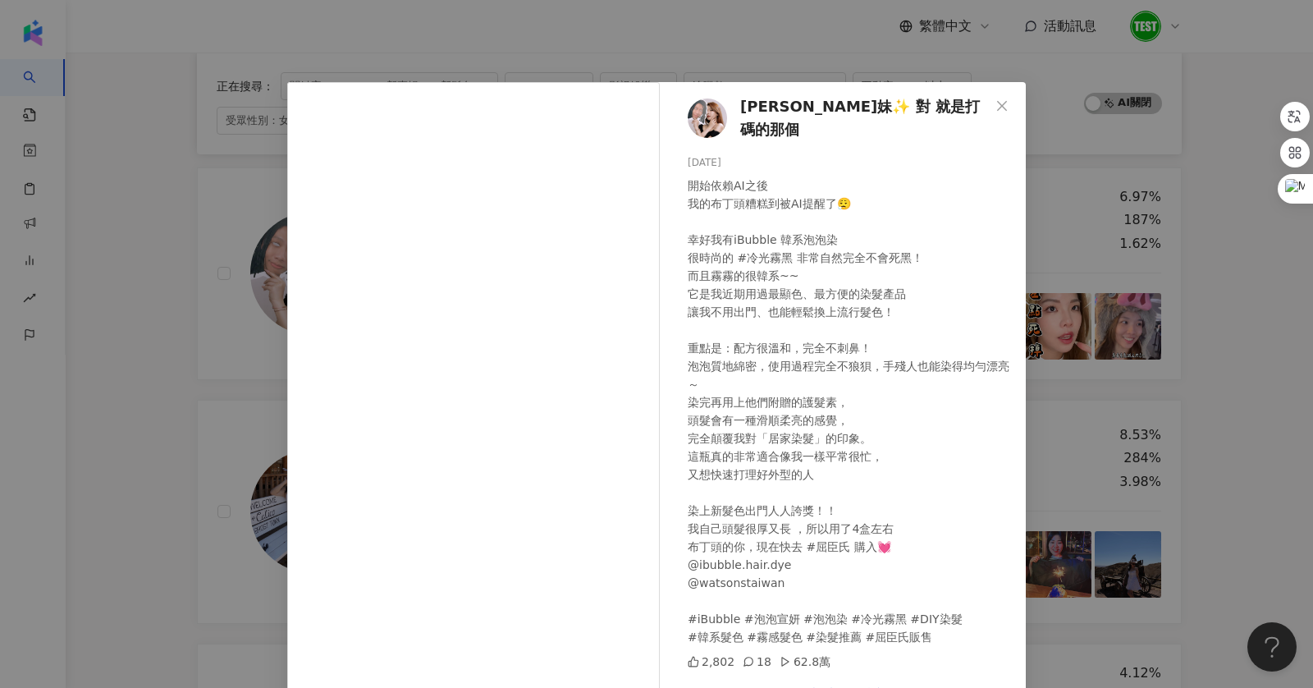
scroll to position [49, 0]
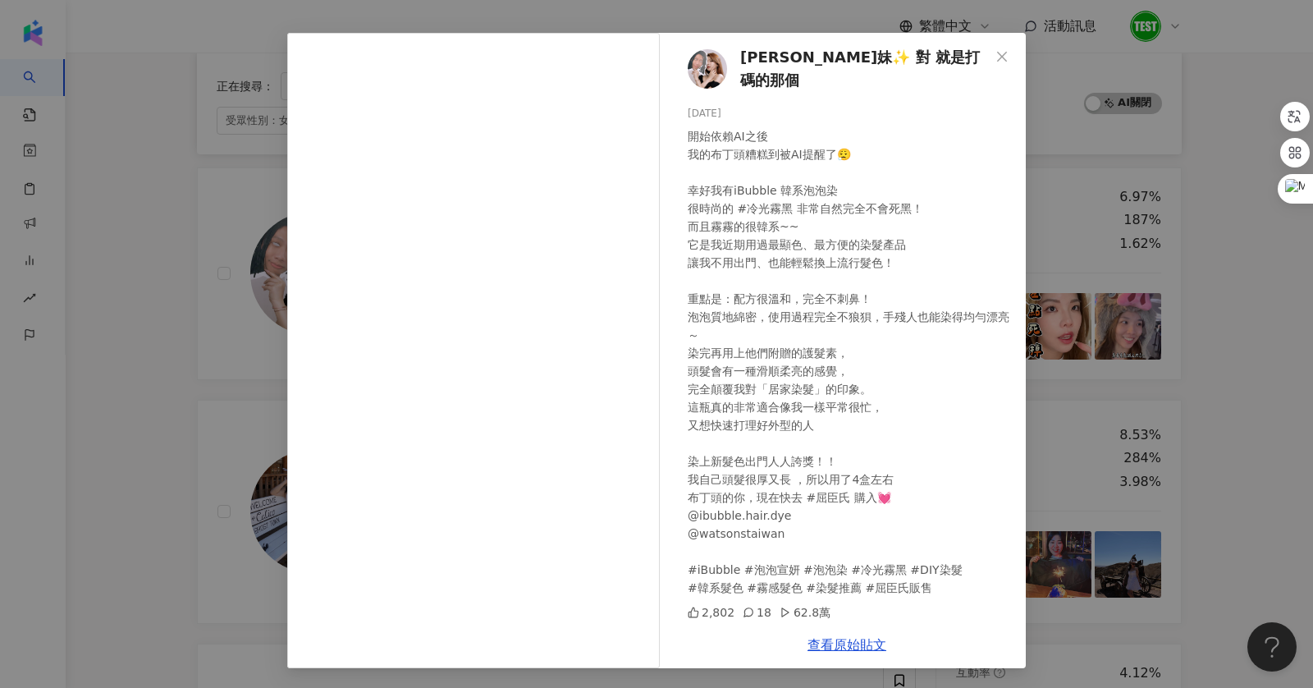
click at [1074, 358] on div "尼克妹✨ 對 就是打碼的那個 2025/4/24 開始依賴AI之後 我的布丁頭糟糕到被AI提醒了😮‍💨 幸好我有iBubble 韓系泡泡染 很時尚的 #冷光霧…" at bounding box center [656, 344] width 1313 height 688
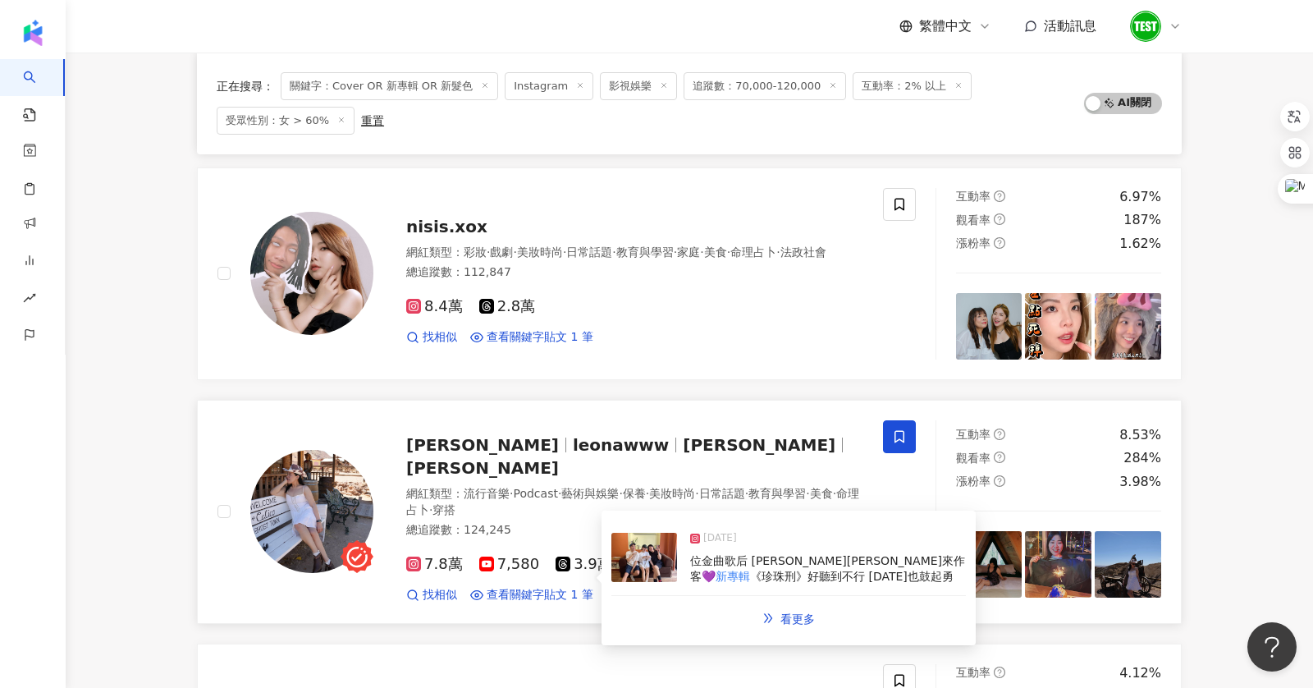
click at [736, 556] on span "位金曲歌后 謝謝娃娃魏如萱來作客💜" at bounding box center [827, 569] width 275 height 30
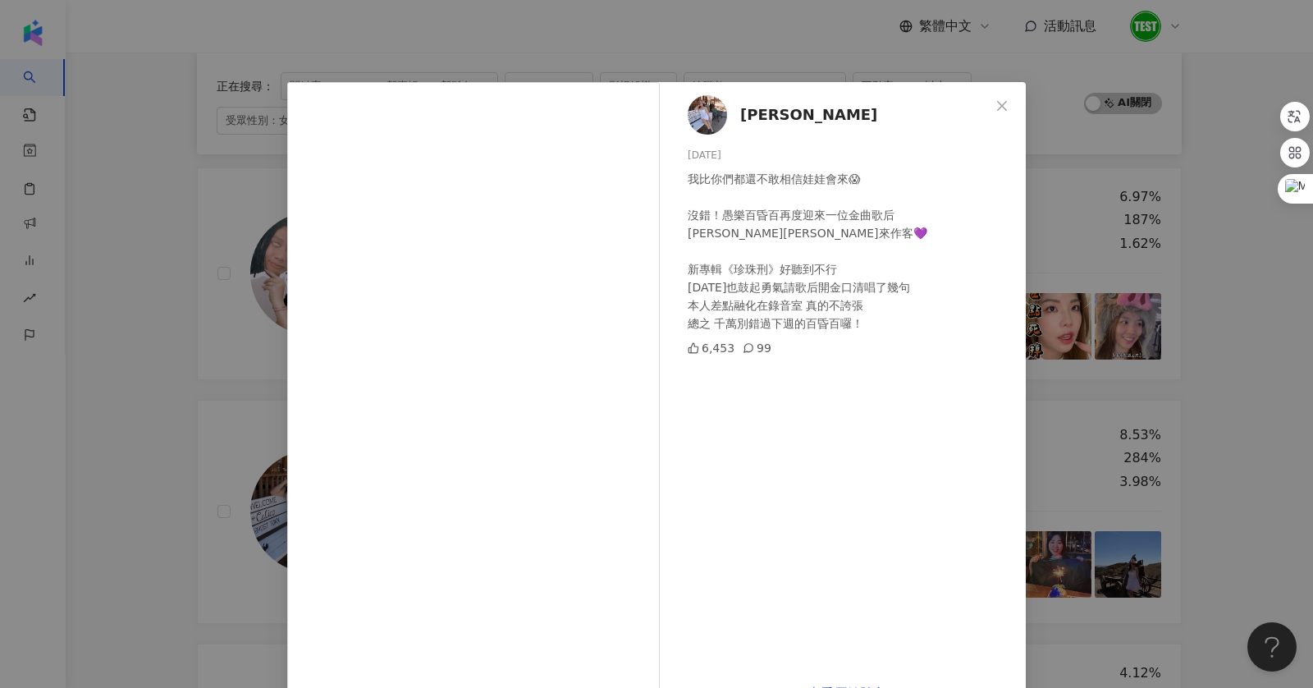
click at [1074, 378] on div "Leona Wang 2025/4/8 我比你們都還不敢相信娃娃會來😱 沒錯！愚樂百昏百再度迎來一位金曲歌后 謝謝娃娃魏如萱來作客💜 新專輯《珍珠刑》好聽到不…" at bounding box center [656, 344] width 1313 height 688
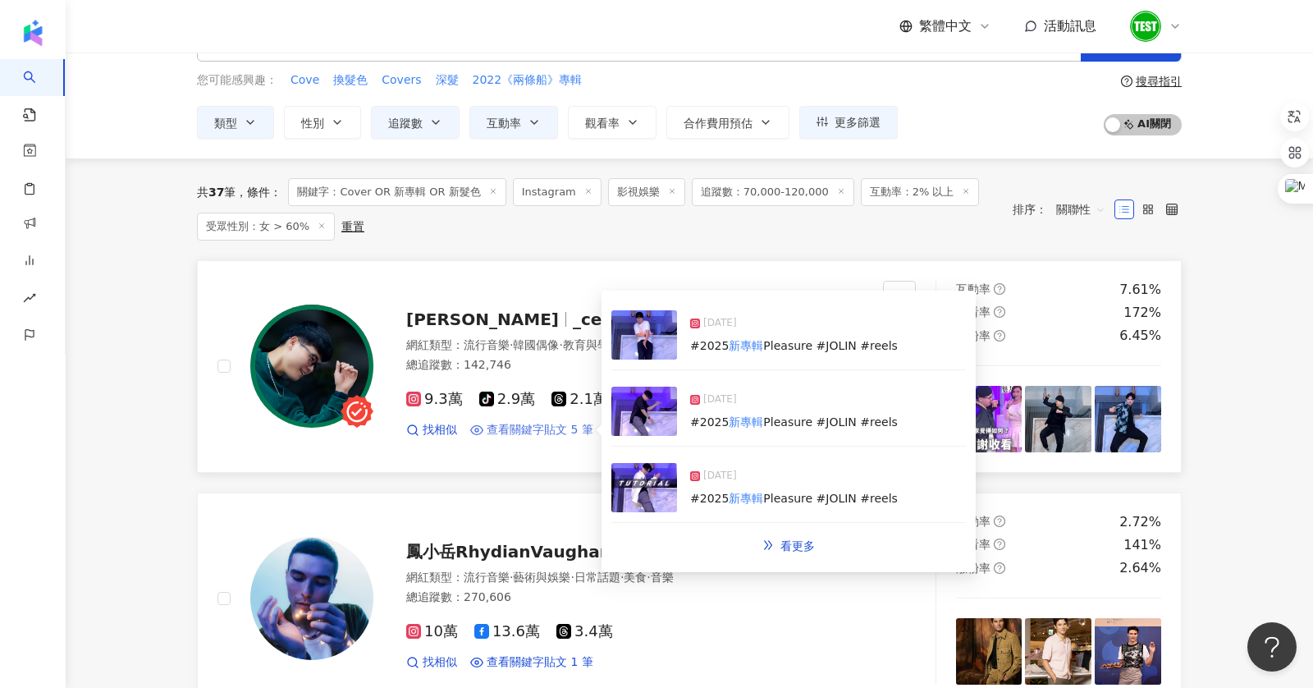
scroll to position [0, 0]
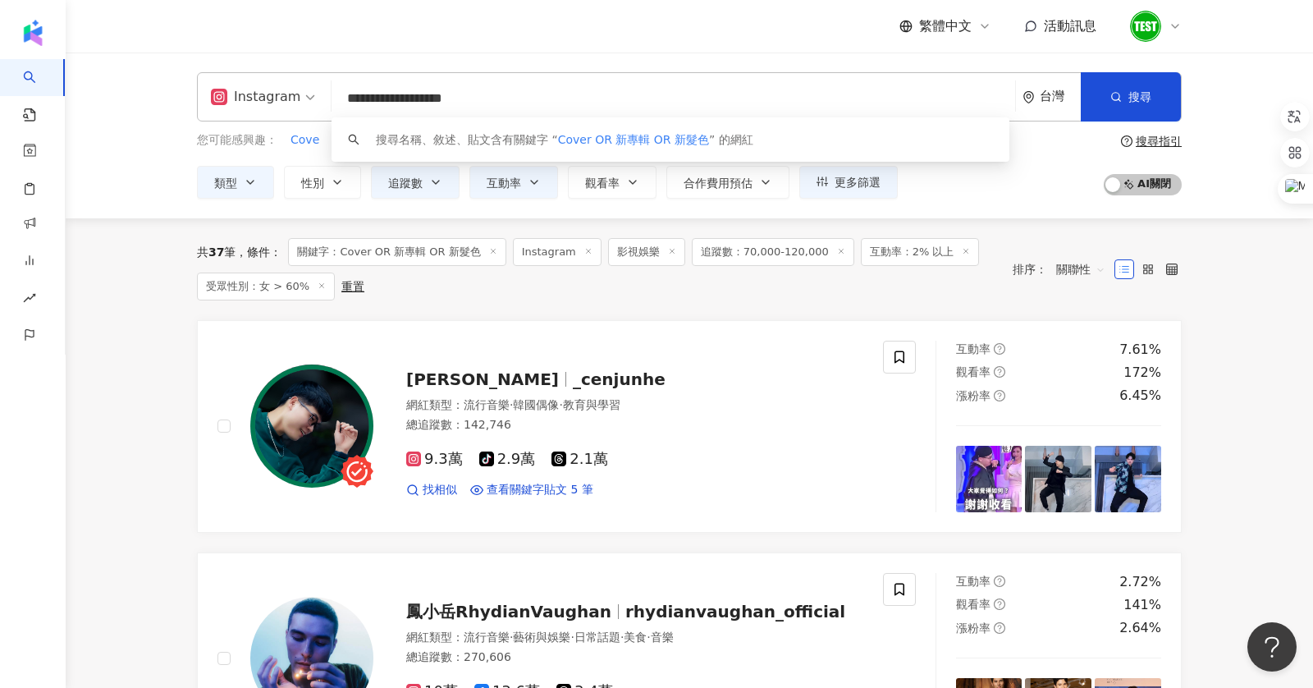
click at [529, 107] on input "**********" at bounding box center [673, 98] width 671 height 31
drag, startPoint x: 532, startPoint y: 101, endPoint x: 241, endPoint y: 102, distance: 290.6
click at [241, 102] on div "**********" at bounding box center [689, 96] width 985 height 49
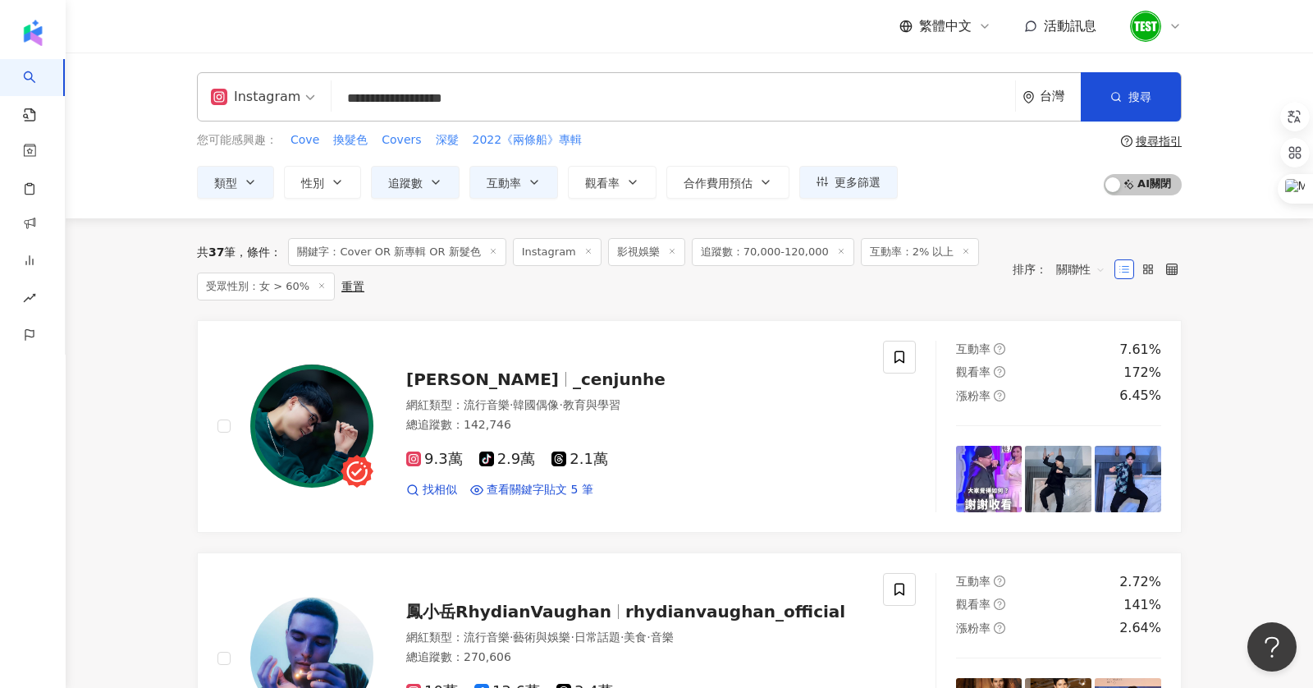
click at [534, 81] on div "**********" at bounding box center [689, 96] width 985 height 49
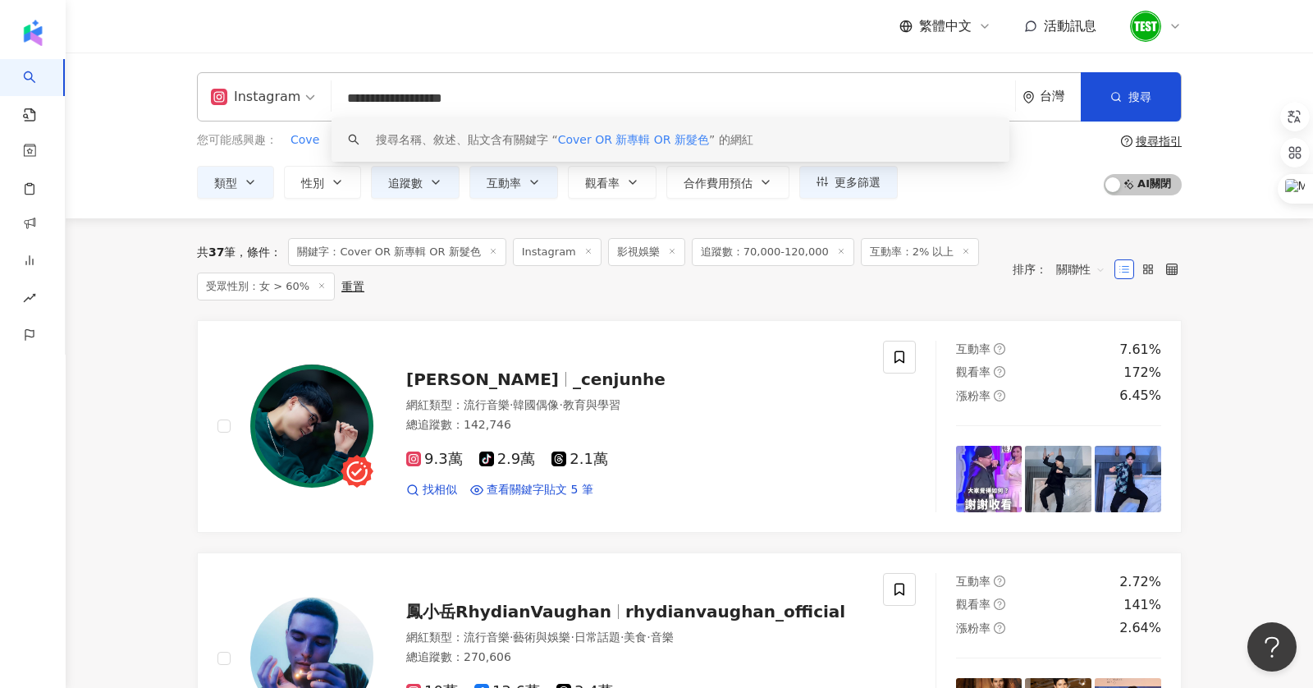
drag, startPoint x: 534, startPoint y: 102, endPoint x: 440, endPoint y: 102, distance: 94.4
click at [440, 102] on input "**********" at bounding box center [673, 98] width 671 height 31
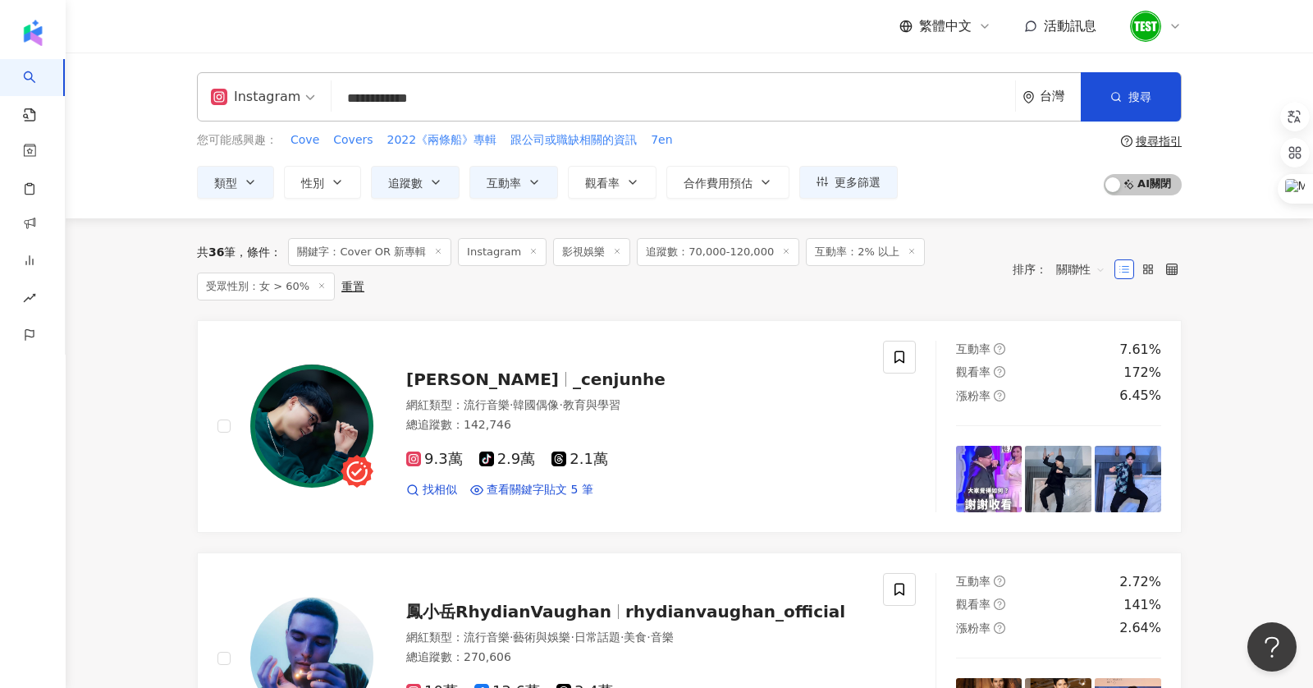
click at [379, 94] on input "**********" at bounding box center [673, 98] width 671 height 31
type input "*"
click at [497, 72] on div "Instagram 台灣 搜尋 loading 搜尋名稱、敘述、貼文含有關鍵字 “ Cover OR 新專輯 ” 的網紅" at bounding box center [689, 96] width 985 height 49
click at [1074, 100] on button "搜尋" at bounding box center [1131, 96] width 100 height 49
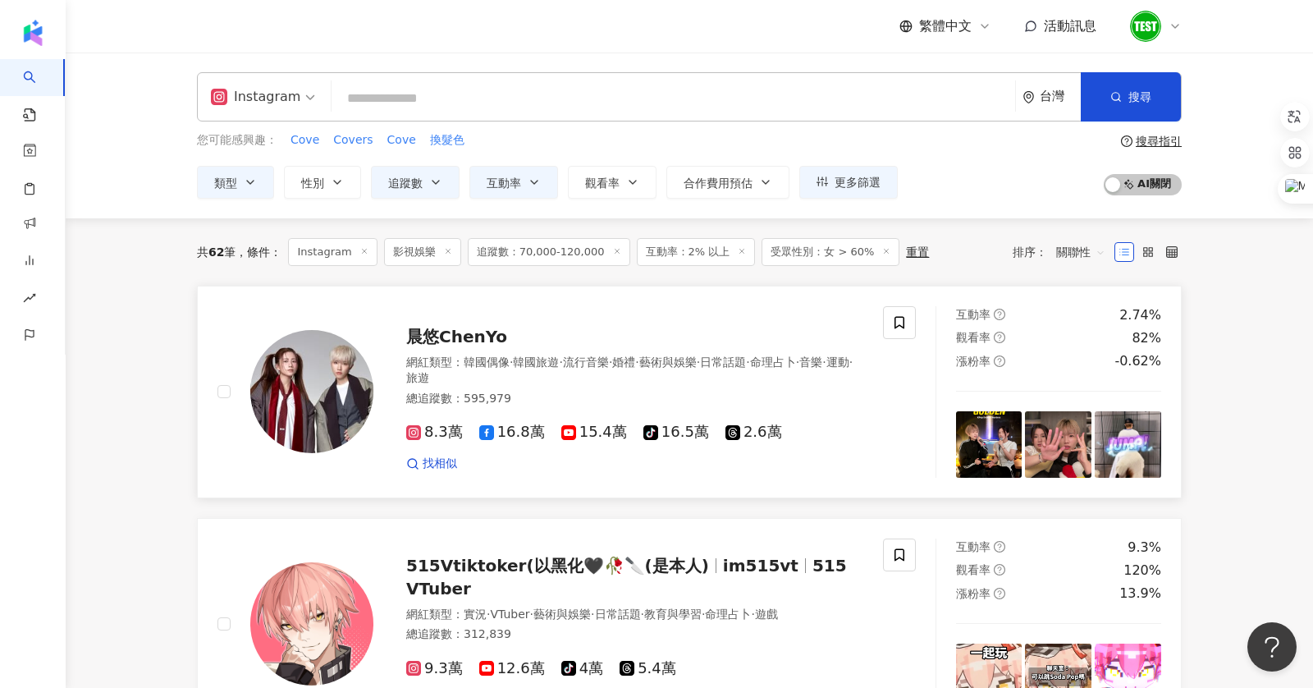
click at [992, 447] on img at bounding box center [989, 444] width 66 height 66
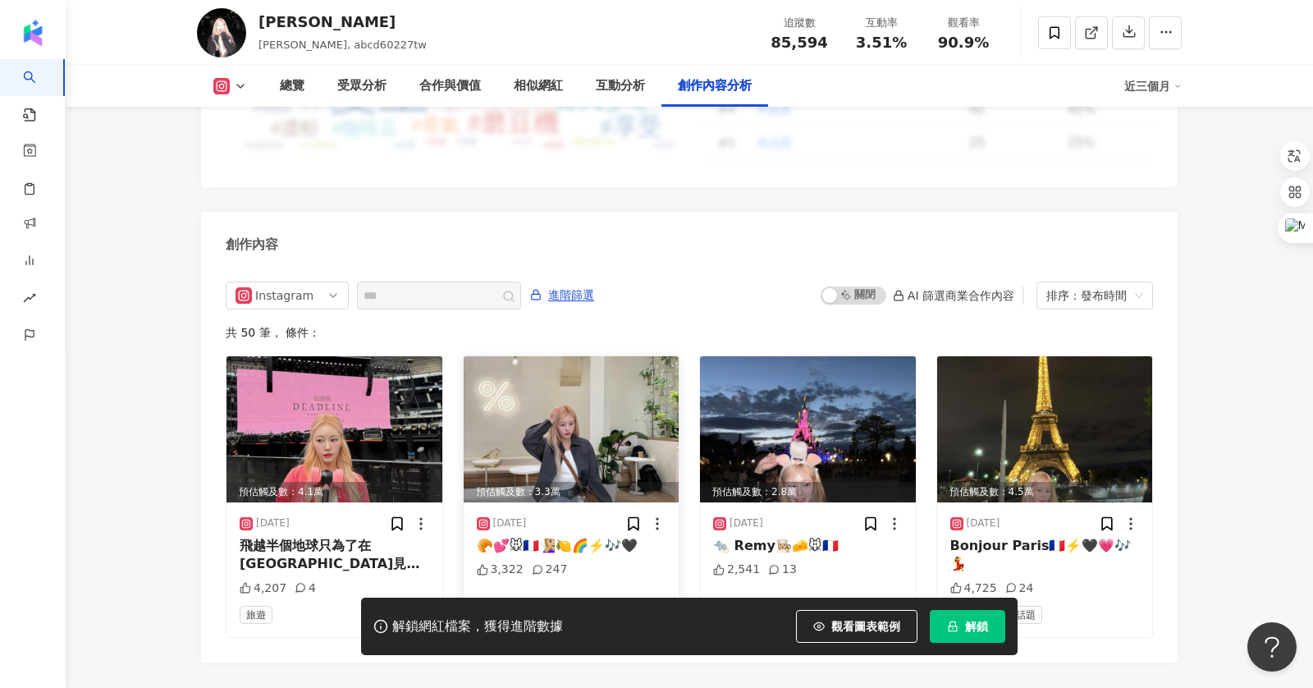
scroll to position [4938, 0]
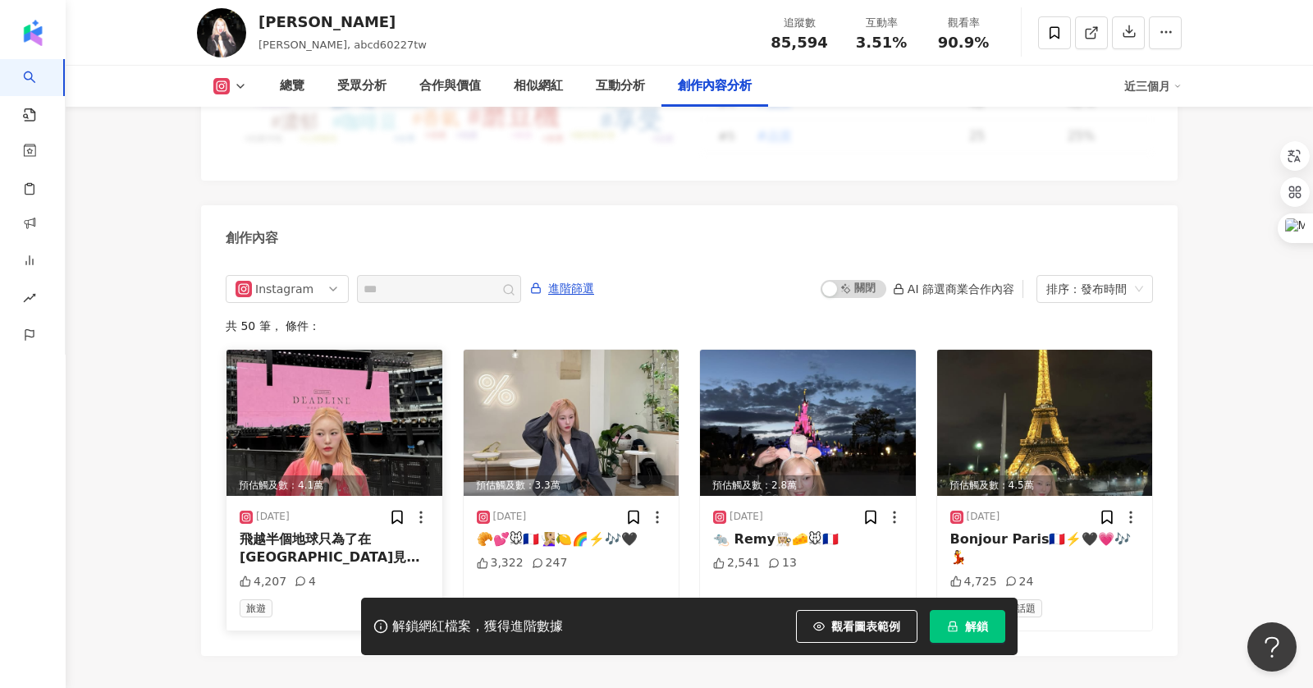
click at [375, 369] on img at bounding box center [335, 423] width 216 height 146
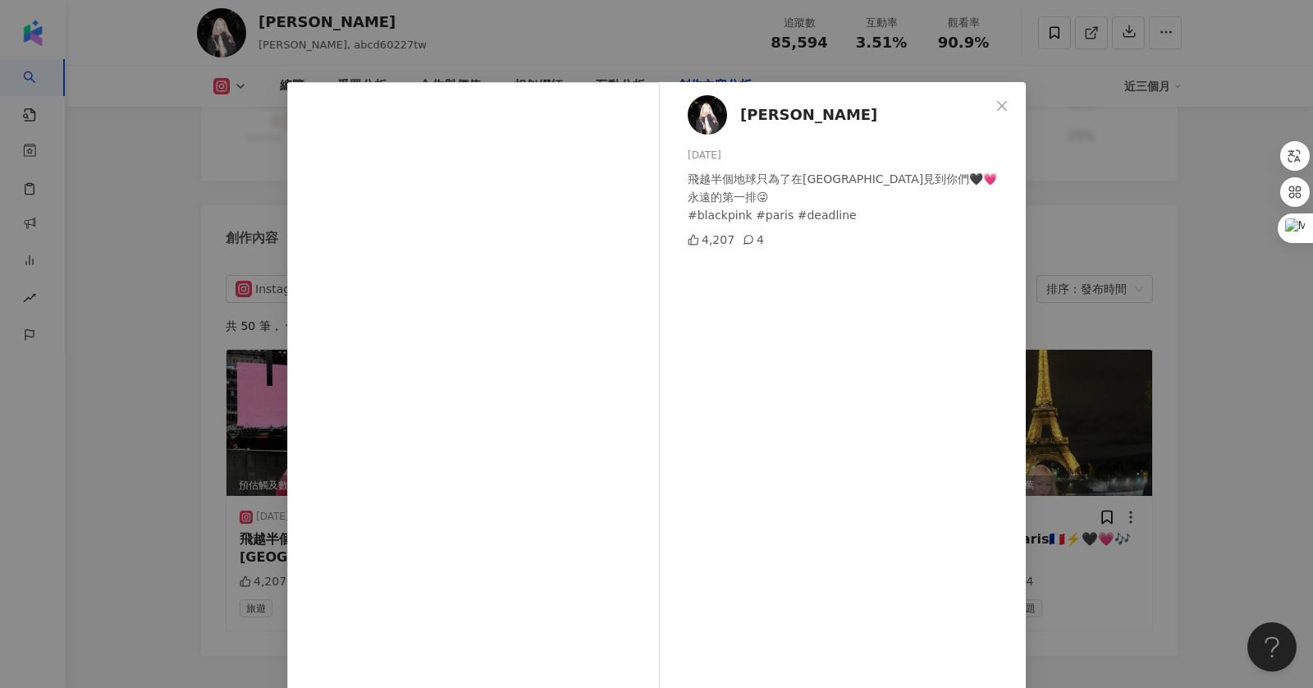
click at [1148, 181] on div "jessica劉姐 2025/8/8 飛越半個地球只為了在巴黎見到你們🖤💗 永遠的第一排😜 #blackpink #paris #deadline 4,207…" at bounding box center [656, 344] width 1313 height 688
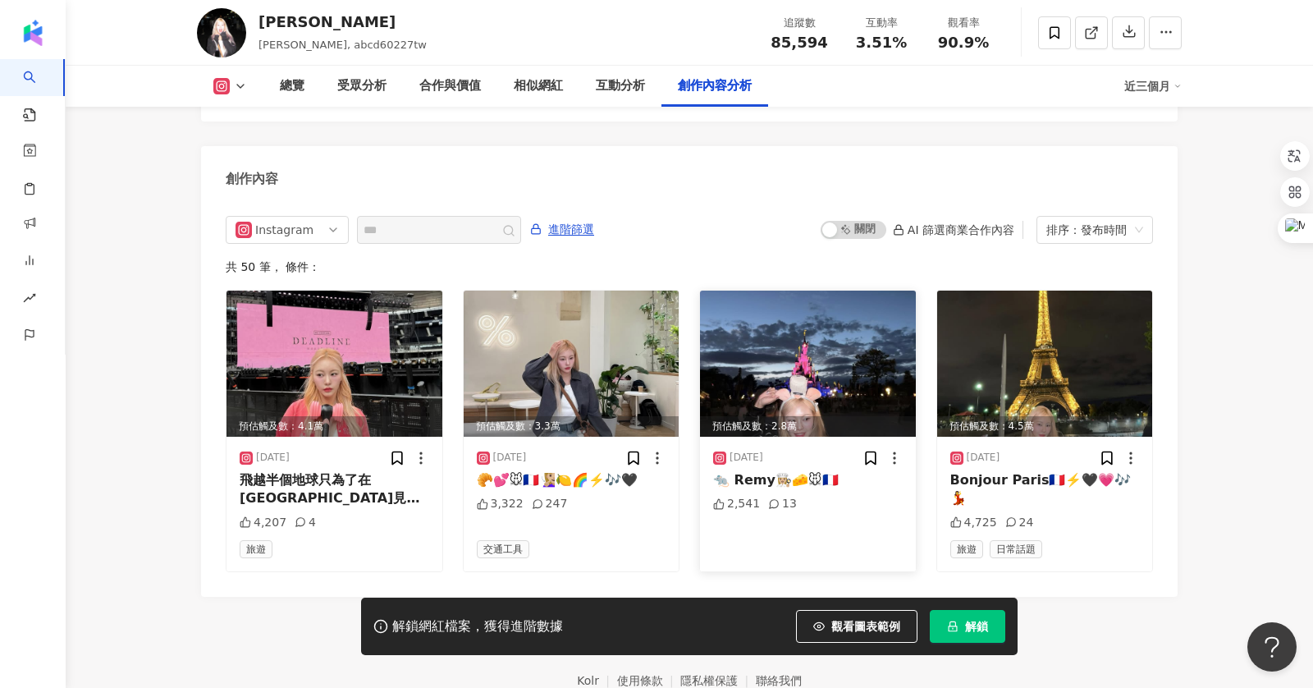
scroll to position [4999, 0]
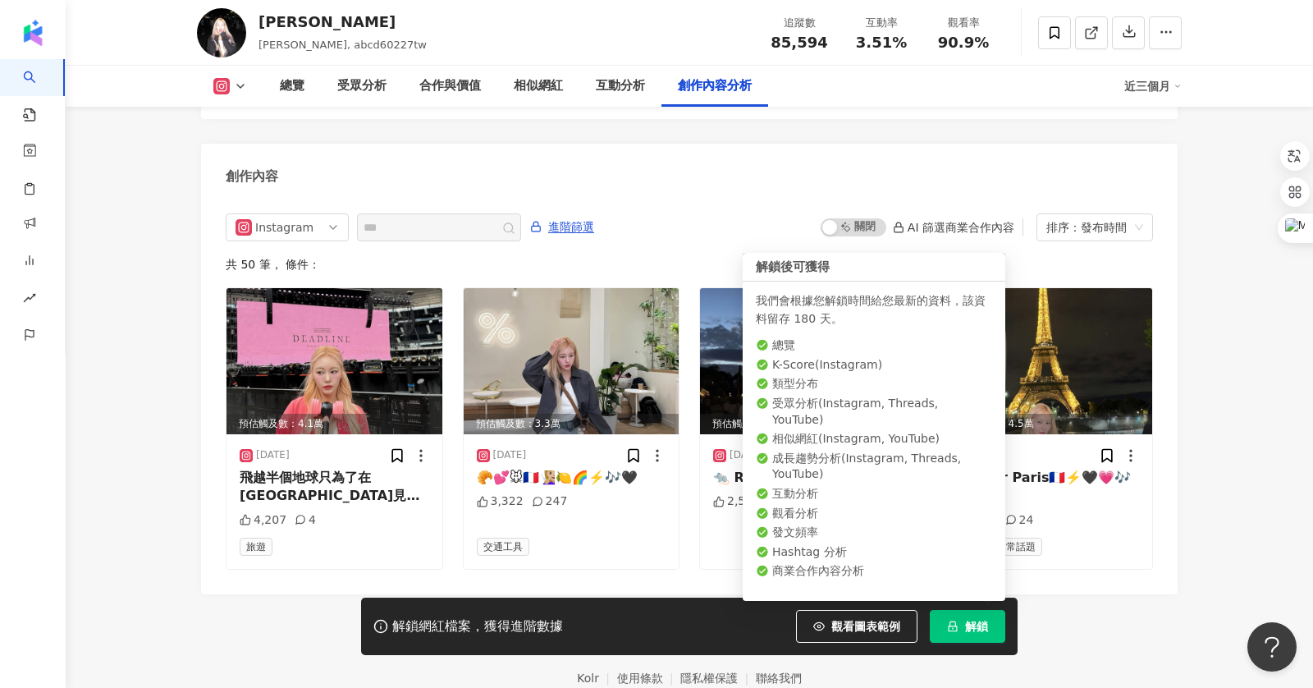
click at [987, 613] on button "解鎖" at bounding box center [968, 626] width 76 height 33
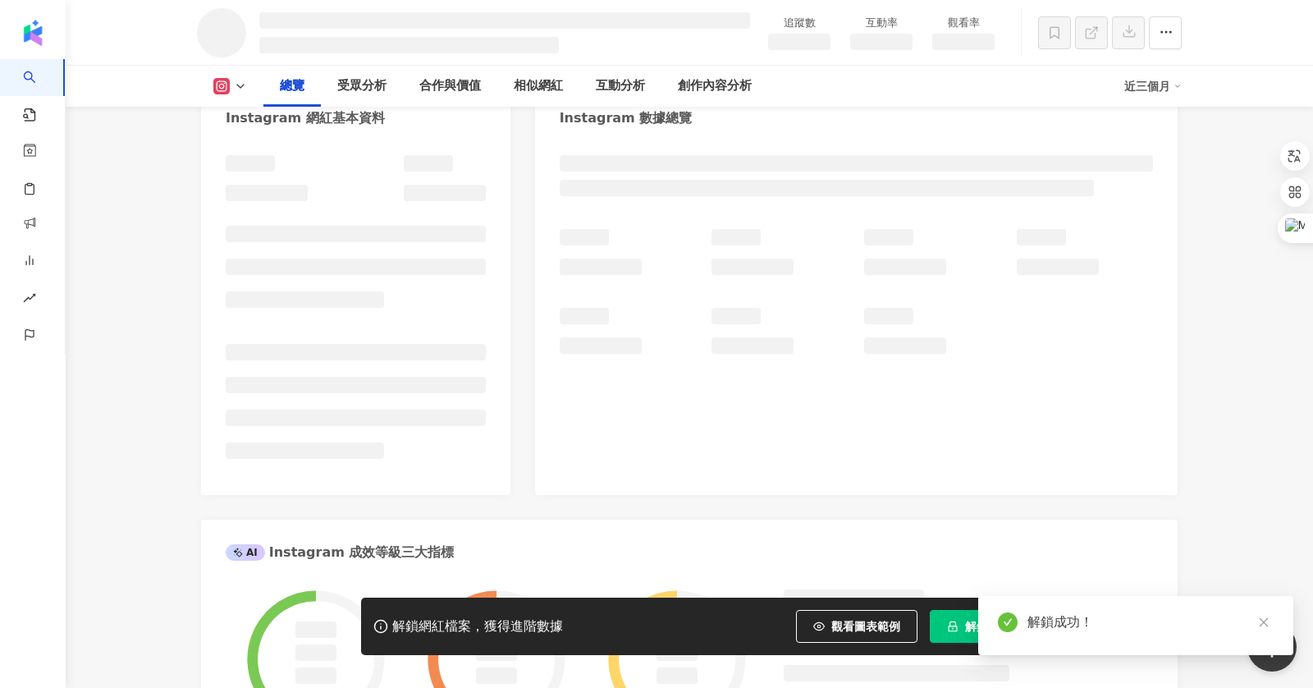
scroll to position [88, 0]
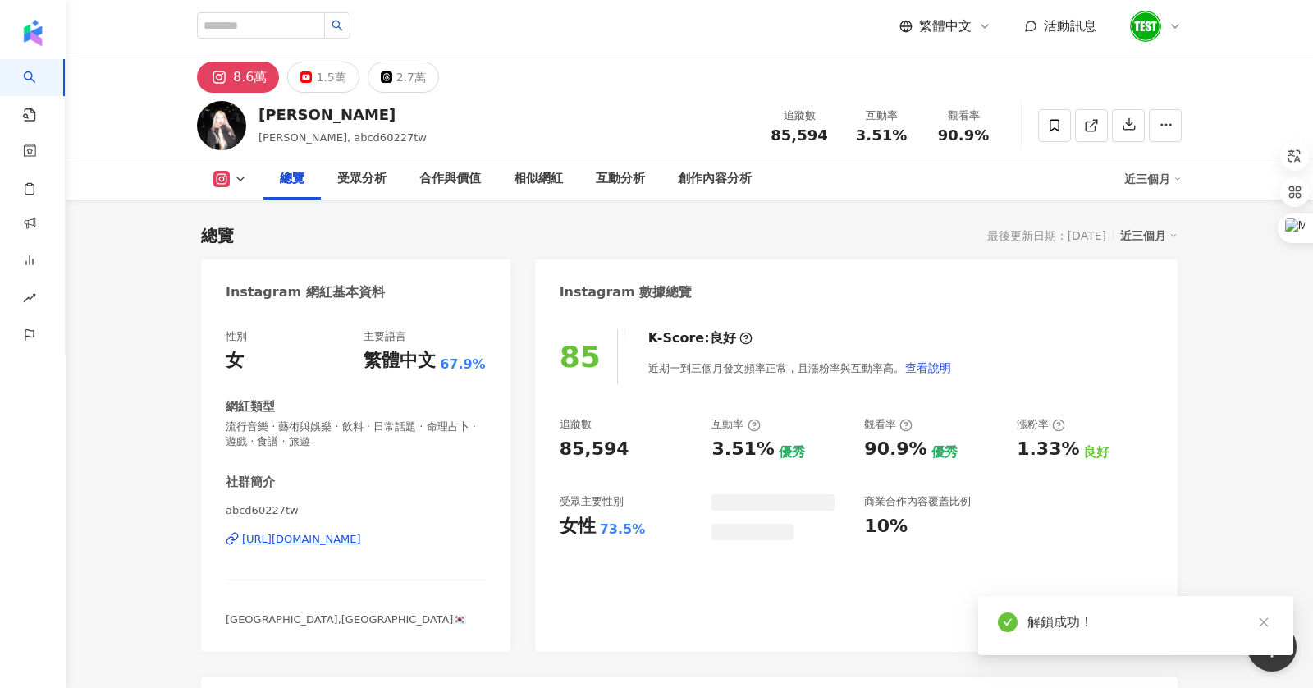
scroll to position [333, 0]
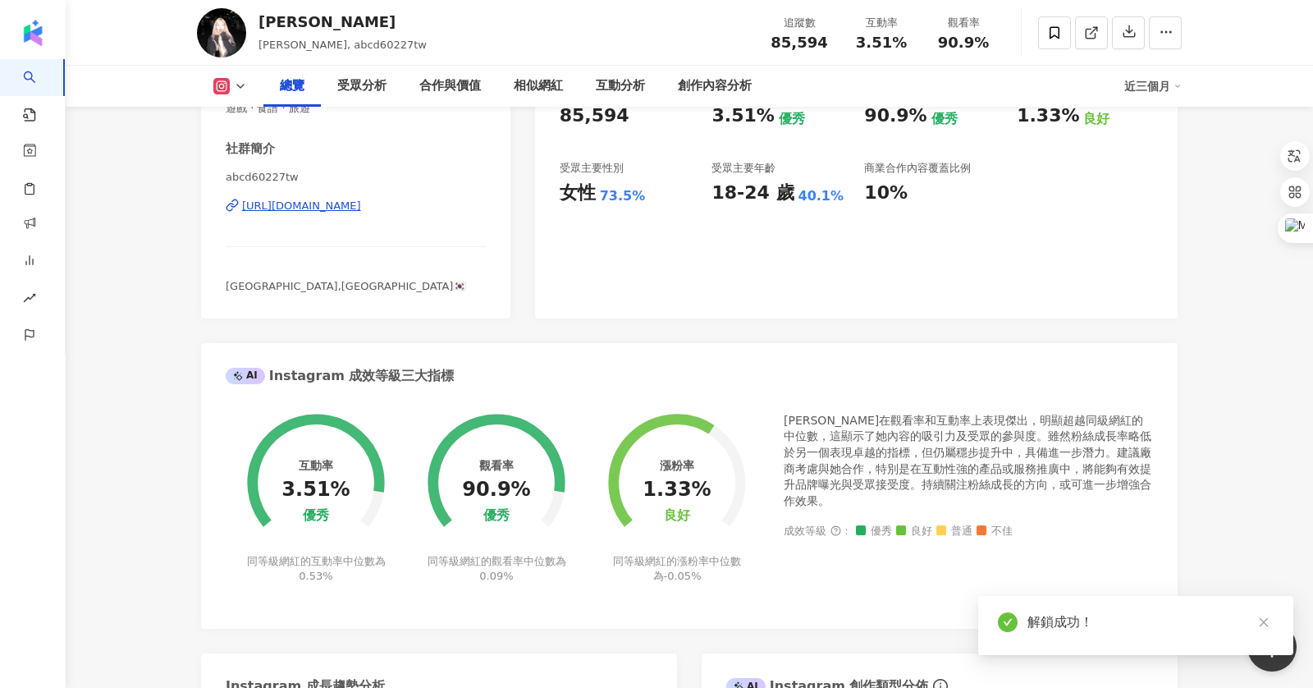
drag, startPoint x: 228, startPoint y: 283, endPoint x: 380, endPoint y: 283, distance: 151.8
click at [380, 283] on div "Seoul,Korea🇰🇷" at bounding box center [356, 286] width 260 height 15
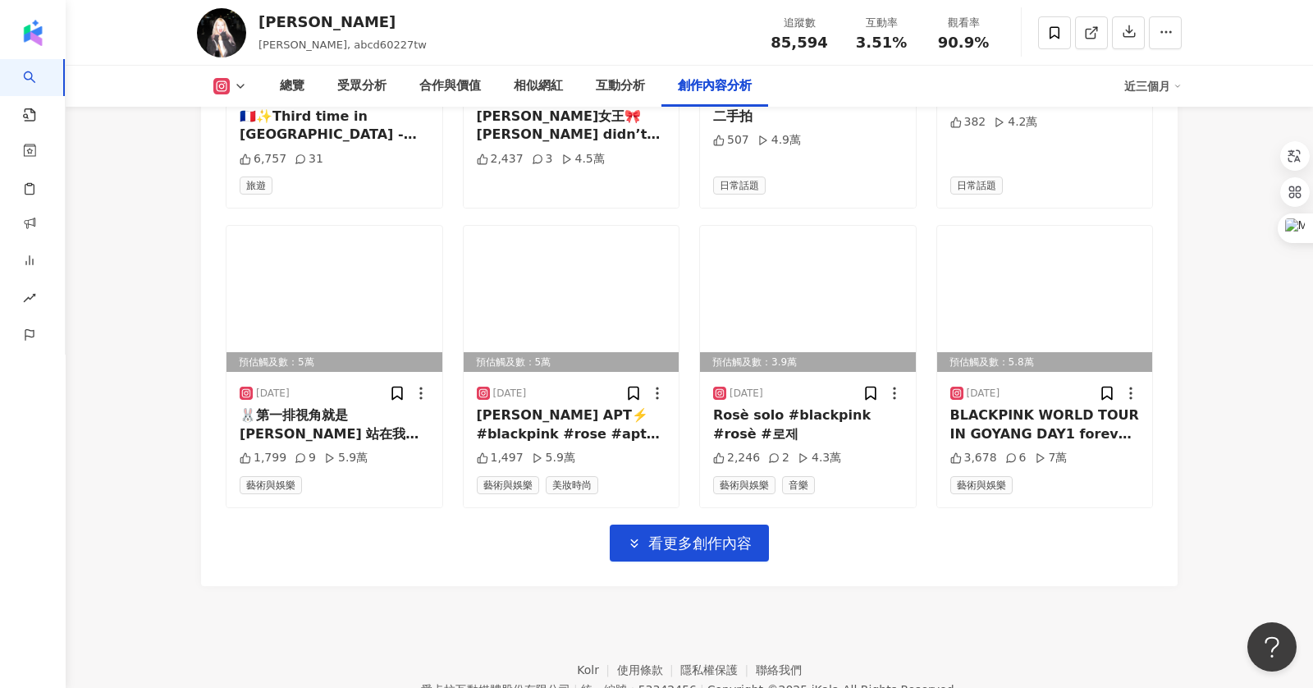
scroll to position [5628, 0]
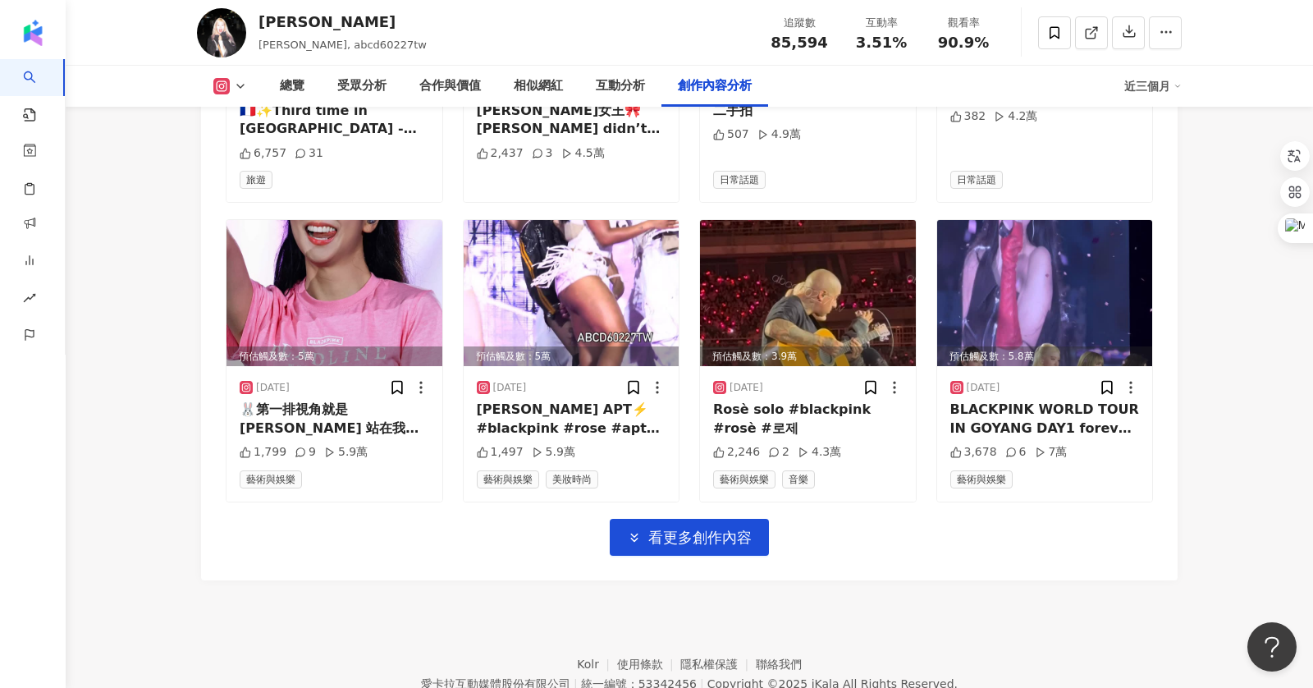
click at [700, 557] on div "Instagram 進階篩選 啟動 關閉 AI 篩選商業合作內容 排序：發布時間 共 50 筆 ， 條件： 預估觸及數：4.1萬 2025/8/8 飛越半個地…" at bounding box center [689, 55] width 977 height 1049
click at [696, 542] on button "看更多創作內容" at bounding box center [689, 537] width 159 height 37
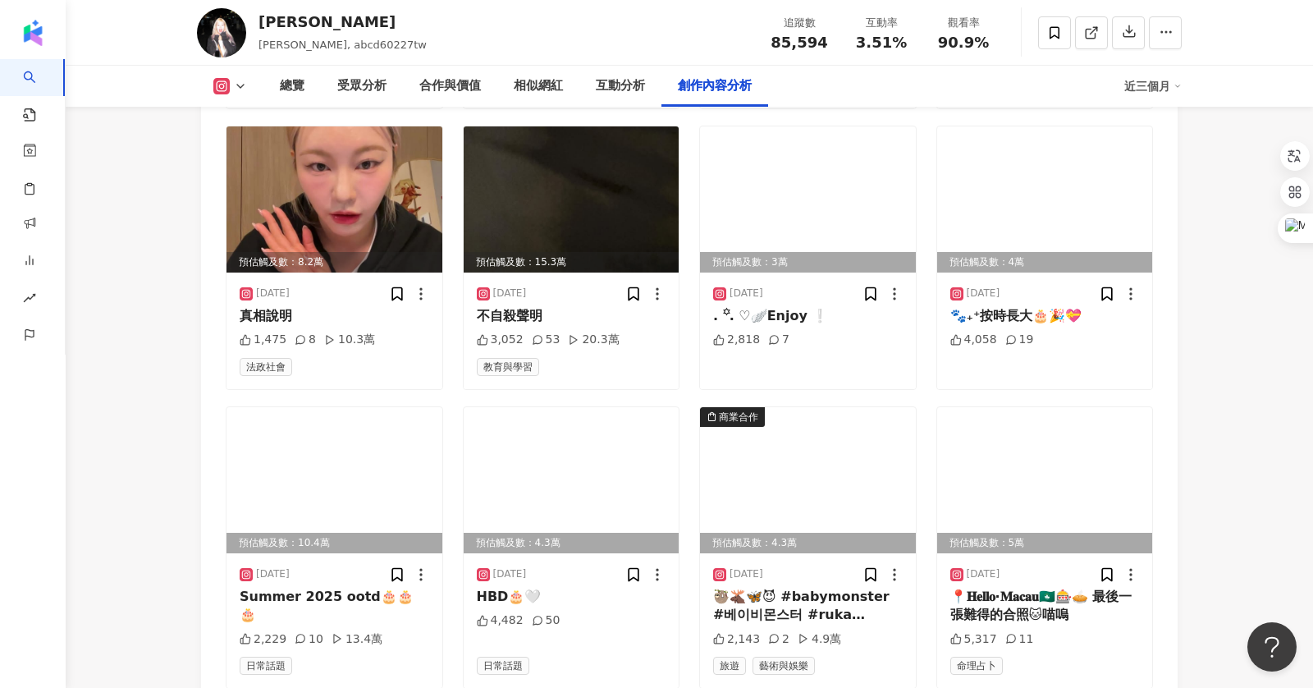
scroll to position [6025, 0]
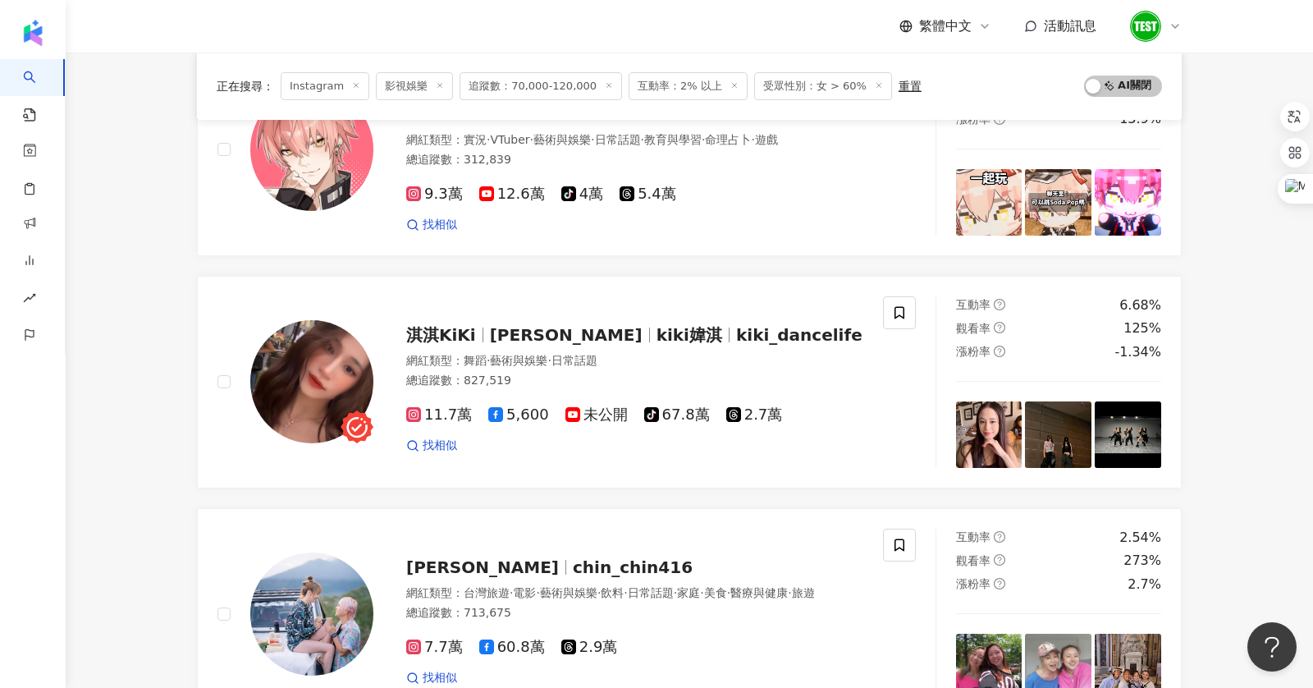
scroll to position [547, 0]
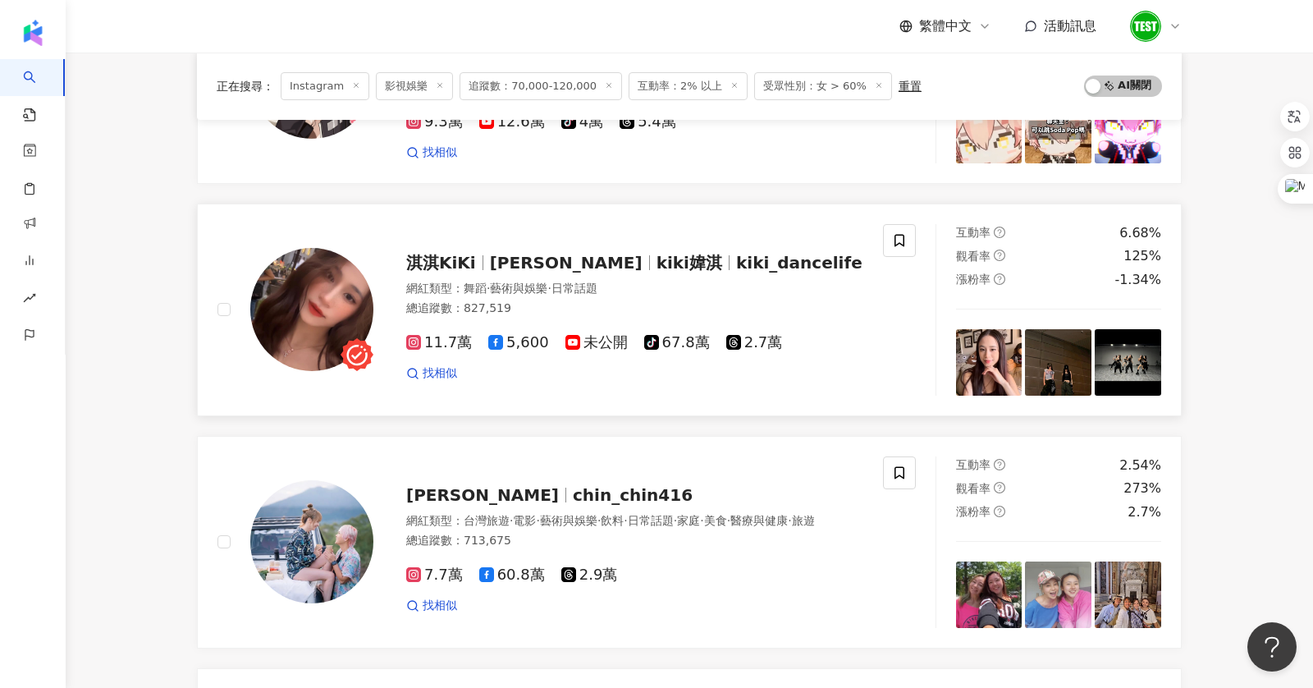
click at [985, 346] on img at bounding box center [989, 362] width 66 height 66
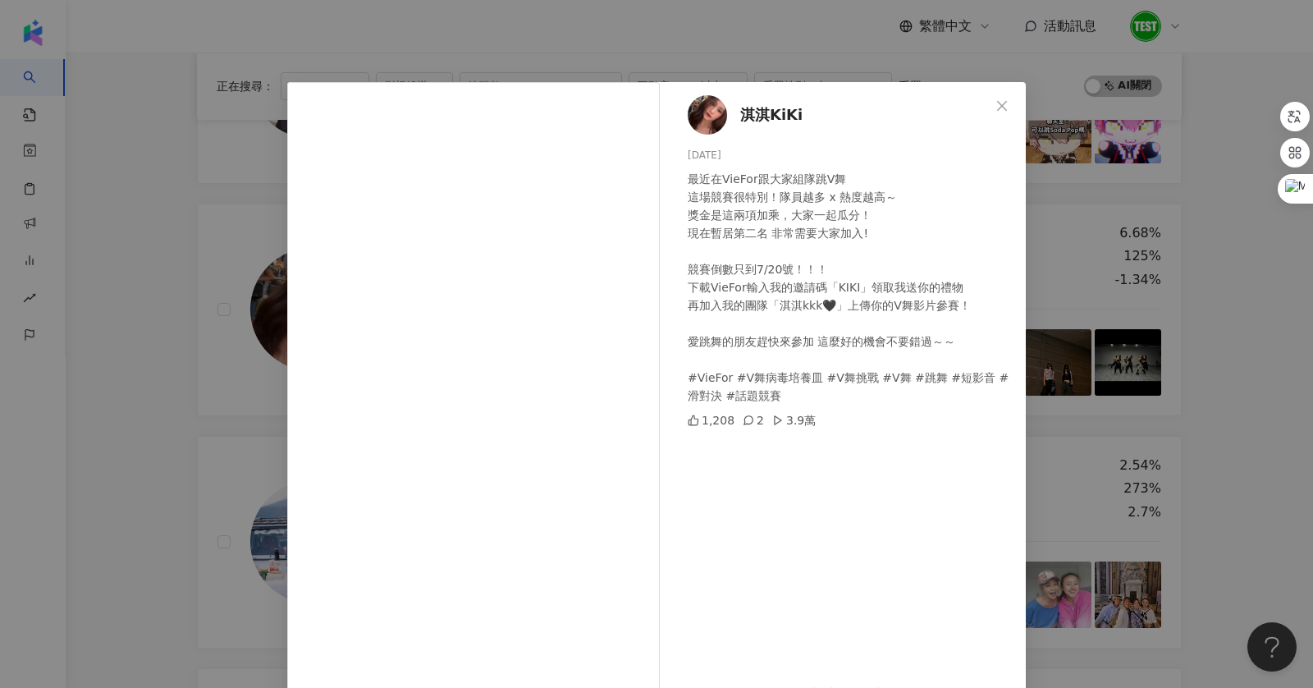
click at [1147, 331] on div "[PERSON_NAME] [DATE] 最近在VieFor跟大家組隊跳V舞 這場競賽很特別！隊員越多 x 熱度越高～ 獎金是這兩項加乘，大家一起瓜分！ 現在…" at bounding box center [656, 344] width 1313 height 688
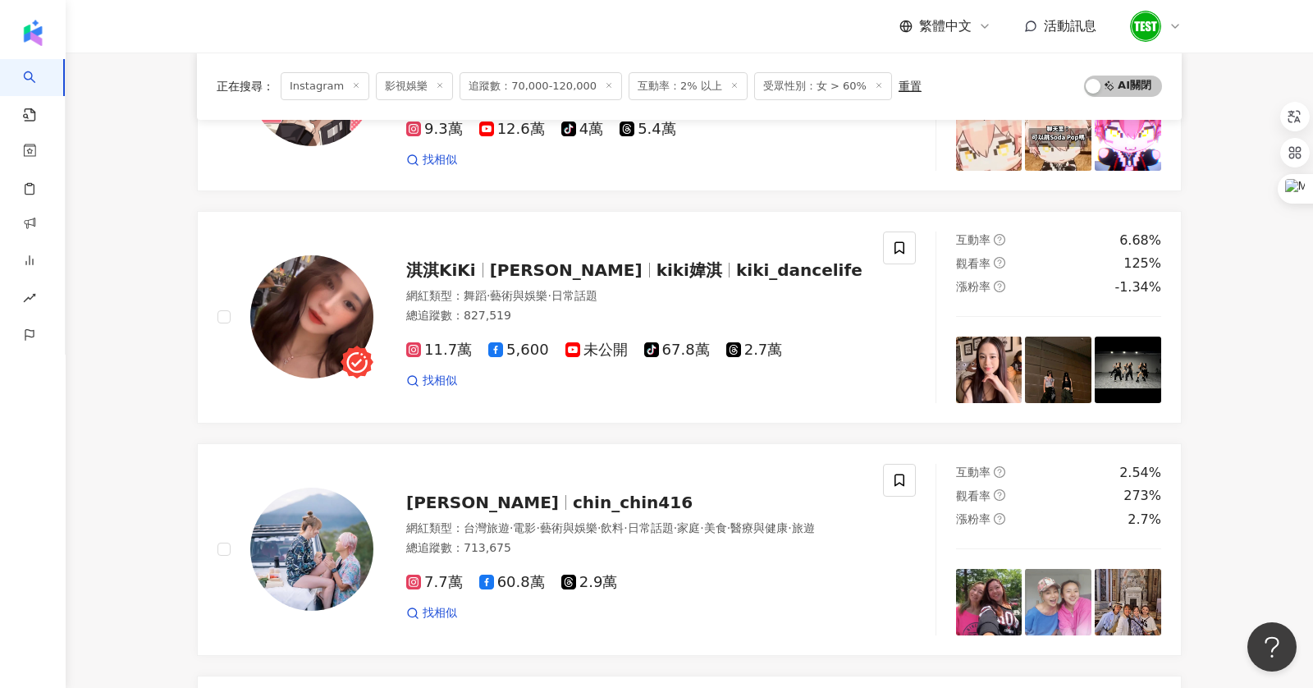
scroll to position [0, 0]
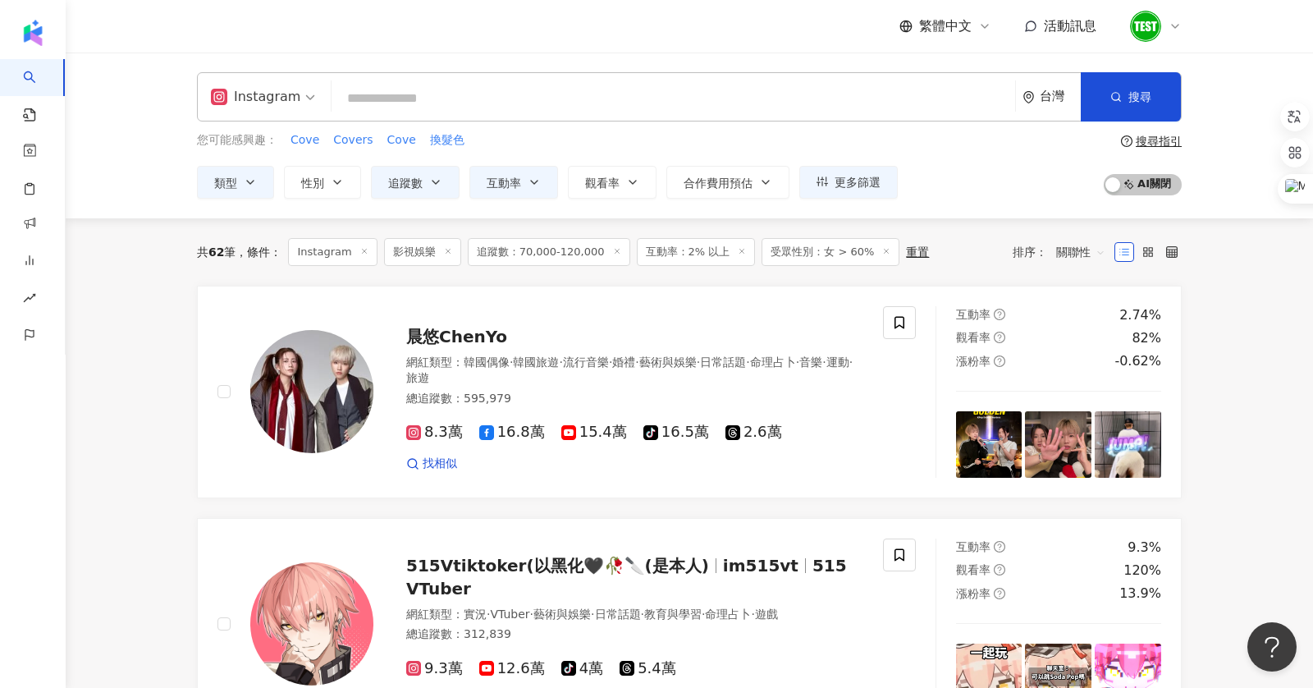
click at [1067, 247] on span "關聯性" at bounding box center [1080, 252] width 49 height 26
click at [950, 249] on div "共 62 筆 條件 ： Instagram 影視娛樂 追蹤數：70,000-120,000 互動率：2% 以上 受眾性別：女 > 60% 重置 排序： 關聯性" at bounding box center [689, 252] width 985 height 28
